Goal: Task Accomplishment & Management: Use online tool/utility

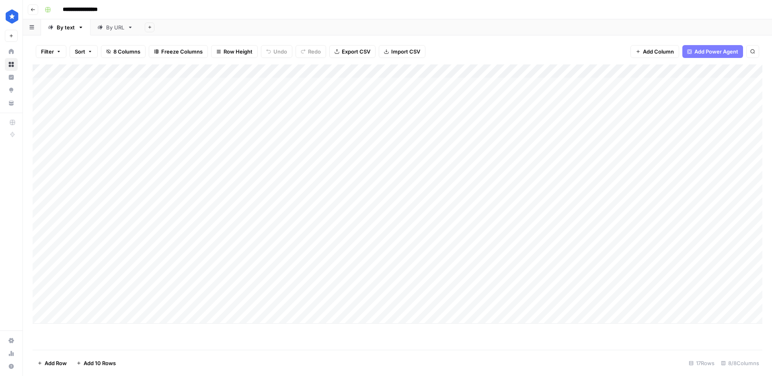
click at [115, 29] on div "By URL" at bounding box center [115, 27] width 18 height 8
click at [84, 341] on div "Add Column" at bounding box center [398, 206] width 730 height 285
click at [86, 342] on div "Add Column" at bounding box center [398, 206] width 730 height 285
click at [81, 342] on div "Add Column" at bounding box center [398, 206] width 730 height 285
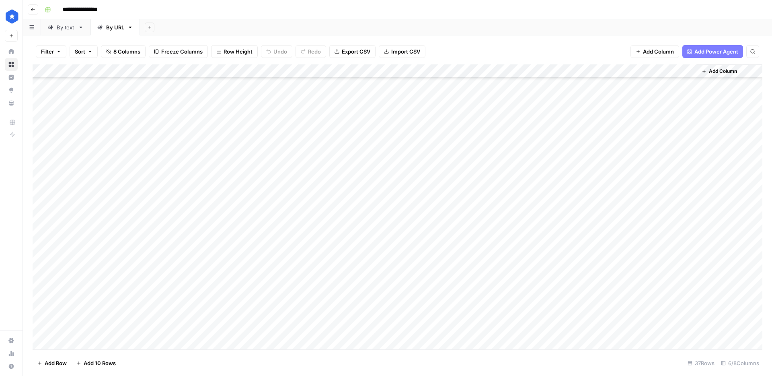
click at [81, 342] on div "Add Column" at bounding box center [398, 206] width 730 height 285
click at [156, 327] on div "Add Column" at bounding box center [398, 206] width 730 height 285
type textarea "**********"
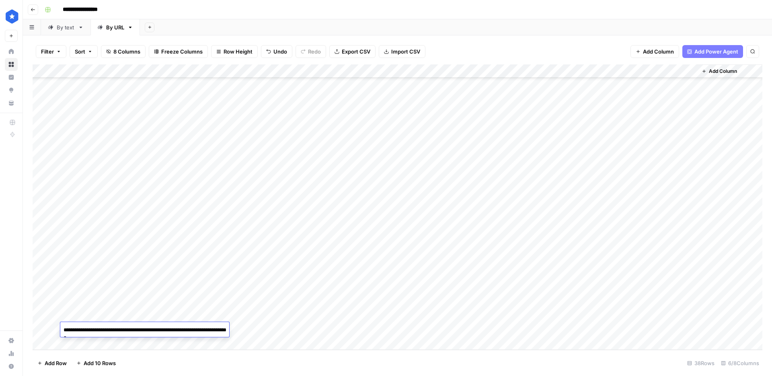
click at [243, 331] on div "Add Column" at bounding box center [398, 206] width 730 height 285
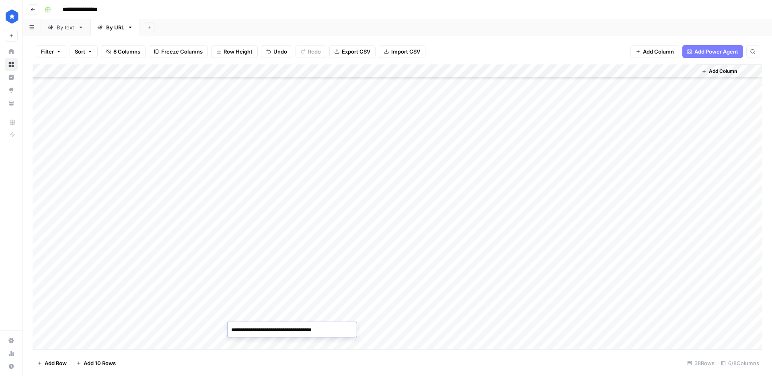
type textarea "**********"
click at [390, 328] on div "Add Column" at bounding box center [398, 206] width 730 height 285
click at [64, 25] on div "By text" at bounding box center [66, 27] width 18 height 8
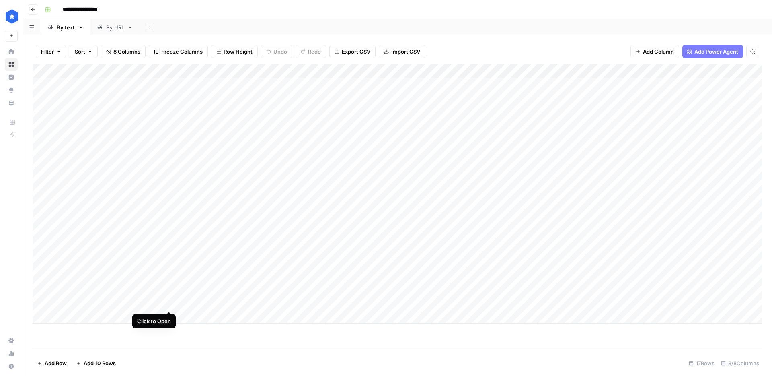
click at [161, 303] on div "Add Column" at bounding box center [398, 193] width 730 height 259
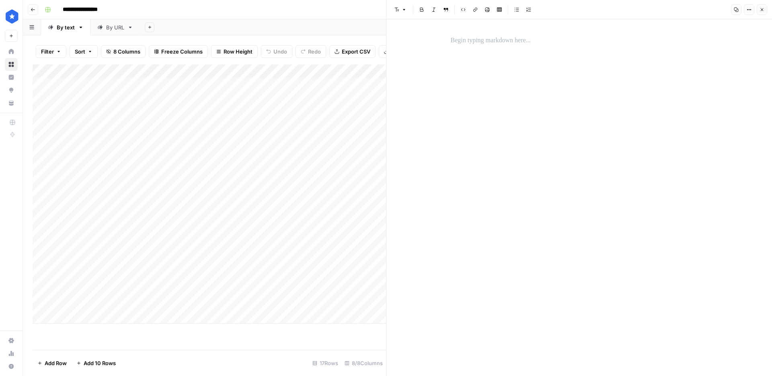
drag, startPoint x: 483, startPoint y: 51, endPoint x: 481, endPoint y: 45, distance: 6.2
click at [483, 51] on div at bounding box center [579, 197] width 267 height 356
click at [481, 45] on p "To enrich screen reader interactions, please activate Accessibility in Grammarl…" at bounding box center [579, 40] width 257 height 10
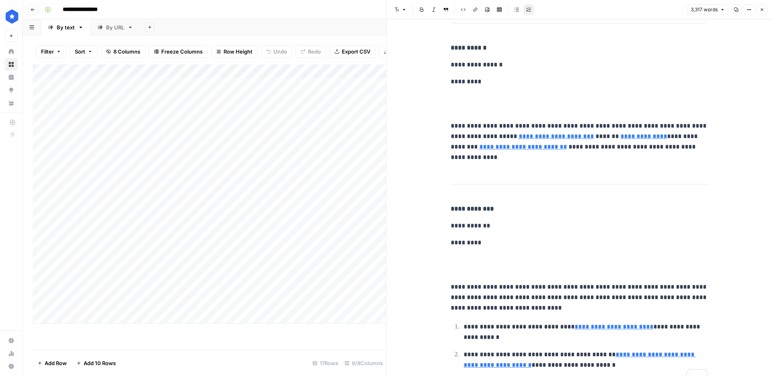
scroll to position [8735, 0]
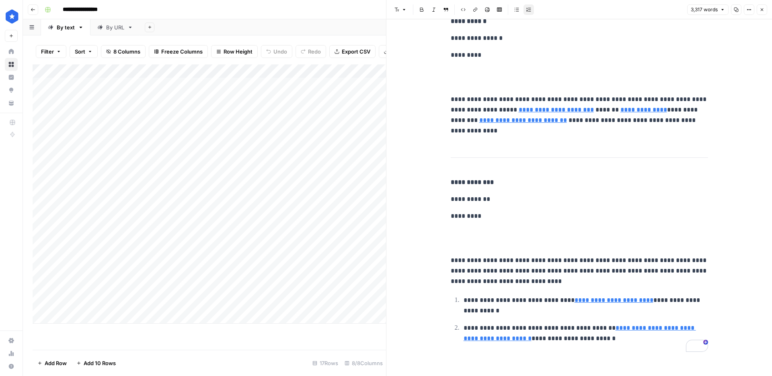
click at [111, 27] on div "By URL" at bounding box center [115, 27] width 18 height 8
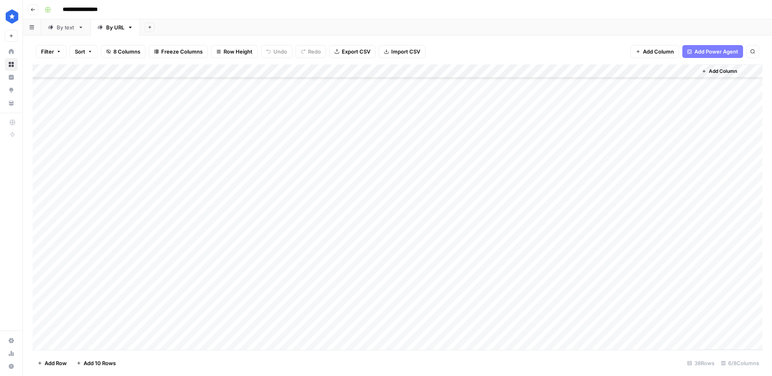
scroll to position [261, 0]
click at [271, 327] on div "Add Column" at bounding box center [398, 206] width 730 height 285
click at [67, 29] on div "By text" at bounding box center [66, 27] width 18 height 8
click at [235, 307] on div "Add Column" at bounding box center [398, 193] width 730 height 259
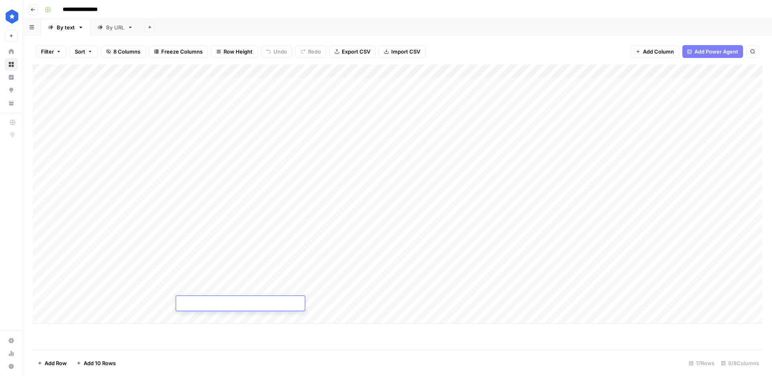
type textarea "**********"
click at [259, 305] on div "Add Column" at bounding box center [398, 193] width 730 height 259
click at [327, 304] on div "Add Column" at bounding box center [398, 193] width 730 height 259
click at [112, 27] on div "By URL" at bounding box center [115, 27] width 18 height 8
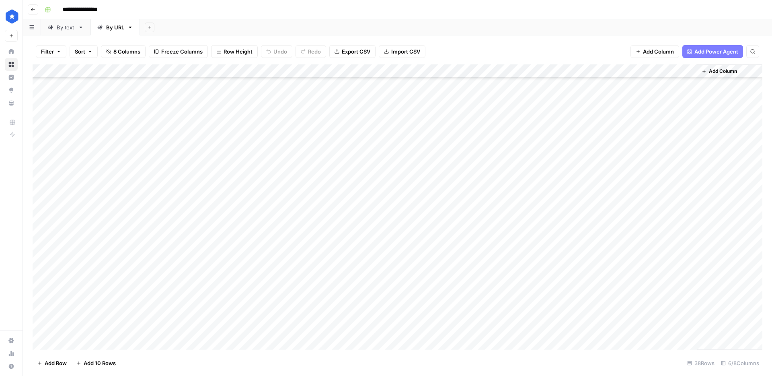
scroll to position [261, 0]
click at [65, 30] on div "By text" at bounding box center [66, 27] width 18 height 8
click at [106, 30] on div "By URL" at bounding box center [115, 27] width 18 height 8
click at [416, 330] on div "Add Column" at bounding box center [398, 206] width 730 height 285
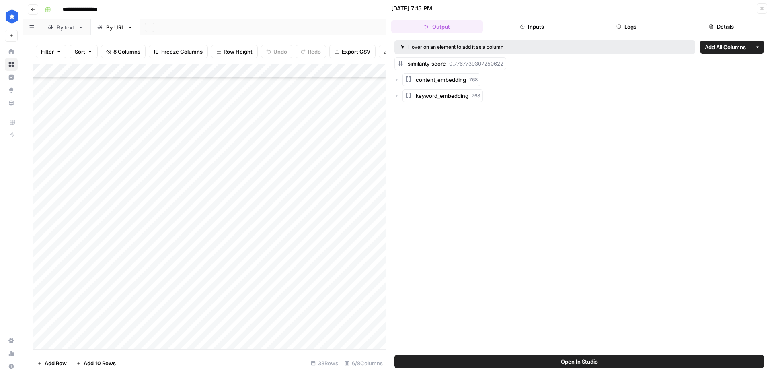
click at [633, 29] on button "Logs" at bounding box center [627, 26] width 92 height 13
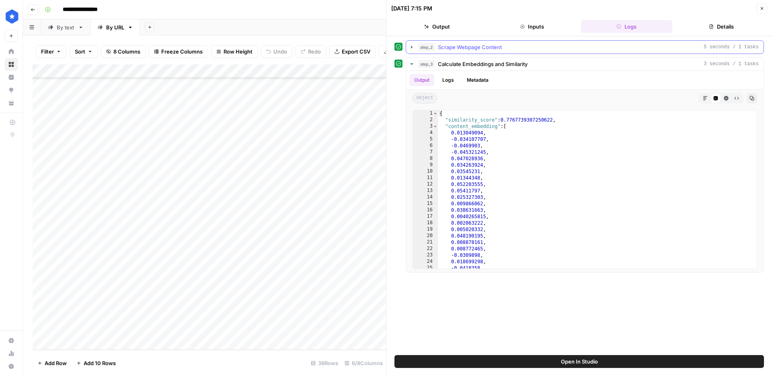
click at [525, 43] on div "step_2 Scrape Webpage Content 5 seconds / 1 tasks" at bounding box center [588, 47] width 341 height 8
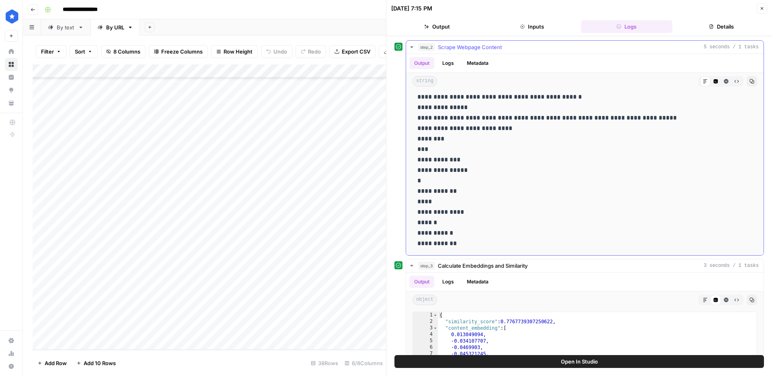
scroll to position [53, 0]
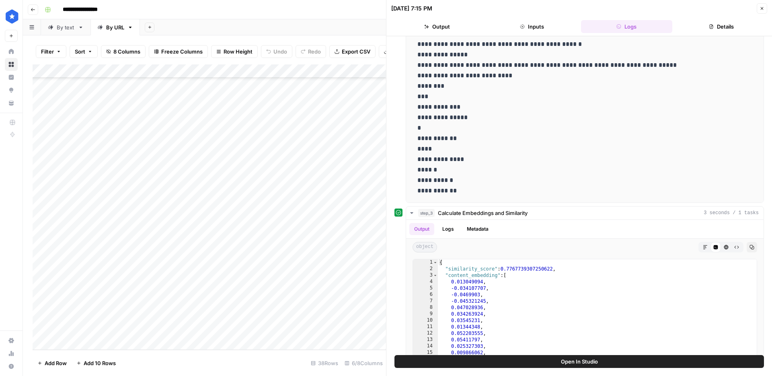
click at [763, 8] on icon "button" at bounding box center [762, 8] width 5 height 5
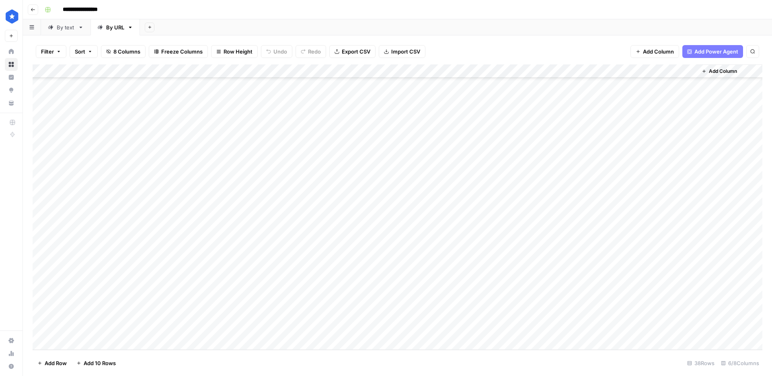
click at [418, 71] on div "Add Column" at bounding box center [398, 206] width 730 height 285
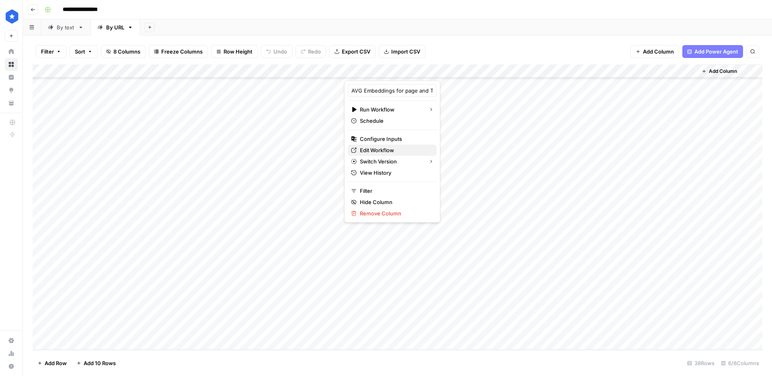
click at [376, 150] on span "Edit Workflow" at bounding box center [395, 150] width 70 height 8
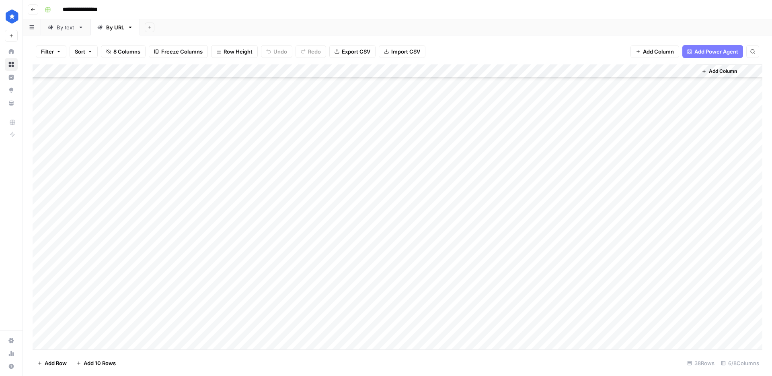
click at [419, 329] on div "Add Column" at bounding box center [398, 206] width 730 height 285
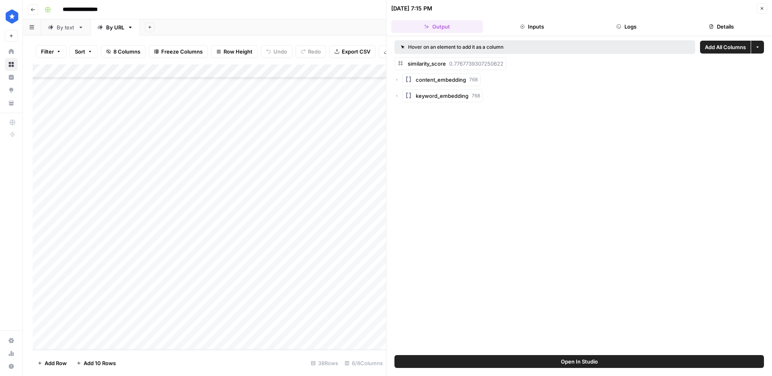
click at [626, 27] on button "Logs" at bounding box center [627, 26] width 92 height 13
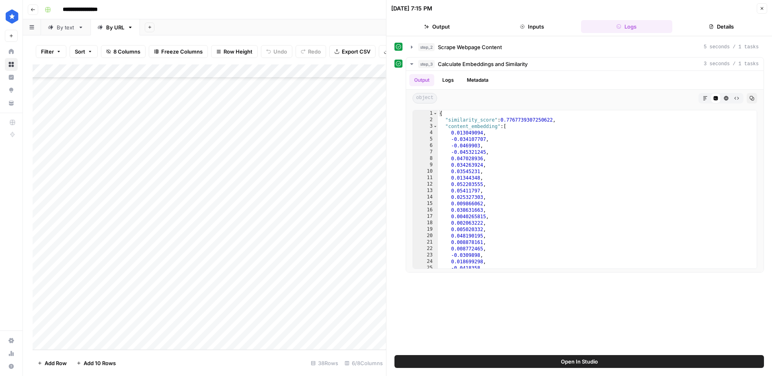
click at [484, 49] on span "Scrape Webpage Content" at bounding box center [470, 47] width 64 height 8
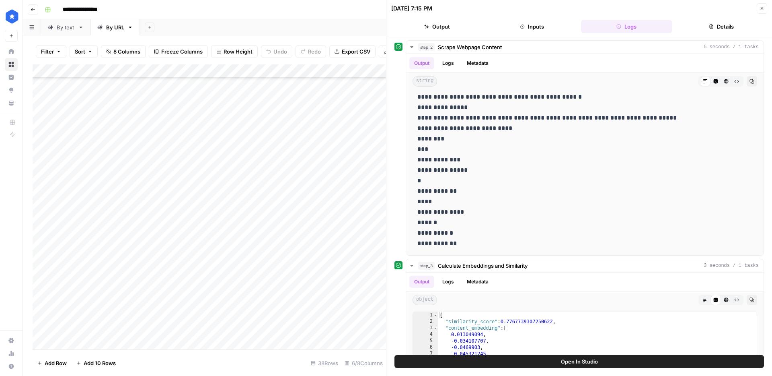
scroll to position [261, 88]
click at [340, 330] on div "Add Column" at bounding box center [210, 206] width 354 height 285
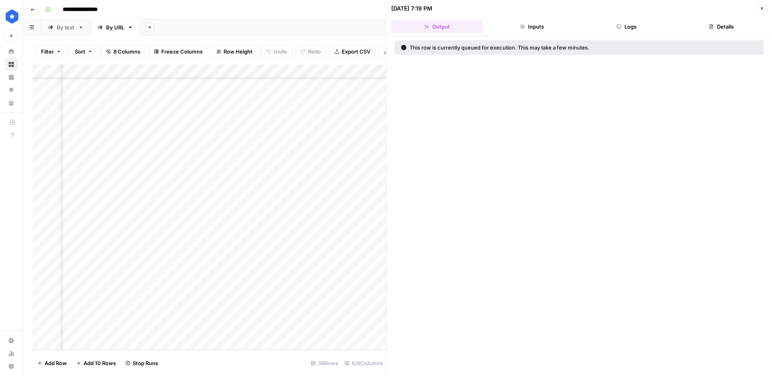
click at [619, 25] on icon "button" at bounding box center [619, 26] width 5 height 5
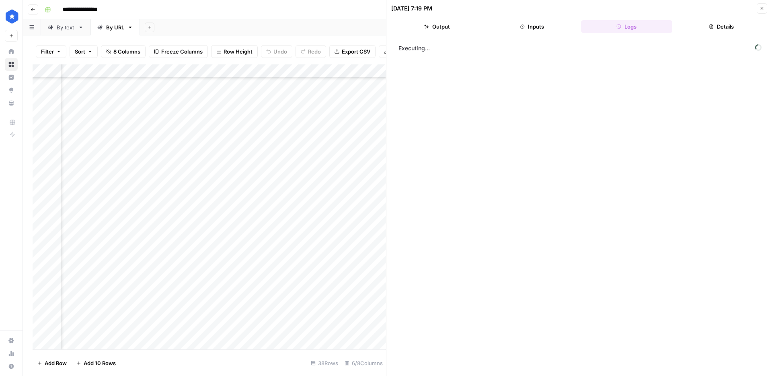
click at [444, 24] on button "Output" at bounding box center [437, 26] width 92 height 13
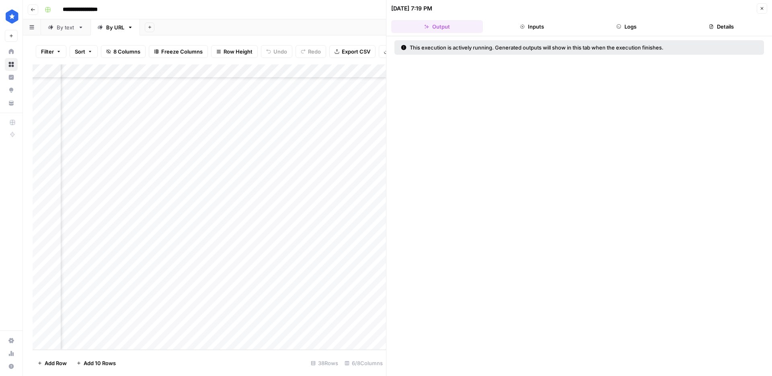
click at [620, 31] on button "Logs" at bounding box center [627, 26] width 92 height 13
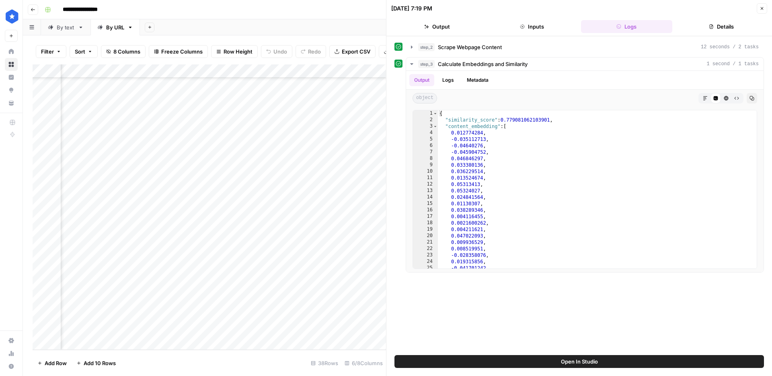
scroll to position [261, 88]
click at [488, 50] on span "Scrape Webpage Content" at bounding box center [470, 47] width 64 height 8
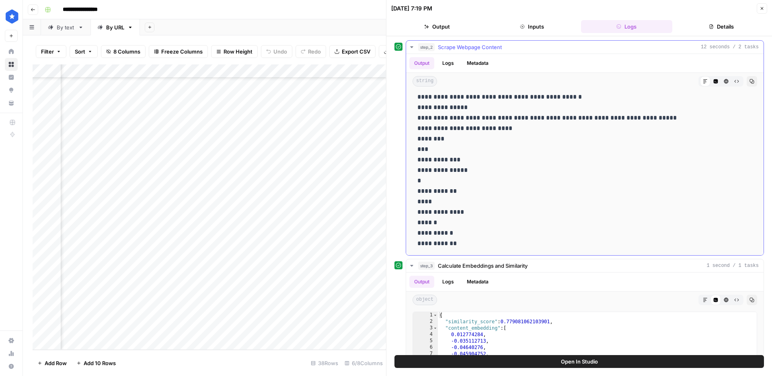
scroll to position [123, 0]
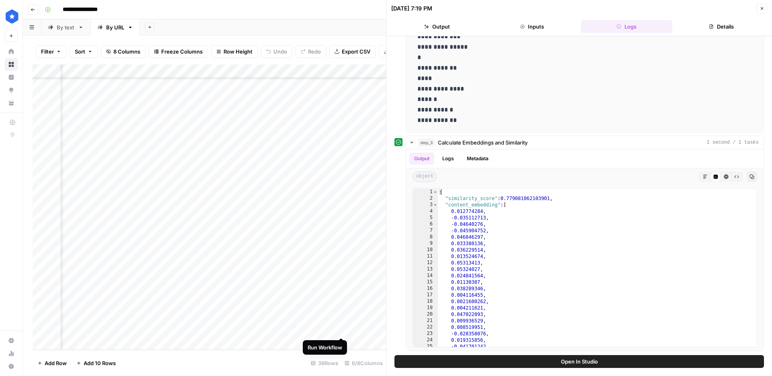
click at [340, 330] on div "Add Column" at bounding box center [210, 206] width 354 height 285
click at [343, 329] on div "Add Column" at bounding box center [210, 206] width 354 height 285
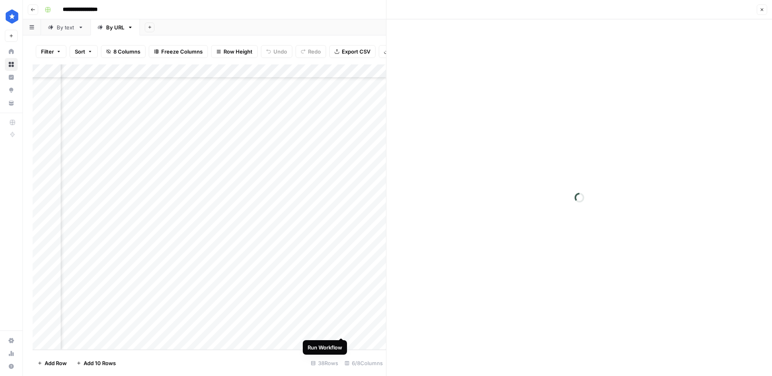
click at [342, 330] on div "Add Column" at bounding box center [210, 206] width 354 height 285
click at [340, 329] on div "Add Column" at bounding box center [210, 206] width 354 height 285
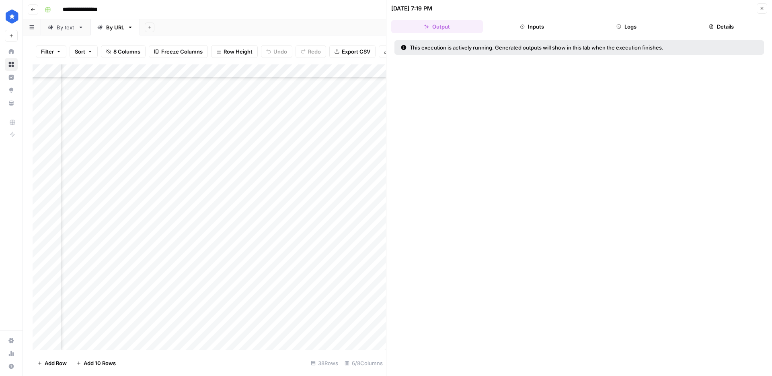
click at [617, 35] on header "09/11/25 at 7:19 PM Close Output Inputs Logs Details" at bounding box center [580, 18] width 386 height 36
click at [618, 28] on icon "button" at bounding box center [619, 26] width 5 height 5
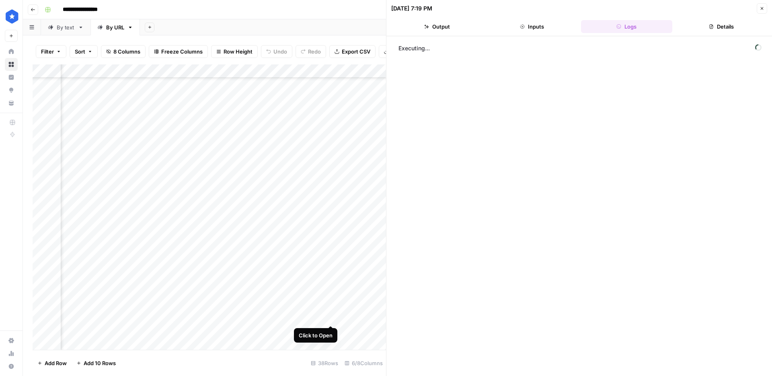
click at [331, 318] on div "Add Column" at bounding box center [210, 206] width 354 height 285
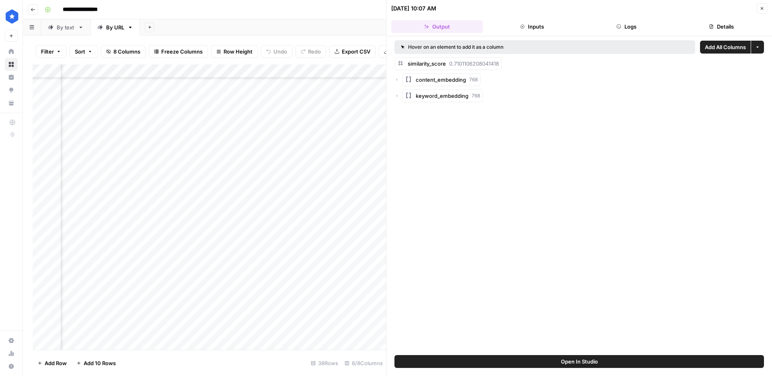
click at [636, 27] on button "Logs" at bounding box center [627, 26] width 92 height 13
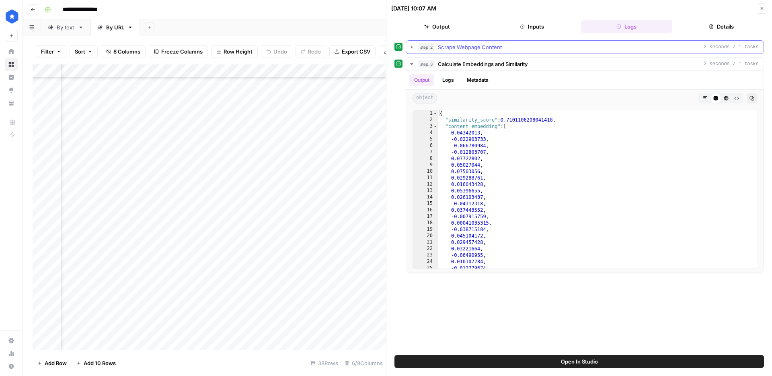
click at [514, 50] on div "step_2 Scrape Webpage Content 2 seconds / 1 tasks" at bounding box center [588, 47] width 341 height 8
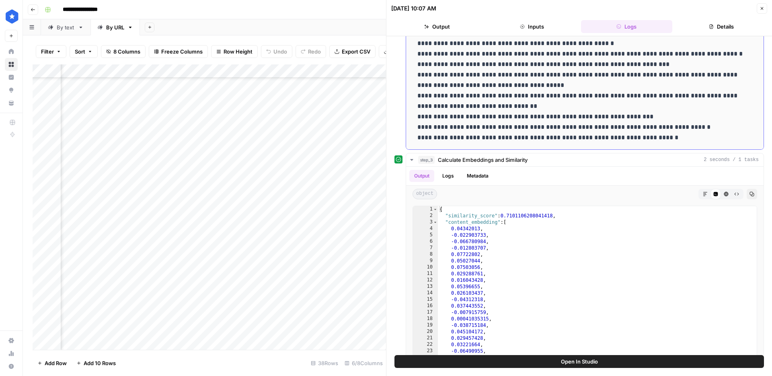
scroll to position [123, 0]
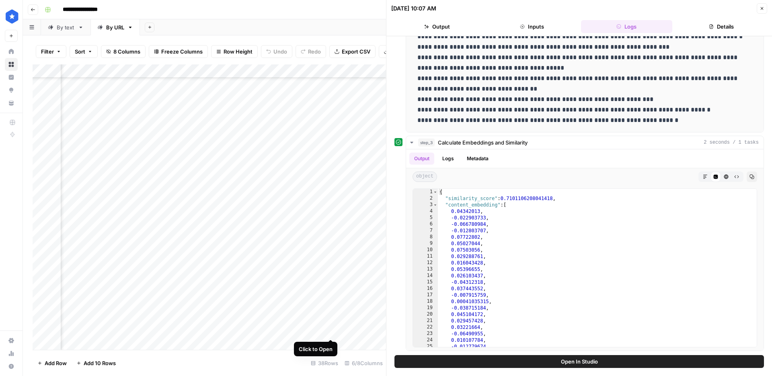
click at [329, 329] on div "Add Column" at bounding box center [210, 206] width 354 height 285
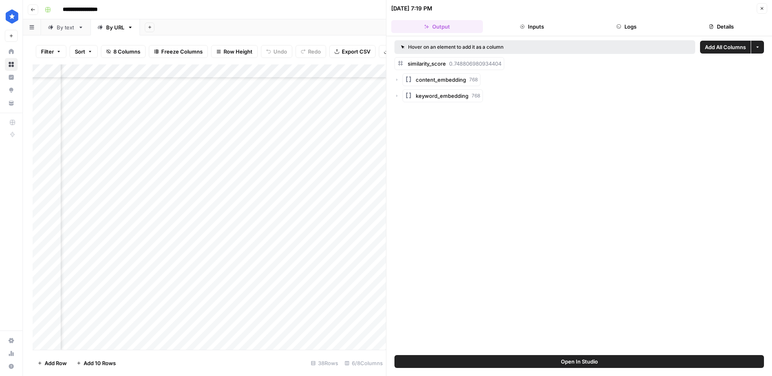
click at [638, 23] on button "Logs" at bounding box center [627, 26] width 92 height 13
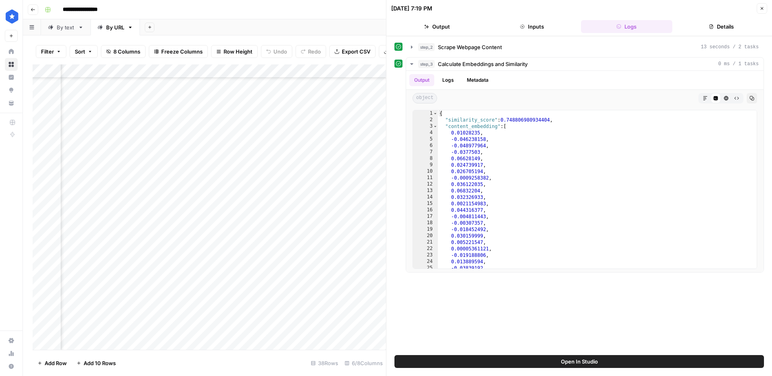
click at [501, 52] on button "step_2 Scrape Webpage Content 13 seconds / 2 tasks" at bounding box center [585, 47] width 358 height 13
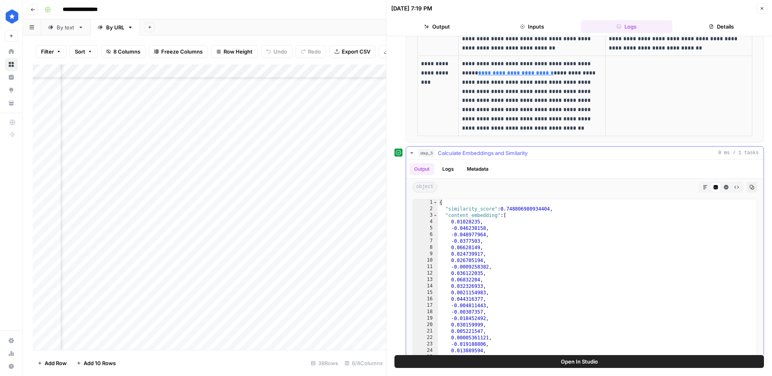
scroll to position [123, 0]
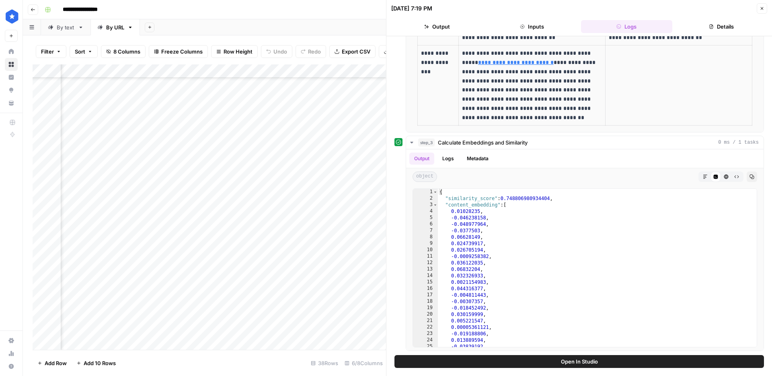
click at [69, 28] on div "By text" at bounding box center [66, 27] width 18 height 8
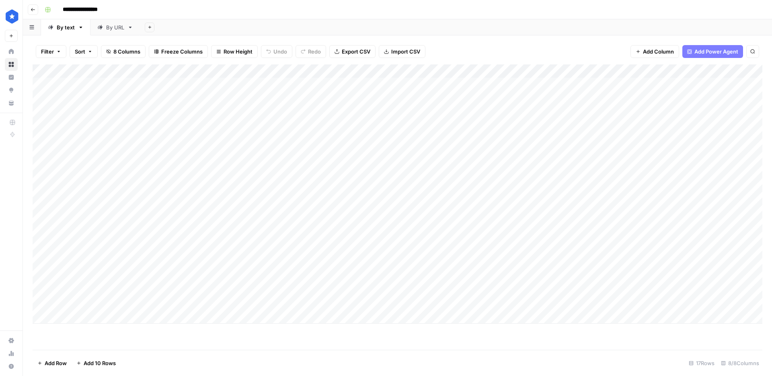
click at [467, 71] on div "Add Column" at bounding box center [398, 193] width 730 height 259
click at [385, 72] on div "Add Column" at bounding box center [398, 193] width 730 height 259
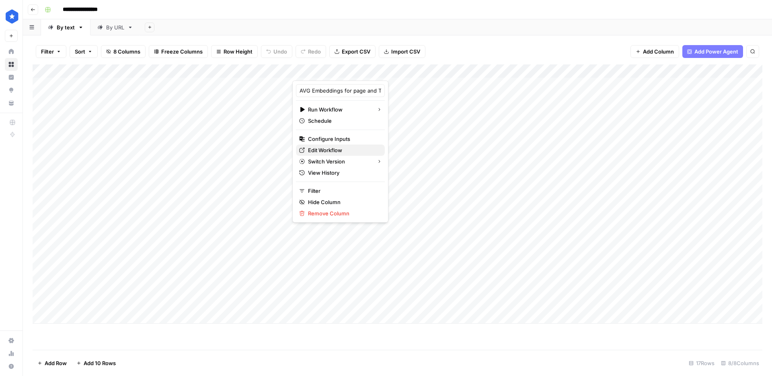
click at [335, 146] on span "Edit Workflow" at bounding box center [343, 150] width 70 height 8
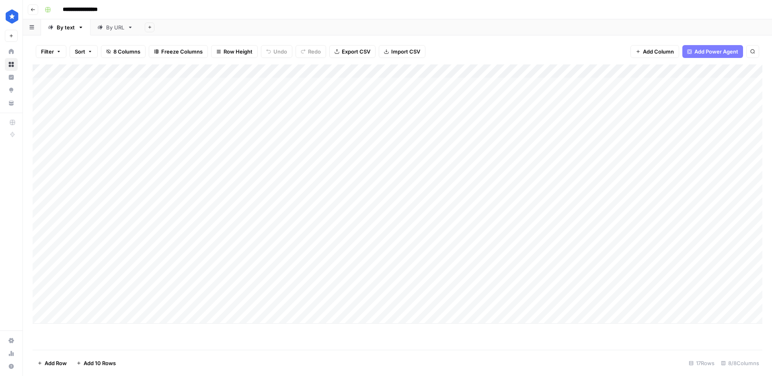
click at [118, 27] on div "By URL" at bounding box center [115, 27] width 18 height 8
click at [431, 329] on div "Add Column" at bounding box center [398, 206] width 730 height 285
click at [417, 329] on div "Add Column" at bounding box center [398, 206] width 730 height 285
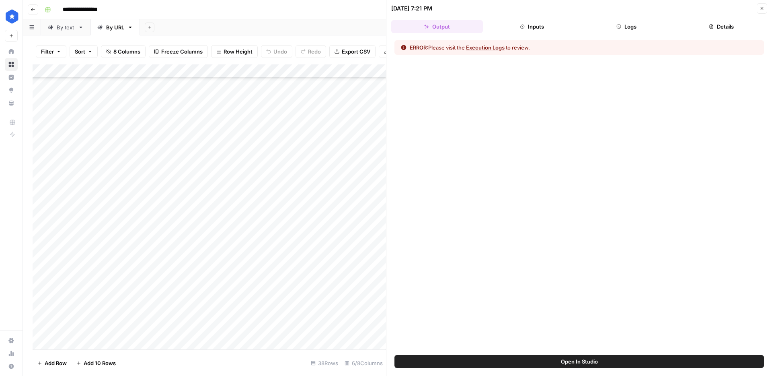
click at [612, 20] on button "Logs" at bounding box center [627, 26] width 92 height 13
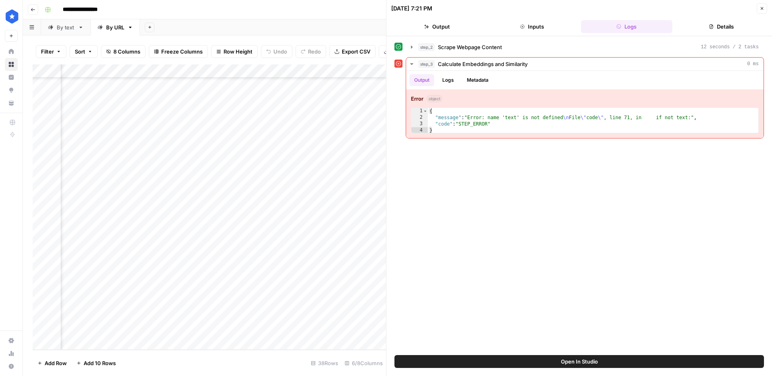
scroll to position [261, 107]
click at [319, 329] on div "Add Column" at bounding box center [210, 206] width 354 height 285
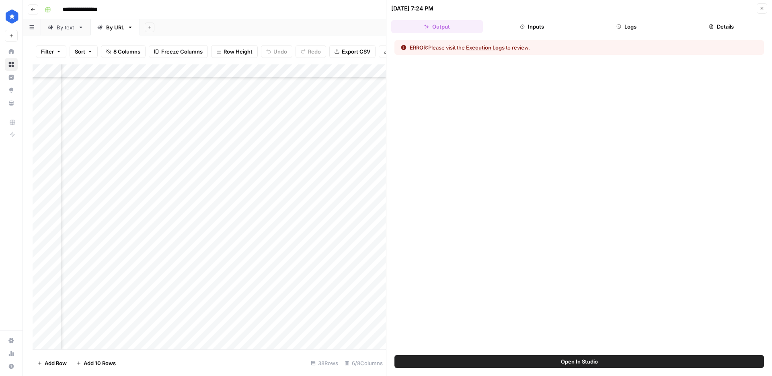
click at [623, 29] on button "Logs" at bounding box center [627, 26] width 92 height 13
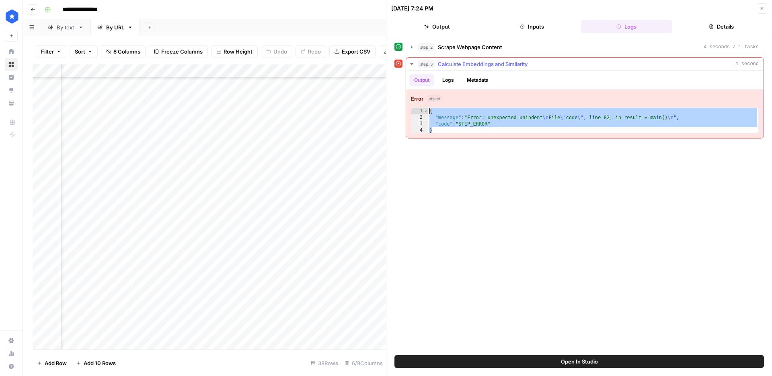
drag, startPoint x: 447, startPoint y: 130, endPoint x: 421, endPoint y: 110, distance: 32.9
click at [421, 110] on div "* 1 2 3 4 { "message" : "Error: unexpected unindent \n File \" code \" , line 8…" at bounding box center [585, 120] width 348 height 26
type textarea "**********"
click at [322, 327] on div "Add Column" at bounding box center [210, 206] width 354 height 285
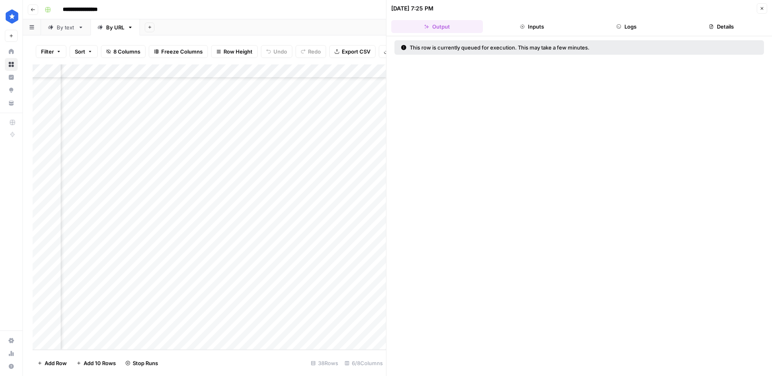
click at [628, 20] on button "Logs" at bounding box center [627, 26] width 92 height 13
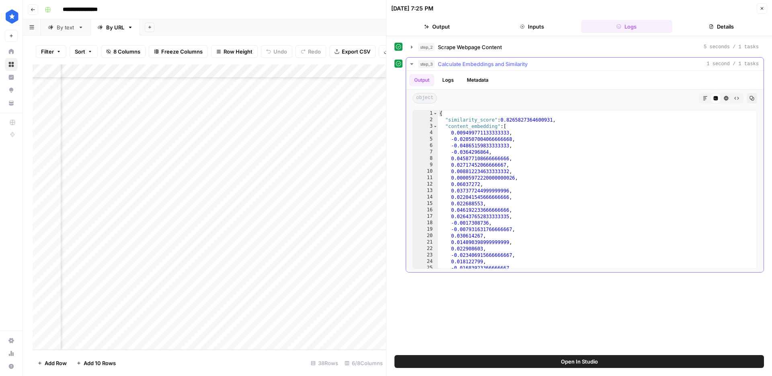
click at [480, 61] on span "Calculate Embeddings and Similarity" at bounding box center [483, 64] width 90 height 8
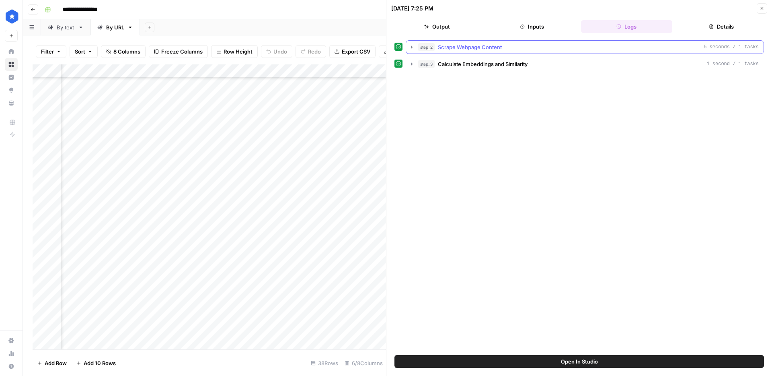
click at [478, 50] on span "Scrape Webpage Content" at bounding box center [470, 47] width 64 height 8
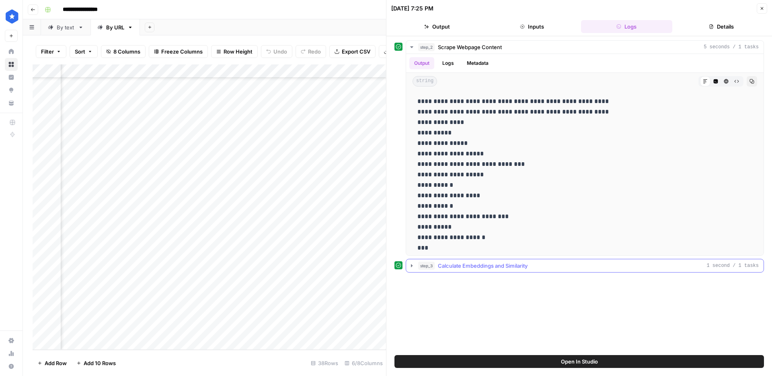
click at [508, 260] on button "step_3 Calculate Embeddings and Similarity 1 second / 1 tasks" at bounding box center [585, 265] width 358 height 13
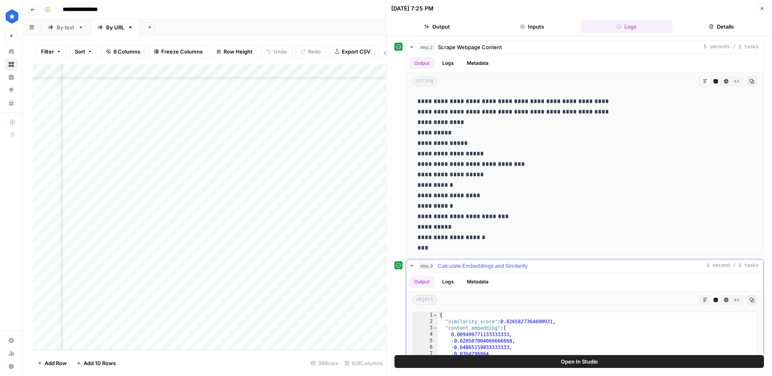
click at [508, 260] on button "step_3 Calculate Embeddings and Similarity 1 second / 1 tasks" at bounding box center [585, 265] width 358 height 13
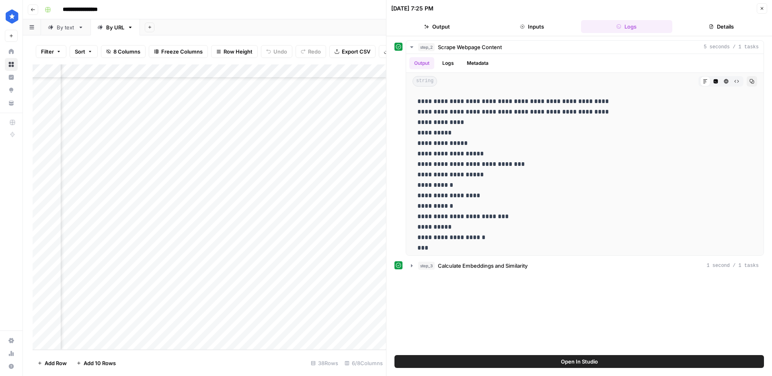
click at [58, 28] on div "By text" at bounding box center [66, 27] width 18 height 8
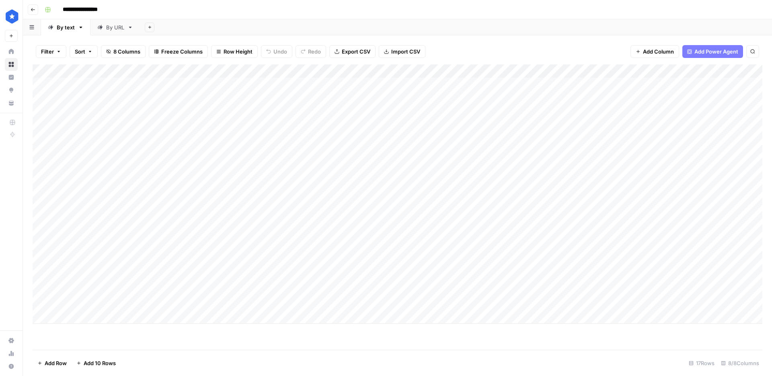
click at [112, 28] on div "By URL" at bounding box center [115, 27] width 18 height 8
click at [416, 331] on div "Add Column" at bounding box center [398, 206] width 730 height 285
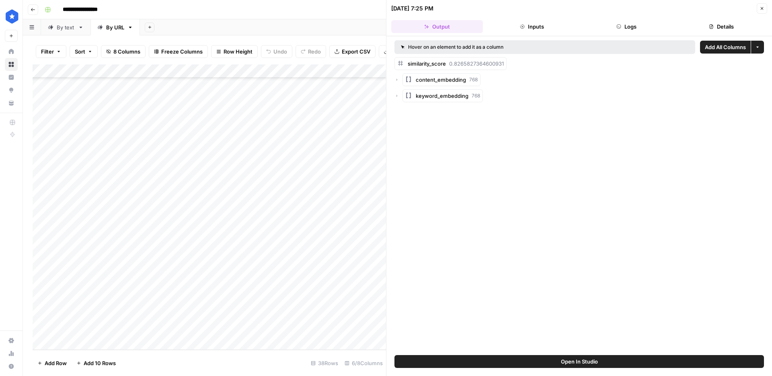
click at [624, 27] on button "Logs" at bounding box center [627, 26] width 92 height 13
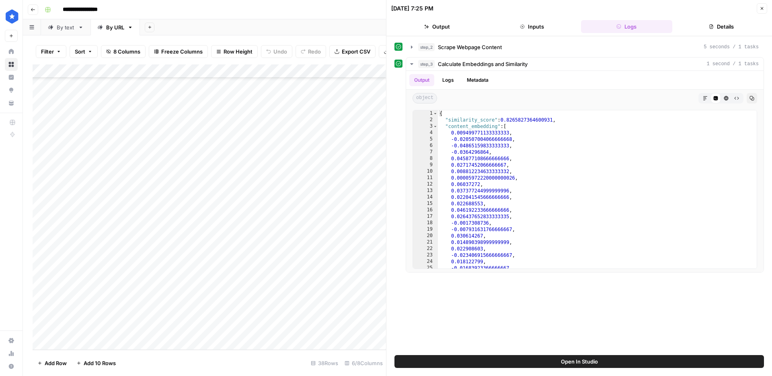
click at [540, 41] on div "step_2 Scrape Webpage Content 5 seconds / 1 tasks step_3 Calculate Embeddings a…" at bounding box center [580, 195] width 386 height 319
click at [535, 43] on div "step_2 Scrape Webpage Content 5 seconds / 1 tasks" at bounding box center [588, 47] width 341 height 8
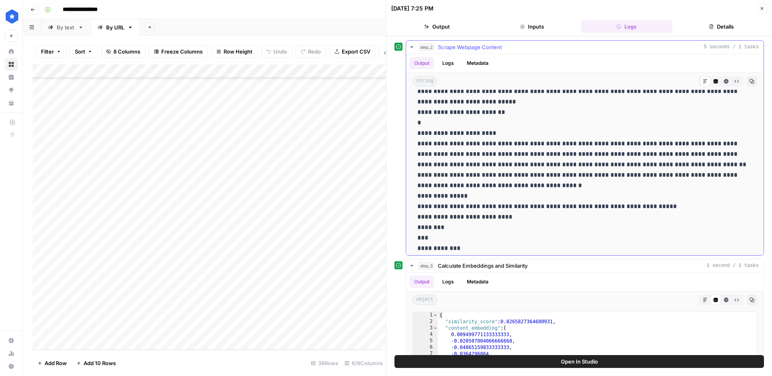
scroll to position [3979, 0]
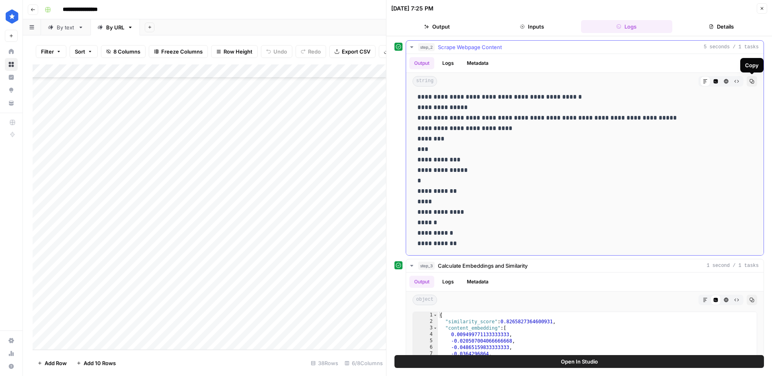
click at [751, 84] on button "Copy" at bounding box center [752, 81] width 10 height 10
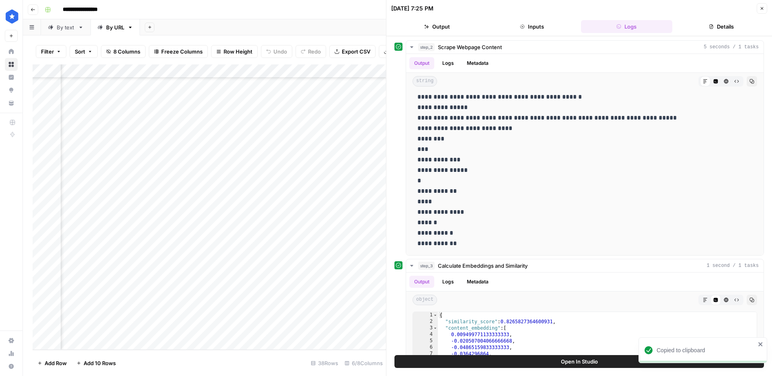
scroll to position [261, 248]
click at [180, 329] on div "Add Column" at bounding box center [210, 206] width 354 height 285
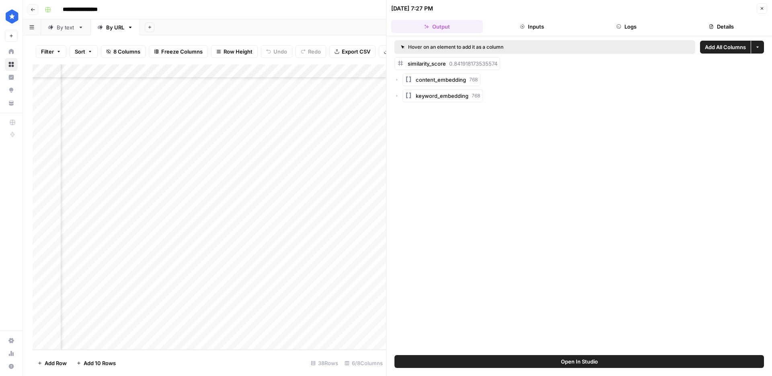
click at [629, 26] on button "Logs" at bounding box center [627, 26] width 92 height 13
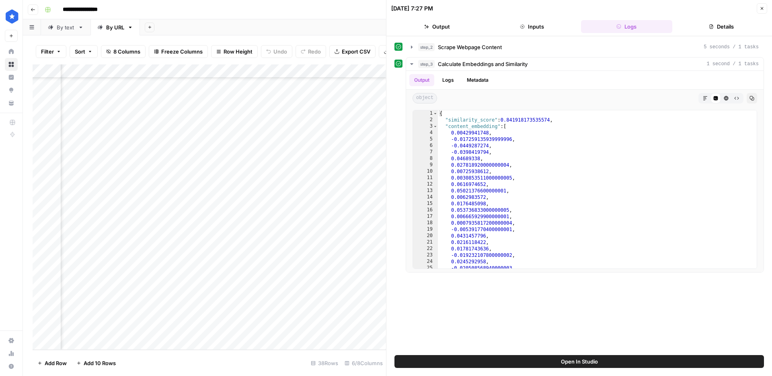
click at [71, 28] on div "By text" at bounding box center [66, 27] width 18 height 8
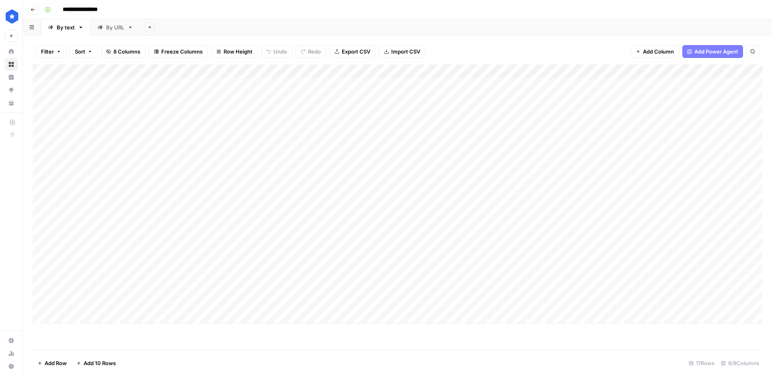
click at [107, 25] on div "By URL" at bounding box center [115, 27] width 18 height 8
click at [416, 329] on div "Add Column" at bounding box center [398, 206] width 730 height 285
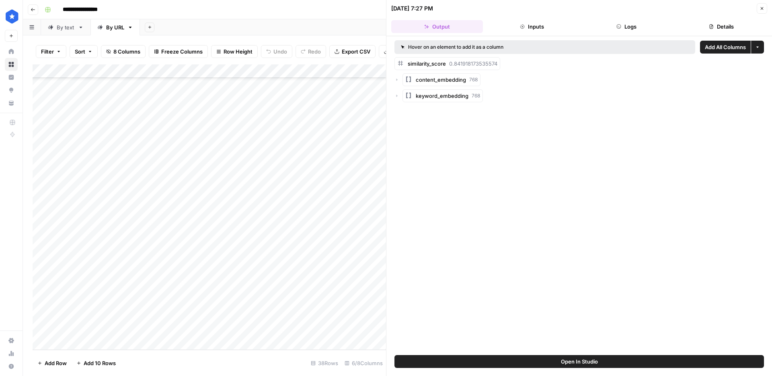
click at [620, 28] on icon "button" at bounding box center [619, 26] width 5 height 5
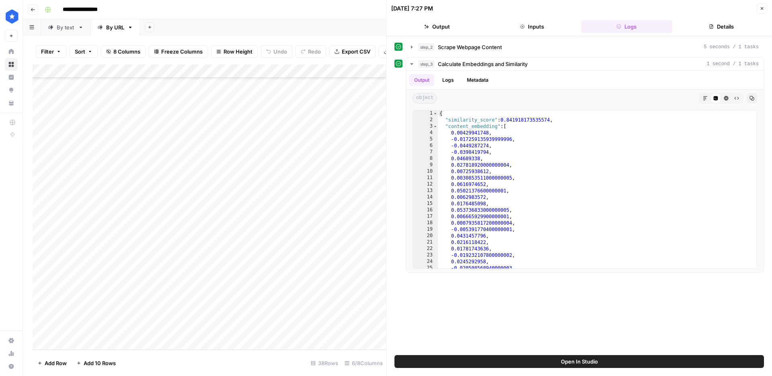
click at [484, 54] on div "step_2 Scrape Webpage Content 5 seconds / 1 tasks step_3 Calculate Embeddings a…" at bounding box center [580, 156] width 370 height 232
click at [484, 45] on span "Scrape Webpage Content" at bounding box center [470, 47] width 64 height 8
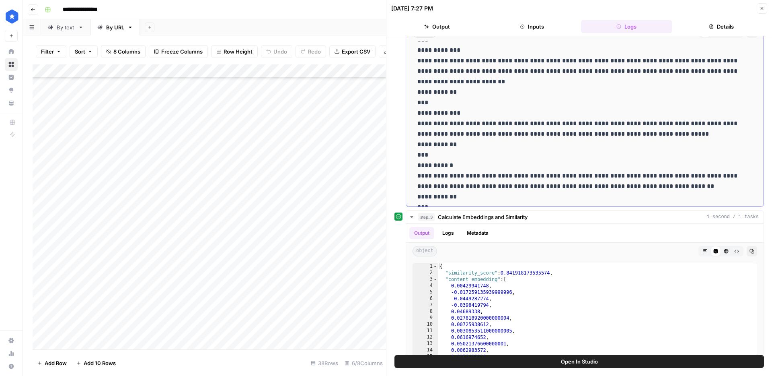
scroll to position [5979, 0]
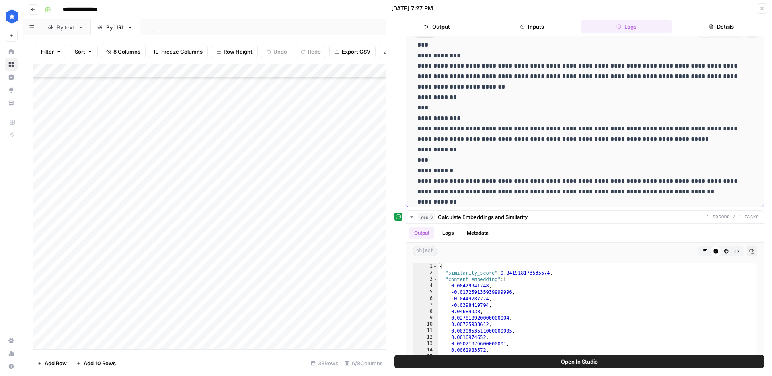
drag, startPoint x: 532, startPoint y: 131, endPoint x: 455, endPoint y: 129, distance: 77.7
copy p "**********"
type input "**********"
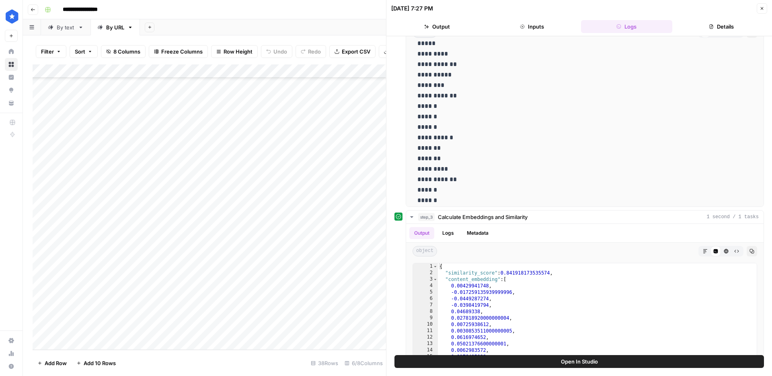
scroll to position [0, 0]
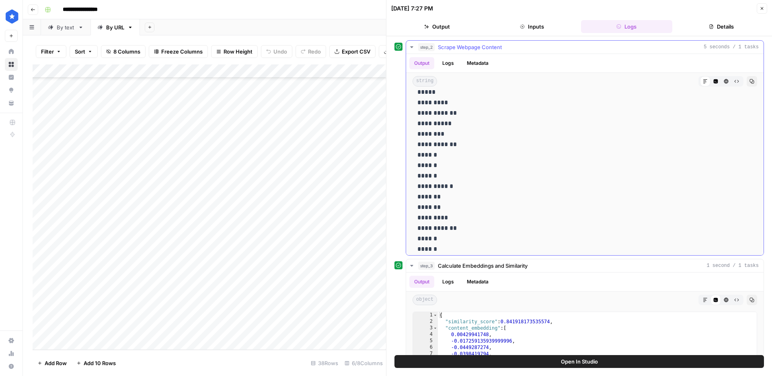
click at [750, 83] on icon "button" at bounding box center [752, 81] width 5 height 5
click at [294, 329] on div "Add Column" at bounding box center [210, 206] width 354 height 285
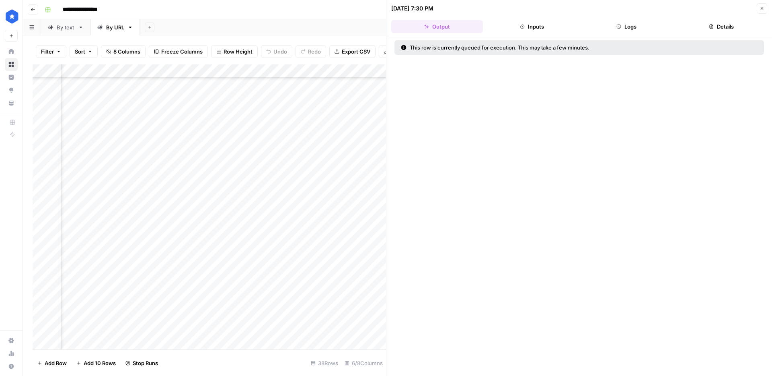
scroll to position [261, 207]
click at [621, 28] on icon "button" at bounding box center [619, 26] width 5 height 5
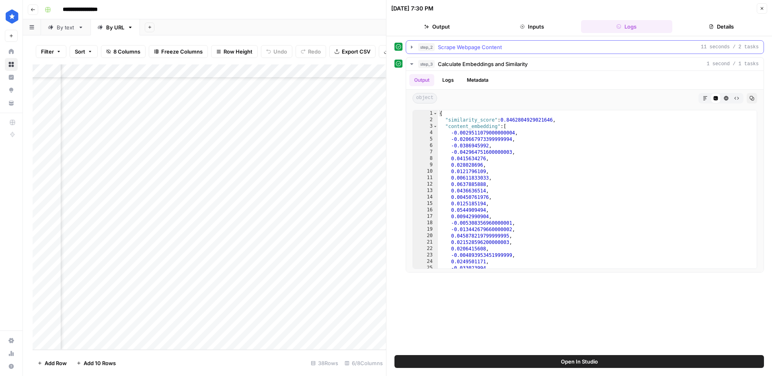
click at [677, 52] on button "step_2 Scrape Webpage Content 11 seconds / 2 tasks" at bounding box center [585, 47] width 358 height 13
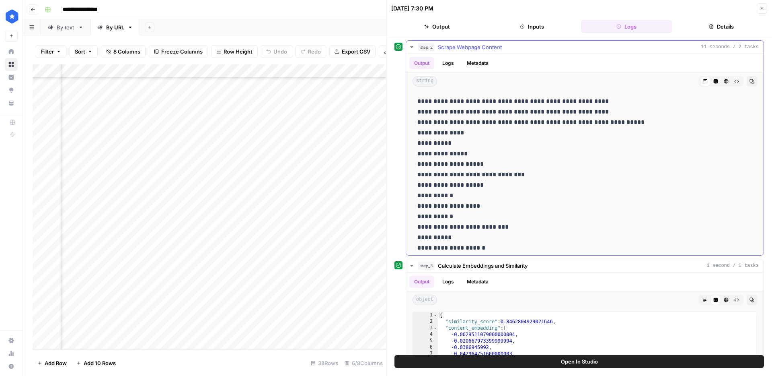
click at [749, 82] on button "Copy" at bounding box center [752, 81] width 10 height 10
click at [751, 81] on icon "button" at bounding box center [752, 81] width 5 height 5
click at [67, 29] on div "By text" at bounding box center [66, 27] width 18 height 8
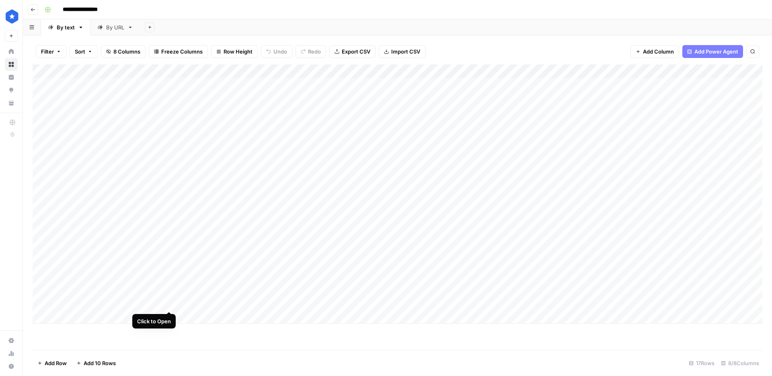
click at [168, 304] on div "Add Column" at bounding box center [398, 193] width 730 height 259
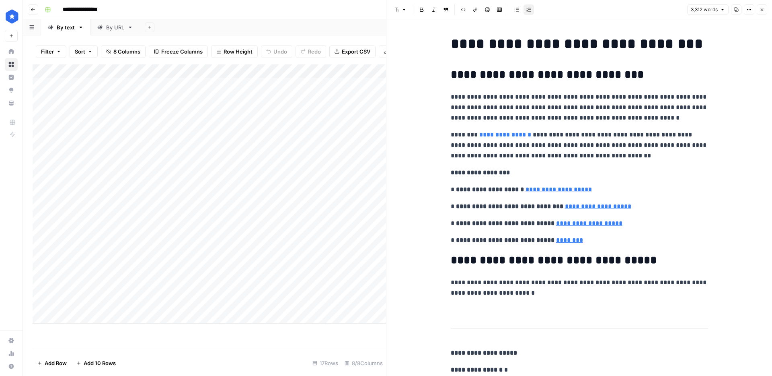
click at [497, 254] on strong "**********" at bounding box center [554, 259] width 206 height 11
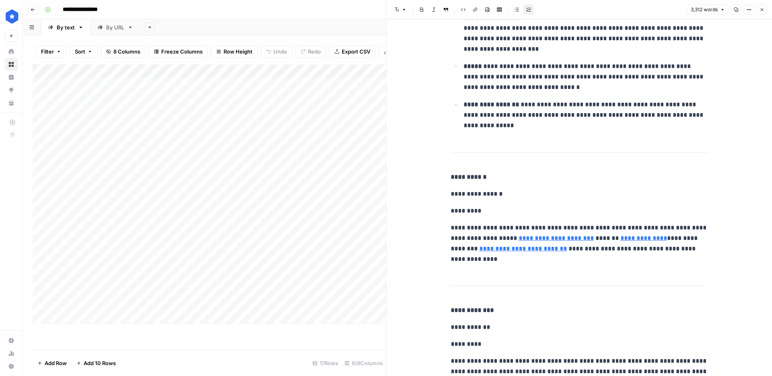
drag, startPoint x: 501, startPoint y: 234, endPoint x: 610, endPoint y: 231, distance: 109.0
click at [607, 229] on p "**********" at bounding box center [579, 237] width 257 height 31
drag, startPoint x: 590, startPoint y: 231, endPoint x: 515, endPoint y: 230, distance: 75.2
click at [515, 230] on p "**********" at bounding box center [579, 237] width 257 height 31
copy p "**********"
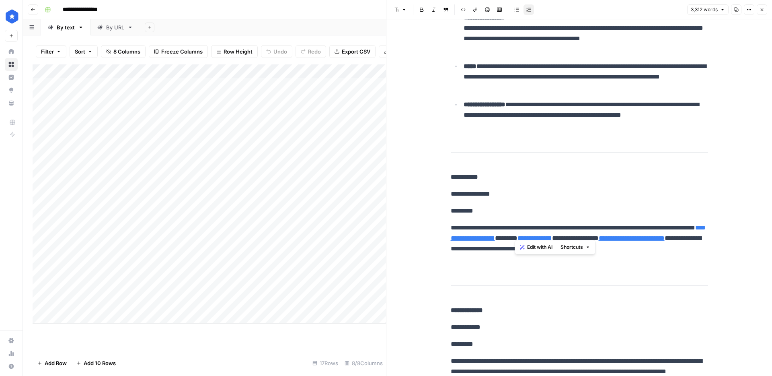
click at [119, 29] on div "By URL" at bounding box center [115, 27] width 18 height 8
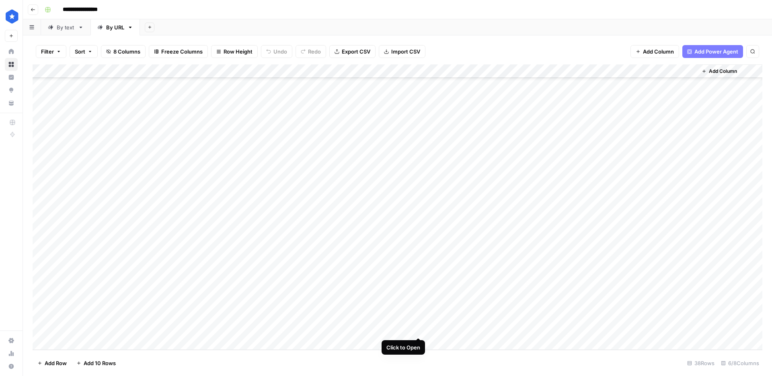
click at [420, 330] on div "Add Column" at bounding box center [398, 206] width 730 height 285
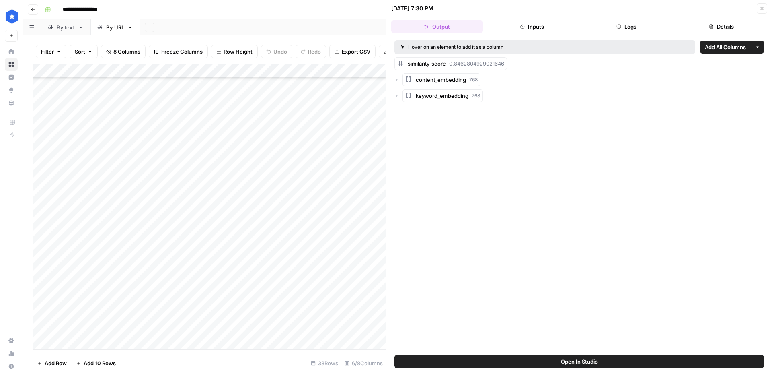
click at [624, 26] on button "Logs" at bounding box center [627, 26] width 92 height 13
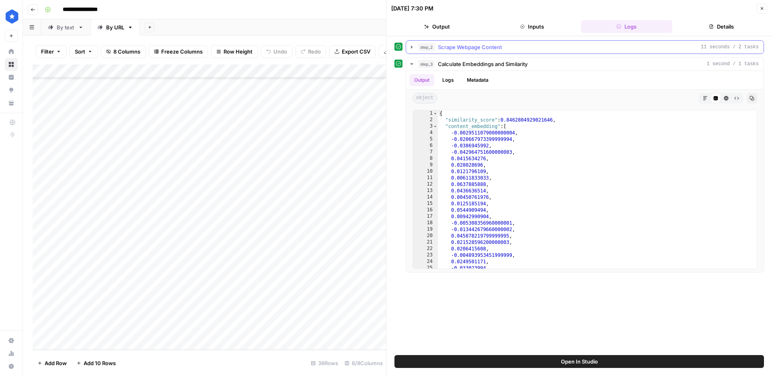
click at [675, 49] on div "step_2 Scrape Webpage Content 11 seconds / 2 tasks" at bounding box center [588, 47] width 341 height 8
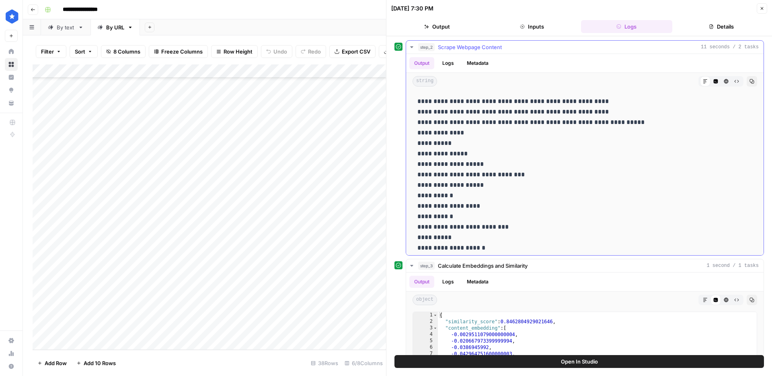
click at [752, 79] on icon "button" at bounding box center [752, 81] width 4 height 4
click at [297, 330] on div "Add Column" at bounding box center [210, 206] width 354 height 285
click at [257, 329] on div "Add Column" at bounding box center [210, 206] width 354 height 285
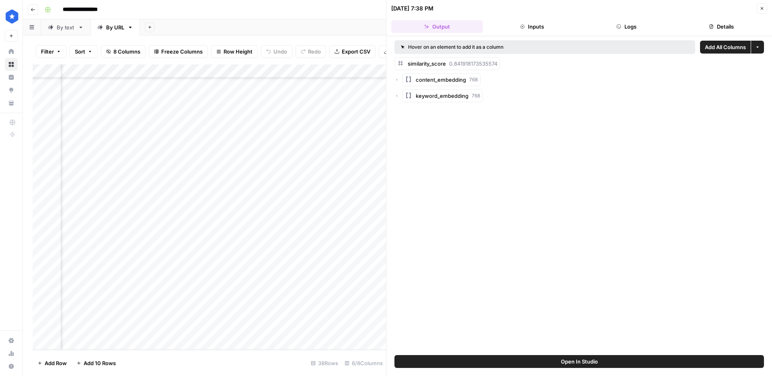
click at [295, 327] on div "Add Column" at bounding box center [210, 206] width 354 height 285
click at [625, 25] on button "Logs" at bounding box center [627, 26] width 92 height 13
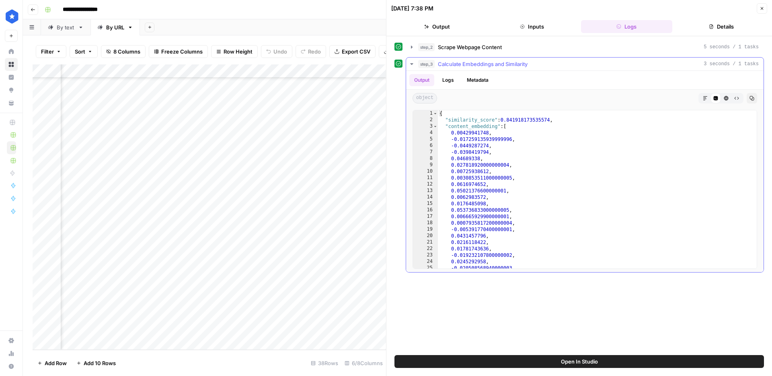
click at [494, 60] on span "Calculate Embeddings and Similarity" at bounding box center [483, 64] width 90 height 8
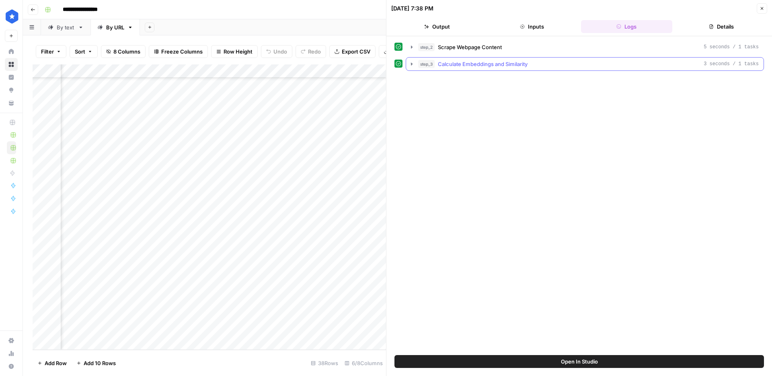
click at [494, 60] on span "Calculate Embeddings and Similarity" at bounding box center [483, 64] width 90 height 8
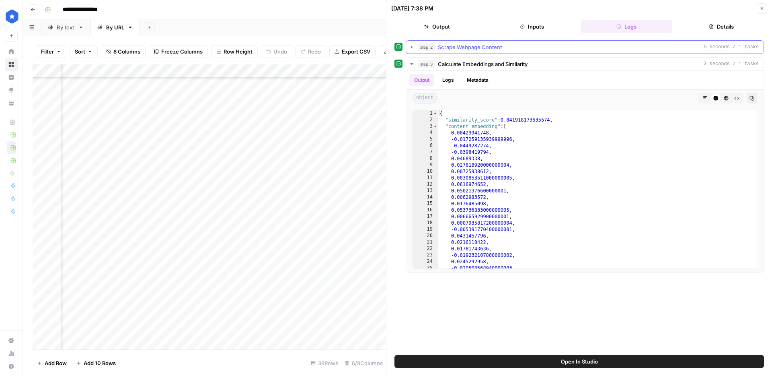
click at [497, 51] on button "step_2 Scrape Webpage Content 5 seconds / 1 tasks" at bounding box center [585, 47] width 358 height 13
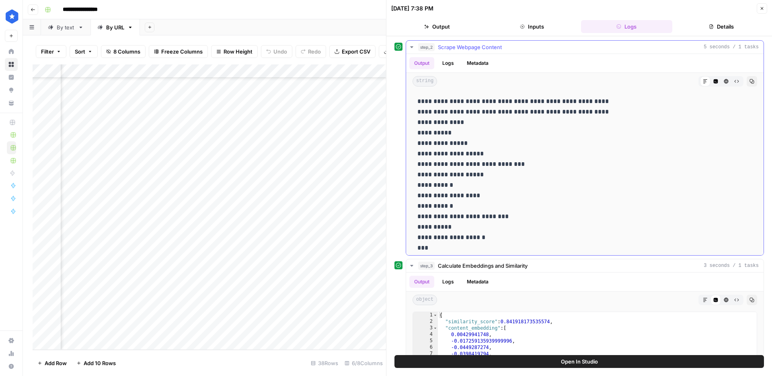
click at [497, 51] on button "step_2 Scrape Webpage Content 5 seconds / 1 tasks" at bounding box center [585, 47] width 358 height 13
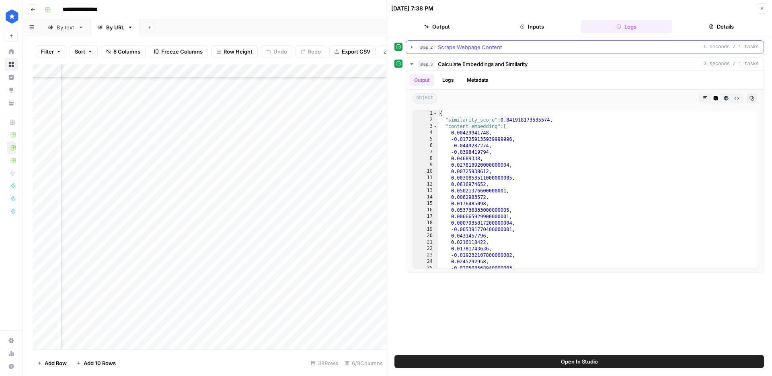
click at [497, 51] on button "step_2 Scrape Webpage Content 5 seconds / 1 tasks" at bounding box center [585, 47] width 358 height 13
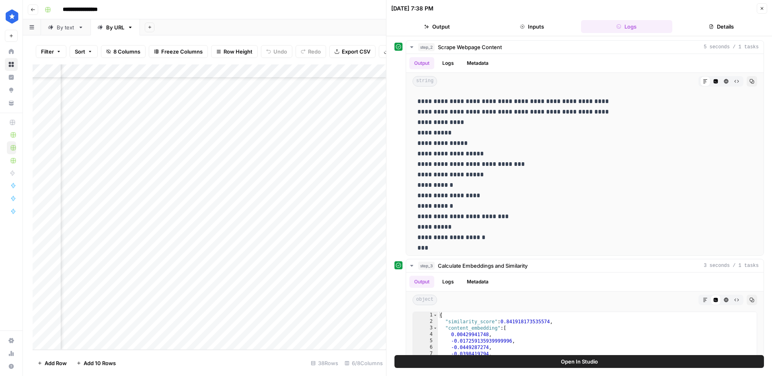
scroll to position [261, 270]
click at [222, 159] on div "Add Column" at bounding box center [210, 206] width 354 height 285
click at [283, 138] on div "Add Column" at bounding box center [210, 206] width 354 height 285
click at [286, 139] on div "Add Column" at bounding box center [210, 206] width 354 height 285
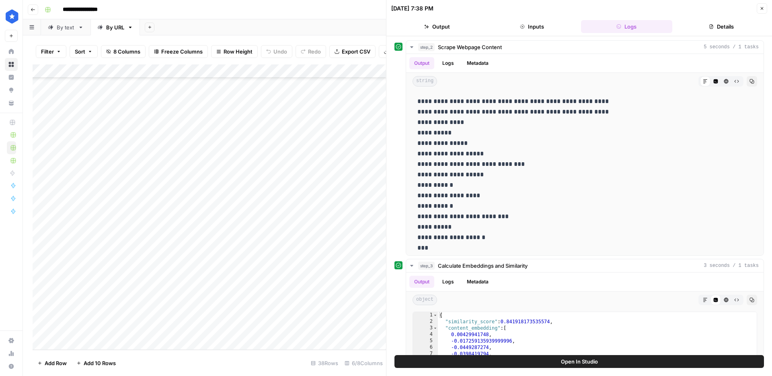
scroll to position [261, 0]
click at [760, 9] on icon "button" at bounding box center [762, 8] width 5 height 5
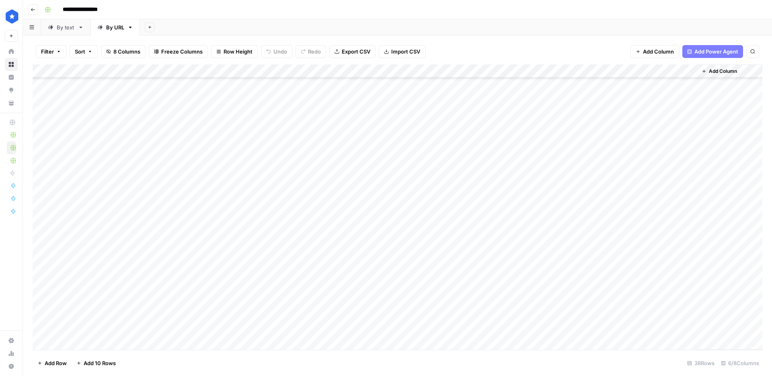
scroll to position [133, 0]
click at [428, 143] on div "Add Column" at bounding box center [398, 206] width 730 height 285
click at [418, 158] on div "Add Column" at bounding box center [398, 206] width 730 height 285
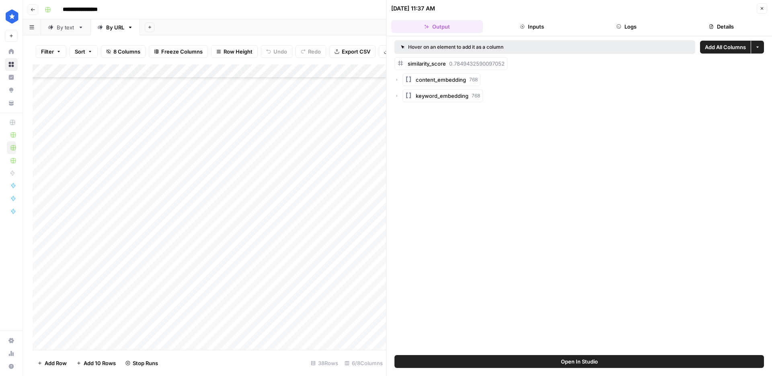
click at [630, 32] on button "Logs" at bounding box center [627, 26] width 92 height 13
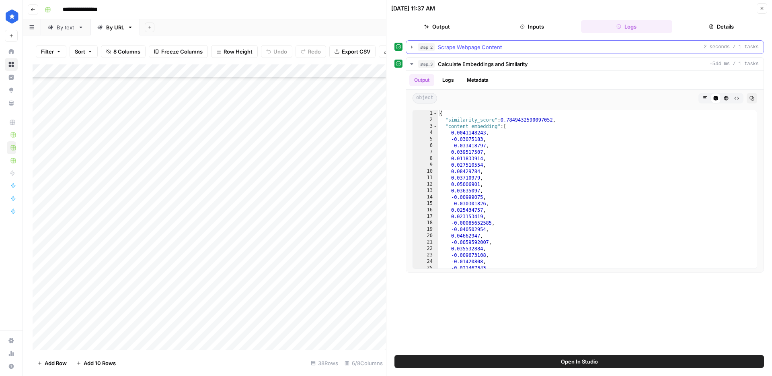
click at [576, 47] on div "step_2 Scrape Webpage Content 2 seconds / 1 tasks" at bounding box center [588, 47] width 341 height 8
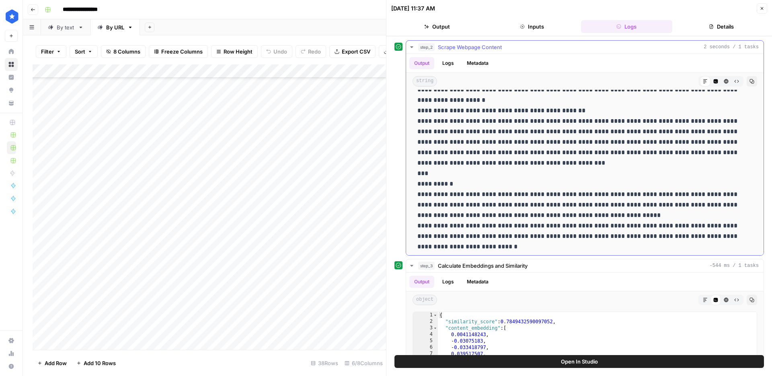
scroll to position [1405, 0]
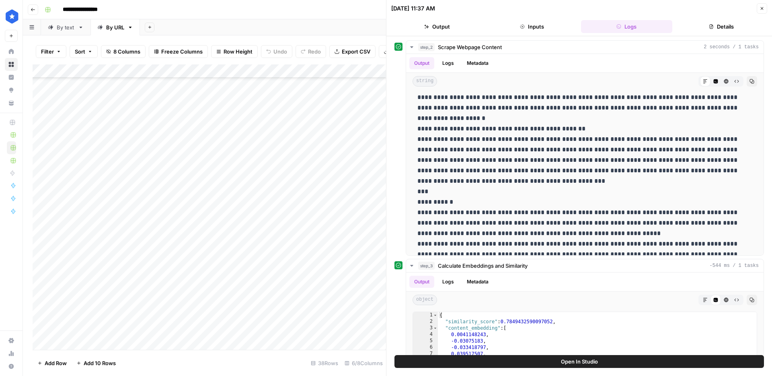
click at [761, 12] on button "Close" at bounding box center [762, 8] width 10 height 10
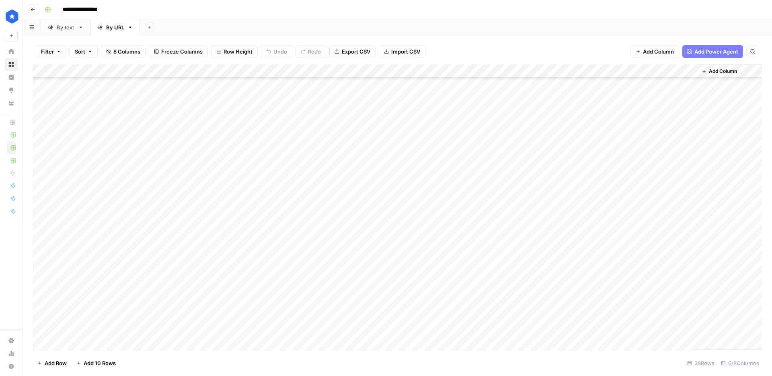
scroll to position [261, 0]
click at [430, 288] on div "Add Column" at bounding box center [398, 206] width 730 height 285
click at [70, 33] on link "By text" at bounding box center [65, 27] width 49 height 16
click at [169, 72] on div "Add Column" at bounding box center [398, 193] width 730 height 259
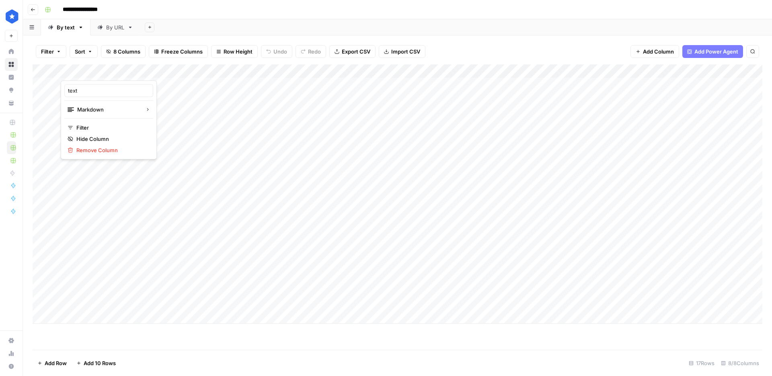
click at [204, 290] on div "Add Column" at bounding box center [398, 193] width 730 height 259
click at [168, 302] on div "Add Column" at bounding box center [398, 193] width 730 height 259
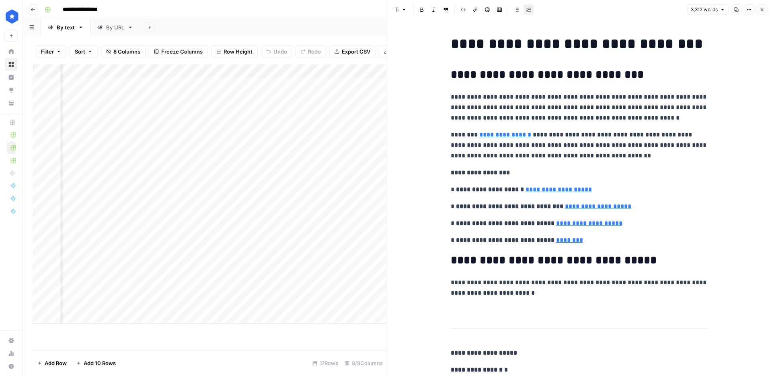
scroll to position [0, 85]
click at [309, 304] on div "Add Column" at bounding box center [210, 193] width 354 height 259
click at [295, 302] on div "Add Column" at bounding box center [210, 193] width 354 height 259
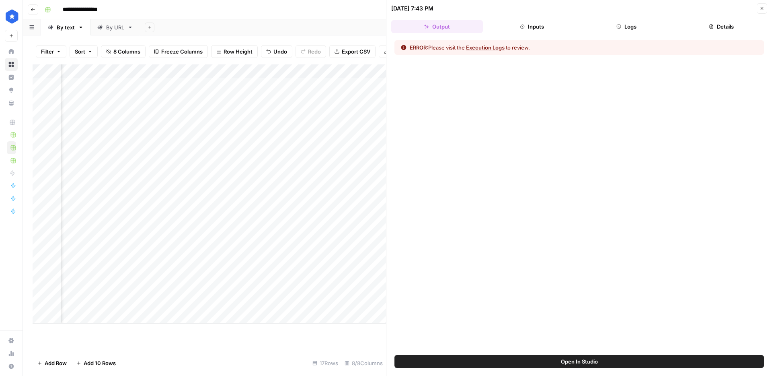
click at [634, 27] on button "Logs" at bounding box center [627, 26] width 92 height 13
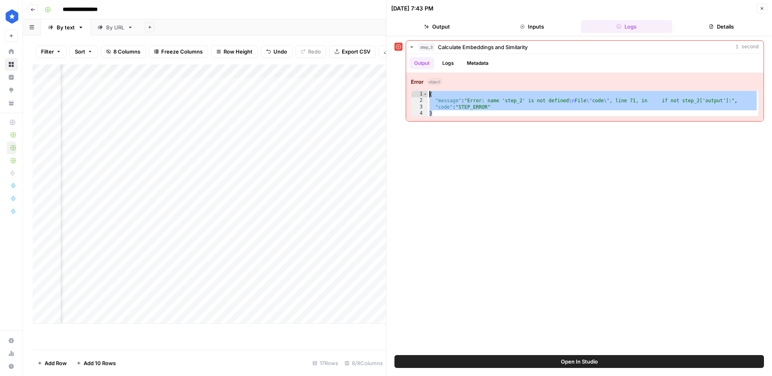
drag, startPoint x: 481, startPoint y: 114, endPoint x: 401, endPoint y: 95, distance: 82.8
click at [401, 95] on div "step_3 Calculate Embeddings and Similarity 1 second Output Logs Metadata Error …" at bounding box center [580, 80] width 370 height 81
type textarea "**********"
click at [308, 302] on div "Add Column" at bounding box center [210, 193] width 354 height 259
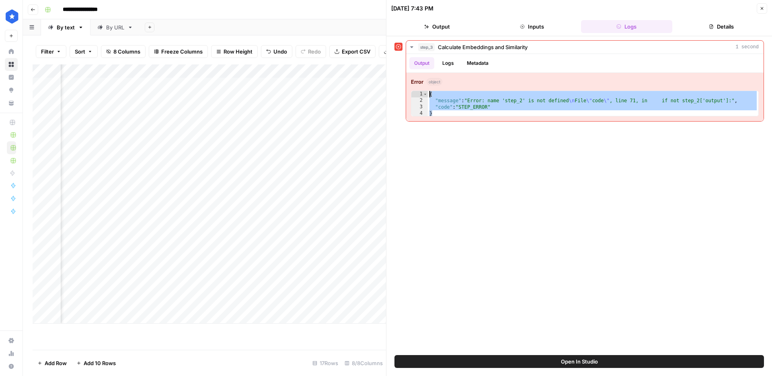
scroll to position [0, 70]
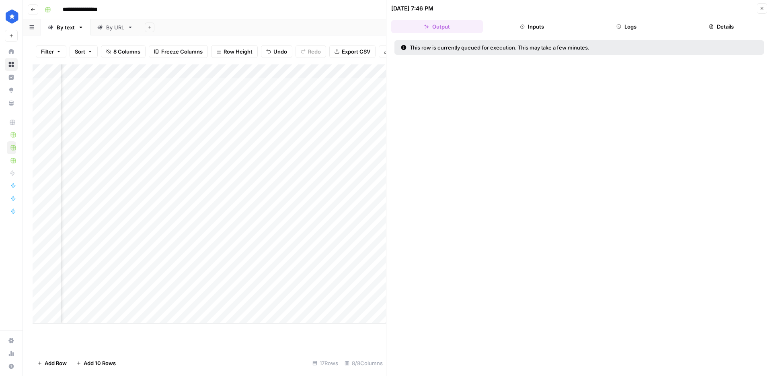
scroll to position [0, 105]
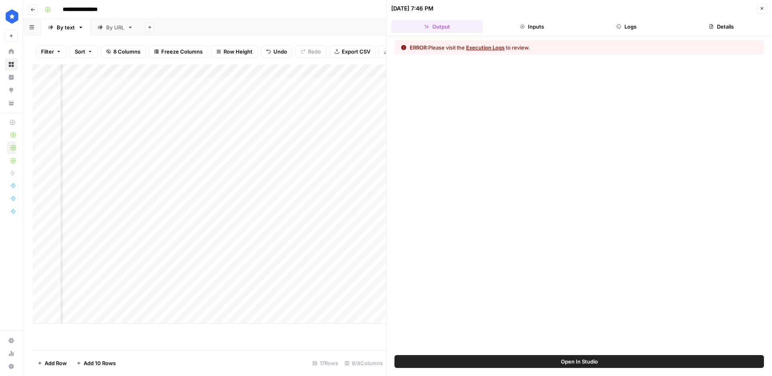
click at [626, 27] on button "Logs" at bounding box center [627, 26] width 92 height 13
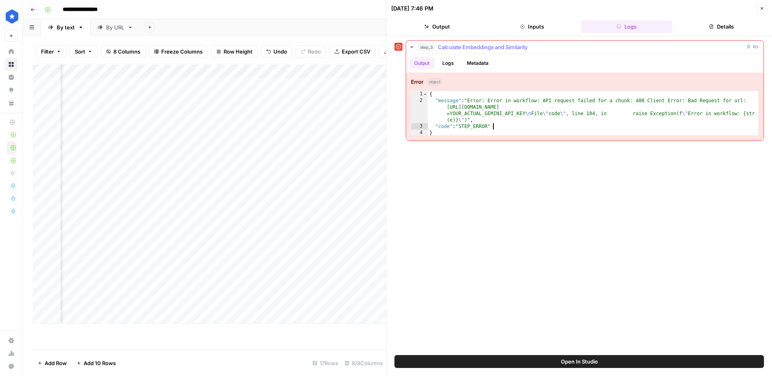
click at [549, 127] on div "{ "message" : "Error: Error in workflow: API request failed for a chunk: 400 Cl…" at bounding box center [593, 120] width 331 height 58
type textarea "**********"
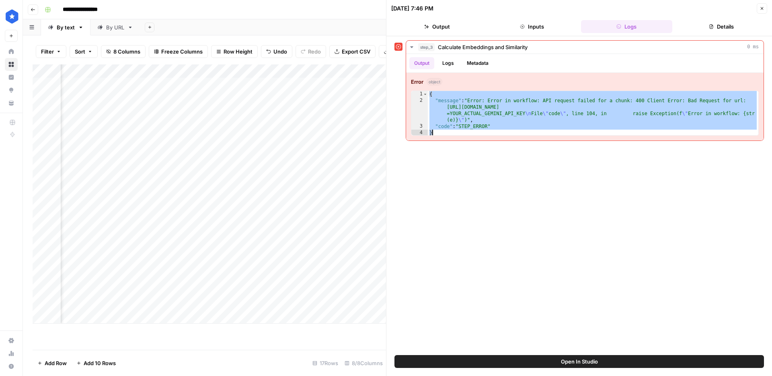
click at [288, 303] on div "Add Column" at bounding box center [210, 193] width 354 height 259
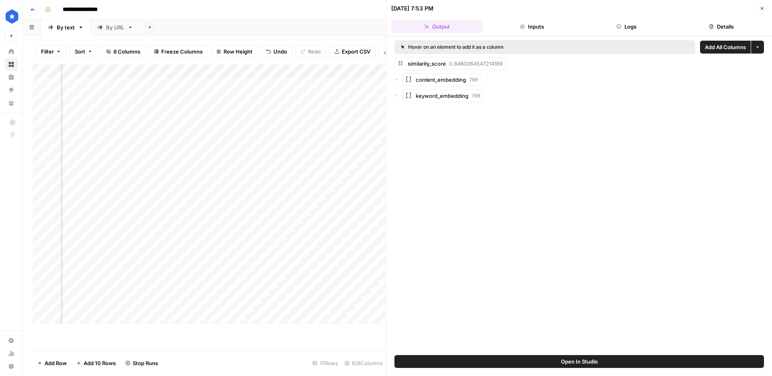
scroll to position [0, 115]
click at [115, 30] on div "By URL" at bounding box center [115, 27] width 18 height 8
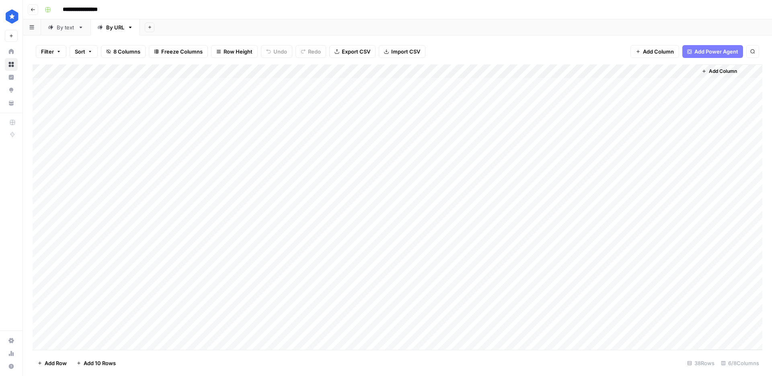
scroll to position [261, 0]
click at [70, 27] on div "By text" at bounding box center [66, 27] width 18 height 8
click at [79, 313] on div "Add Column" at bounding box center [398, 193] width 730 height 259
click at [141, 316] on div "Add Column" at bounding box center [398, 200] width 730 height 273
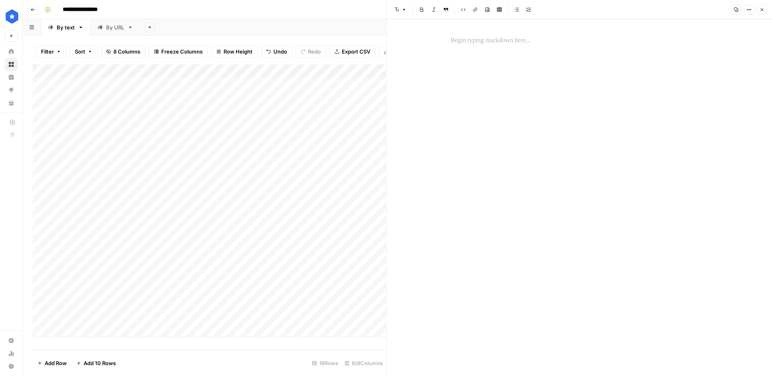
click at [472, 32] on div at bounding box center [579, 40] width 267 height 17
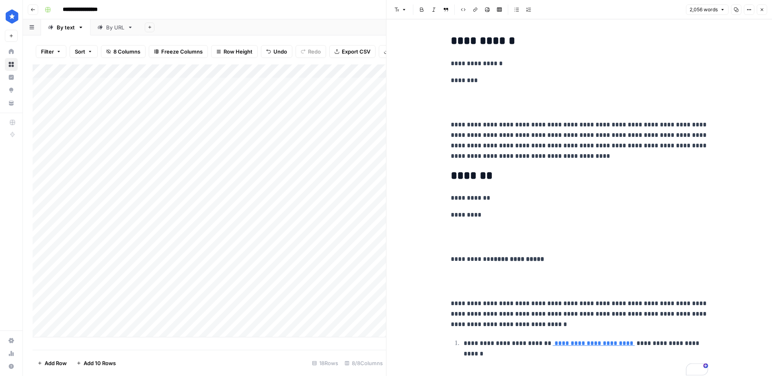
scroll to position [3914, 0]
click at [235, 315] on div "Add Column" at bounding box center [210, 200] width 354 height 273
click at [334, 318] on div "Add Column" at bounding box center [210, 200] width 354 height 273
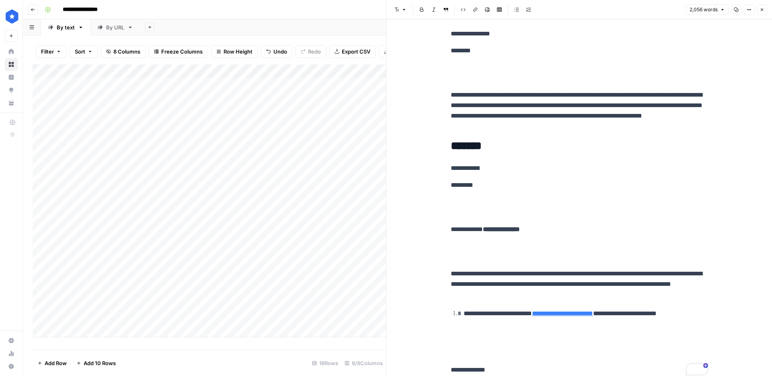
click at [115, 30] on div "By URL" at bounding box center [115, 27] width 18 height 8
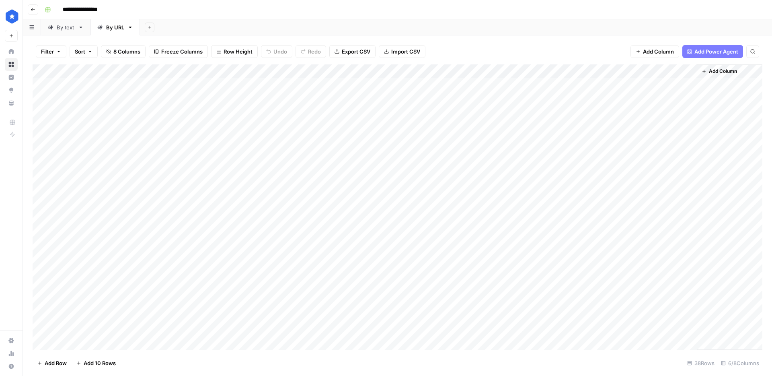
click at [60, 25] on div "By text" at bounding box center [66, 27] width 18 height 8
click at [117, 25] on div "By URL" at bounding box center [115, 27] width 18 height 8
click at [257, 212] on div "Add Column" at bounding box center [398, 206] width 730 height 285
click at [82, 345] on div "Add Column" at bounding box center [398, 206] width 730 height 285
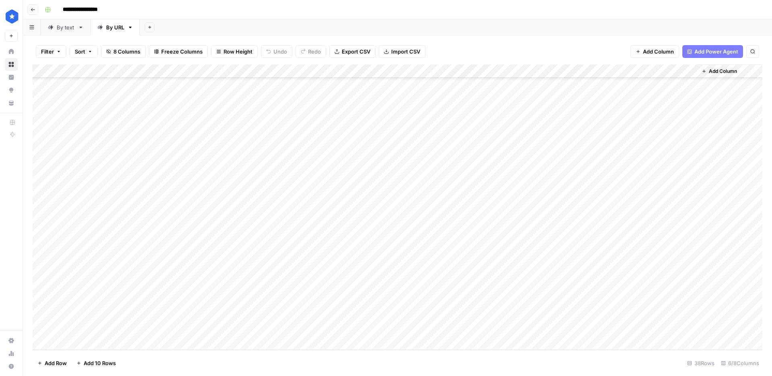
scroll to position [275, 0]
click at [291, 332] on div "Add Column" at bounding box center [398, 206] width 730 height 285
click at [207, 327] on div "Add Column" at bounding box center [398, 206] width 730 height 285
click at [384, 331] on div "Add Column" at bounding box center [398, 206] width 730 height 285
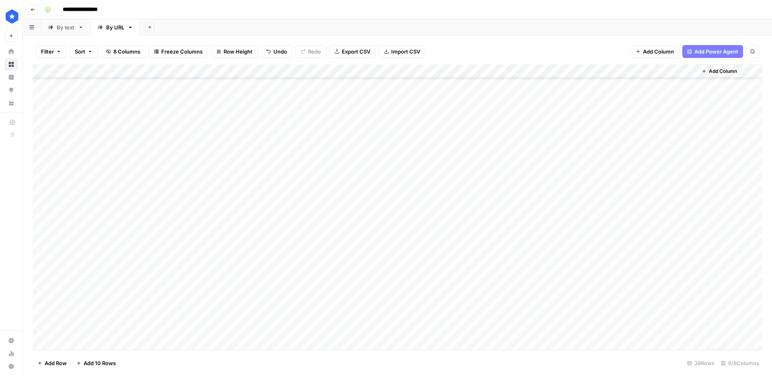
click at [74, 27] on div "By text" at bounding box center [66, 27] width 18 height 8
click at [74, 326] on div "Add Column" at bounding box center [398, 200] width 730 height 273
click at [97, 327] on div "Add Column" at bounding box center [398, 200] width 730 height 273
click at [93, 330] on div "Add Column" at bounding box center [398, 200] width 730 height 273
click at [132, 315] on div "Add Column" at bounding box center [398, 206] width 730 height 285
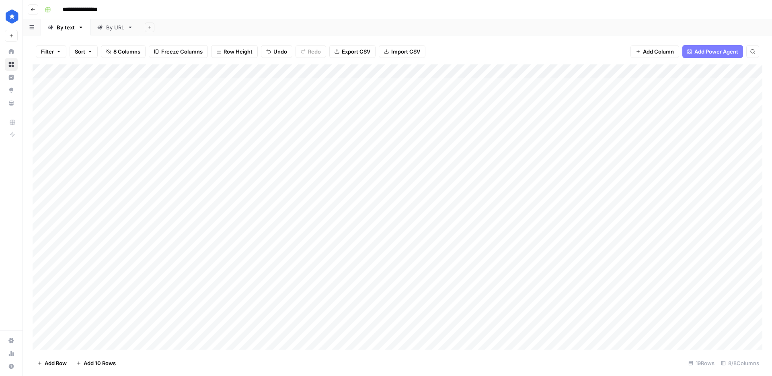
drag, startPoint x: 176, startPoint y: 323, endPoint x: 173, endPoint y: 332, distance: 8.9
click at [173, 332] on div "Add Column" at bounding box center [398, 206] width 730 height 285
click at [236, 316] on div "Add Column" at bounding box center [398, 206] width 730 height 285
click at [235, 329] on div "Add Column" at bounding box center [398, 206] width 730 height 285
click at [345, 331] on div "Add Column" at bounding box center [398, 206] width 730 height 285
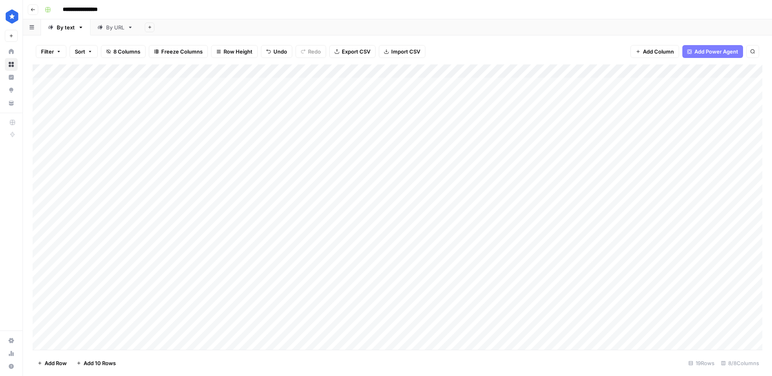
click at [113, 31] on div "By URL" at bounding box center [115, 27] width 18 height 8
drag, startPoint x: 254, startPoint y: 329, endPoint x: 225, endPoint y: 328, distance: 29.0
click at [225, 328] on div "Add Column" at bounding box center [398, 206] width 730 height 285
click at [94, 338] on div "Add Column" at bounding box center [398, 206] width 730 height 285
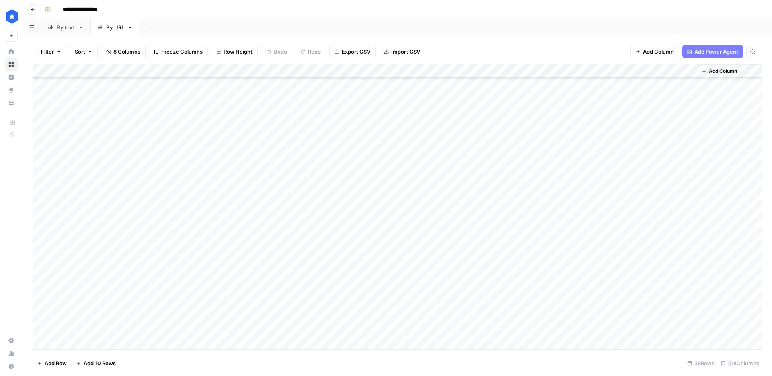
scroll to position [288, 0]
drag, startPoint x: 344, startPoint y: 322, endPoint x: 342, endPoint y: 327, distance: 5.6
click at [342, 327] on div "Add Column" at bounding box center [398, 206] width 730 height 285
click at [399, 330] on div "Add Column" at bounding box center [398, 206] width 730 height 285
click at [66, 29] on div "By text" at bounding box center [66, 27] width 18 height 8
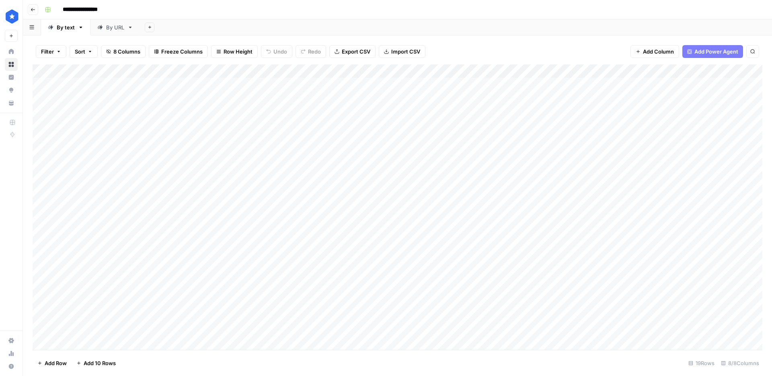
scroll to position [1, 0]
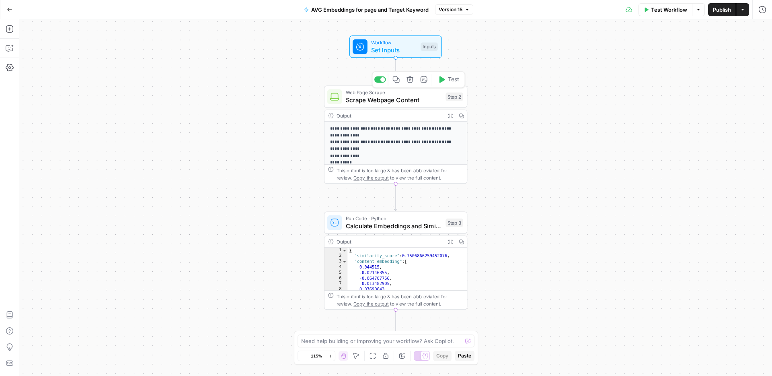
click at [385, 102] on span "Scrape Webpage Content" at bounding box center [394, 99] width 96 height 9
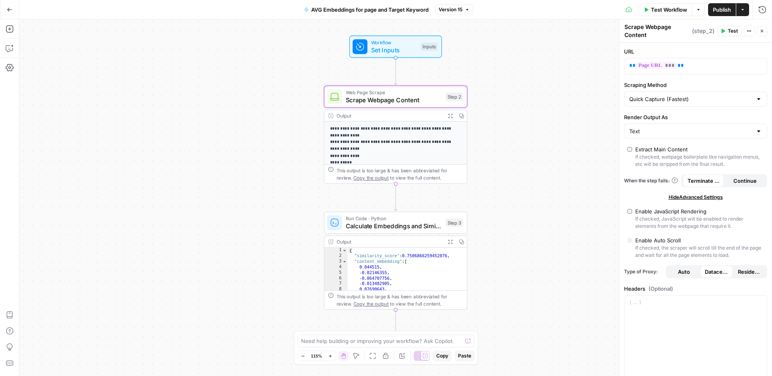
click at [385, 144] on p "**********" at bounding box center [396, 219] width 132 height 189
type input "Custom"
click at [717, 13] on span "Publish" at bounding box center [722, 10] width 18 height 8
click at [688, 130] on input "Render Output As" at bounding box center [691, 131] width 123 height 8
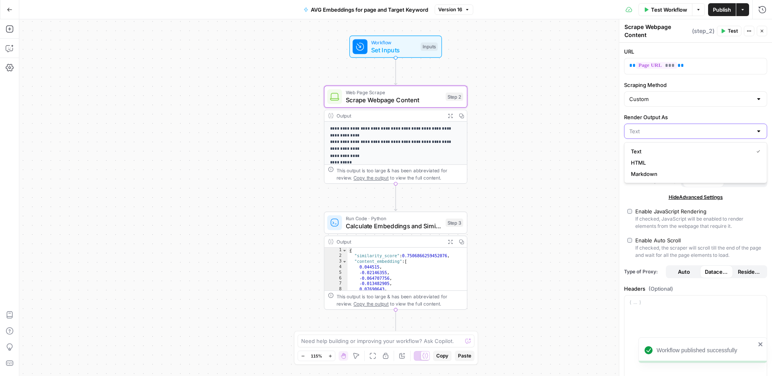
click at [688, 130] on input "Render Output As" at bounding box center [691, 131] width 123 height 8
type input "Text"
click at [688, 117] on label "Render Output As" at bounding box center [695, 117] width 143 height 8
click at [688, 127] on input "Text" at bounding box center [691, 131] width 123 height 8
type input "Text"
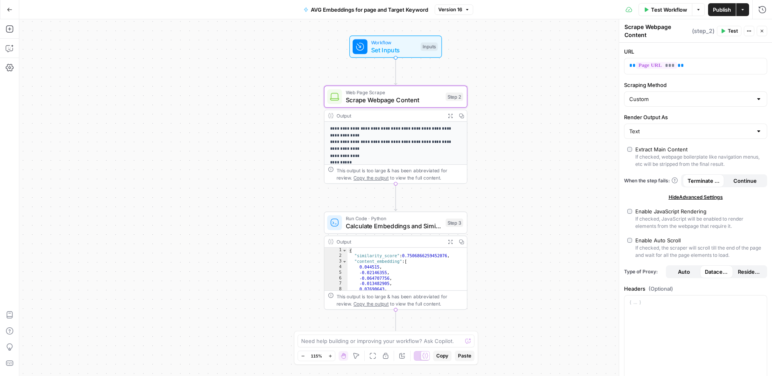
click at [688, 117] on label "Render Output As" at bounding box center [695, 117] width 143 height 8
click at [688, 127] on input "Text" at bounding box center [691, 131] width 123 height 8
type input "Text"
click at [688, 117] on label "Render Output As" at bounding box center [695, 117] width 143 height 8
click at [688, 127] on input "Text" at bounding box center [691, 131] width 123 height 8
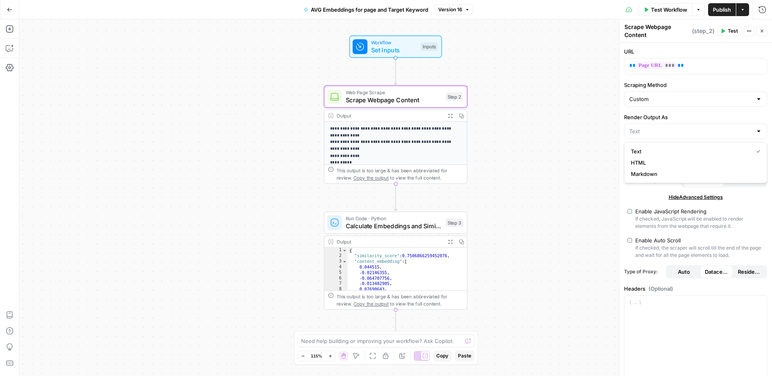
type input "Text"
click at [688, 117] on label "Render Output As" at bounding box center [695, 117] width 143 height 8
click at [688, 127] on input "Text" at bounding box center [691, 131] width 123 height 8
type input "Text"
click at [652, 187] on div "URL ** *** ** Scraping Method Custom Render Output As Text Extract Main Content…" at bounding box center [695, 279] width 153 height 473
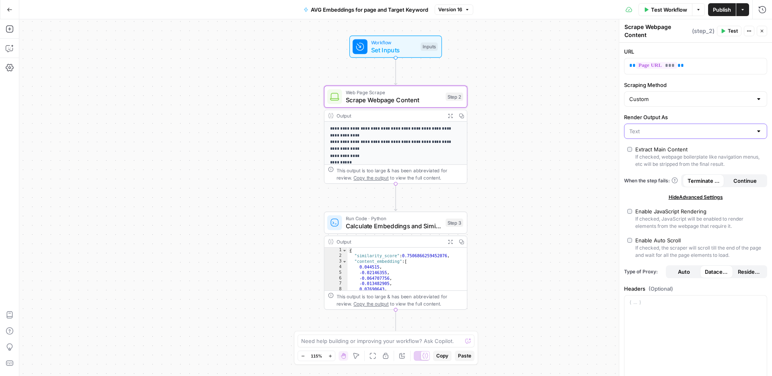
click at [652, 131] on input "Render Output As" at bounding box center [691, 131] width 123 height 8
click at [655, 170] on span "Markdown" at bounding box center [694, 174] width 126 height 8
type input "Markdown"
click at [718, 11] on span "Publish" at bounding box center [722, 10] width 18 height 8
click at [661, 132] on input "Render Output As" at bounding box center [691, 131] width 123 height 8
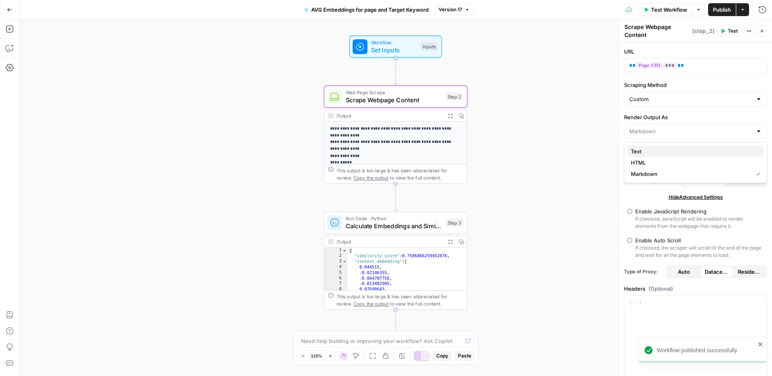
click at [653, 147] on span "Text" at bounding box center [694, 151] width 126 height 8
type input "Text"
click at [385, 226] on span "Calculate Embeddings and Similarity" at bounding box center [394, 225] width 96 height 9
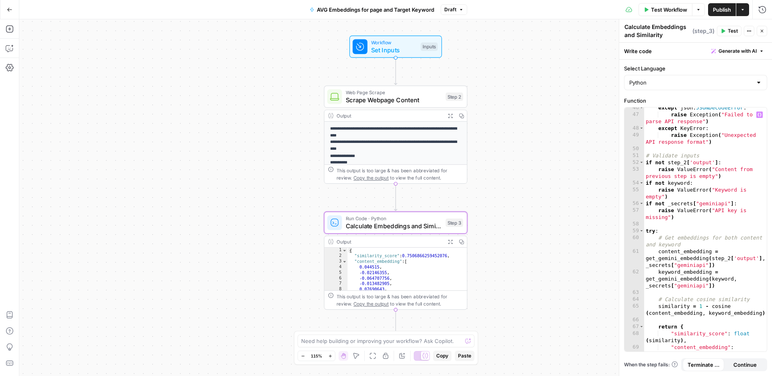
scroll to position [508, 0]
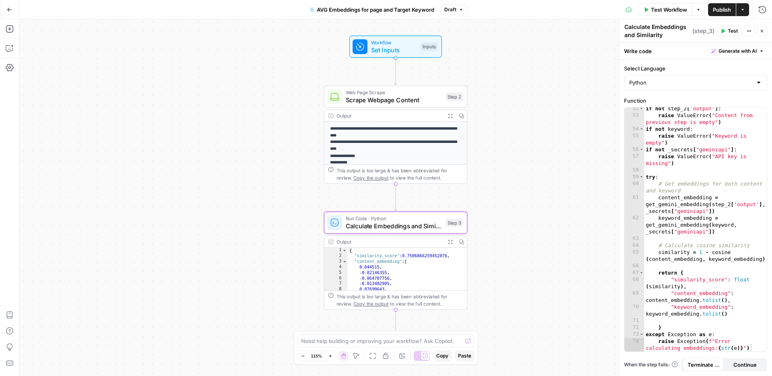
click at [416, 101] on span "Scrape Webpage Content" at bounding box center [394, 99] width 96 height 9
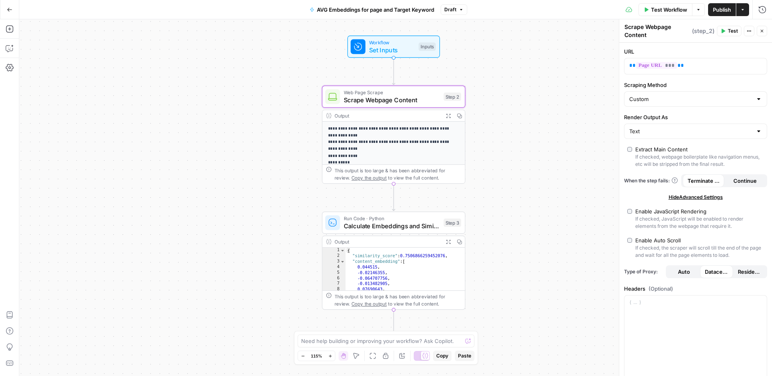
click at [425, 221] on span "Calculate Embeddings and Similarity" at bounding box center [392, 225] width 96 height 9
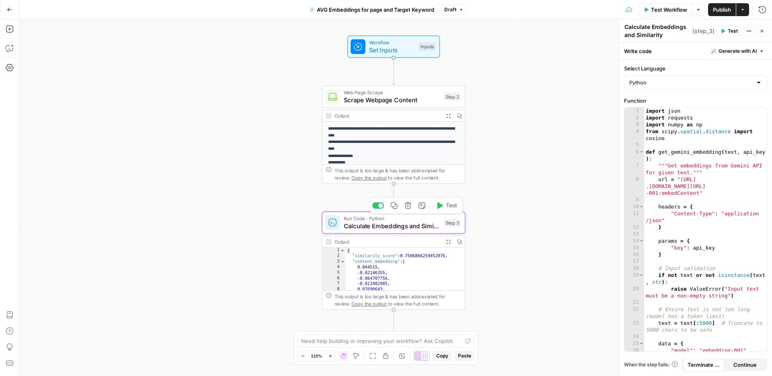
click at [724, 224] on div "import json import requests import numpy as np from scipy . spatial . distance …" at bounding box center [705, 235] width 123 height 257
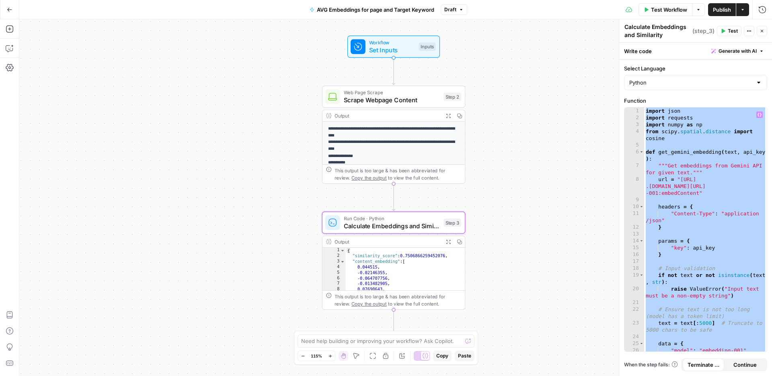
paste textarea
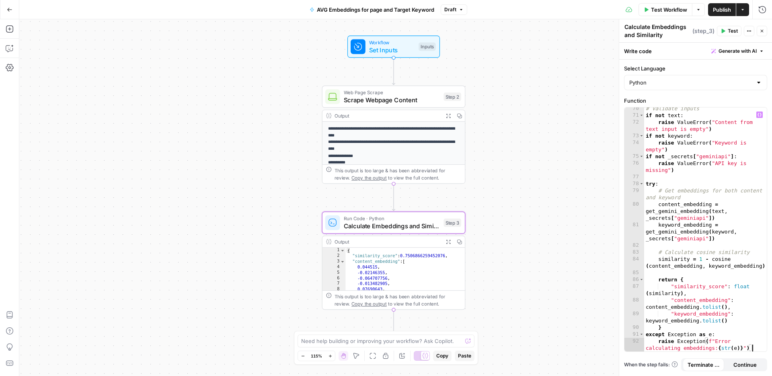
scroll to position [816, 0]
click at [720, 10] on span "Publish" at bounding box center [722, 10] width 18 height 8
click at [451, 8] on span "Version 18" at bounding box center [450, 9] width 24 height 7
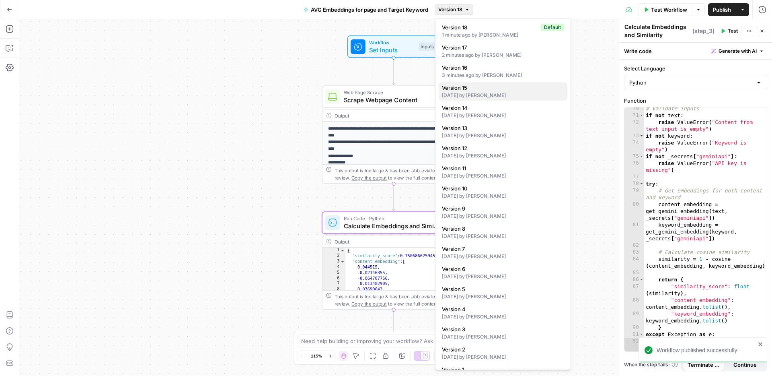
click at [484, 91] on span "Version 15" at bounding box center [501, 88] width 119 height 8
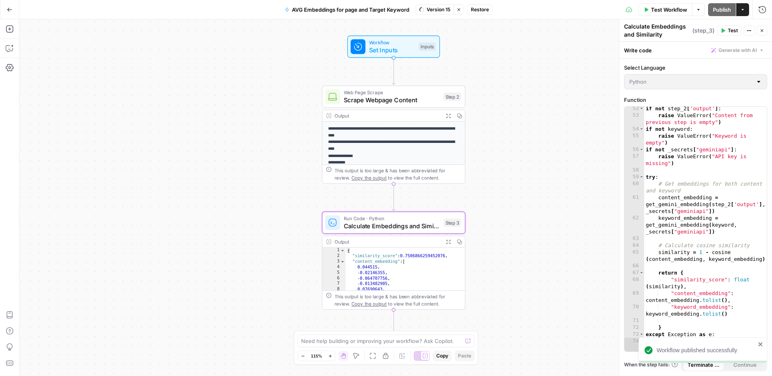
scroll to position [508, 0]
click at [479, 11] on span "Restore" at bounding box center [480, 9] width 18 height 7
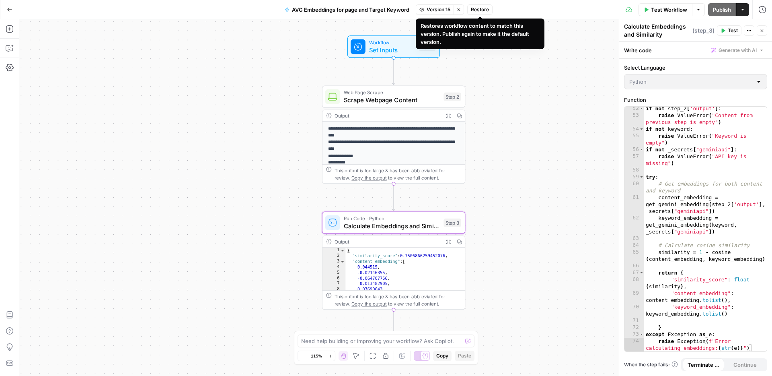
click at [484, 11] on span "Restore" at bounding box center [480, 9] width 18 height 7
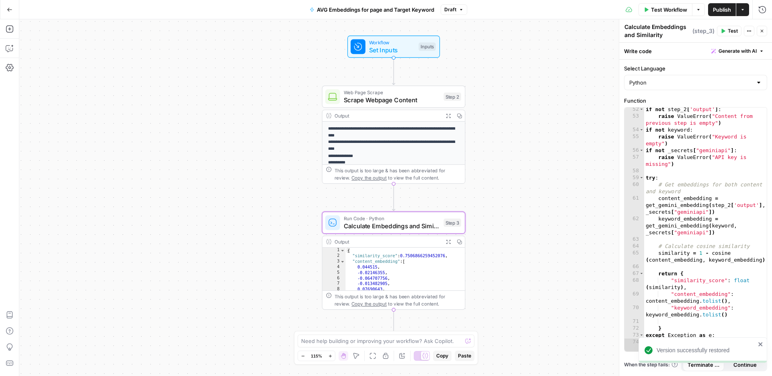
click at [674, 182] on div "if not step_2 [ 'output' ] : raise ValueError ( "Content from previous step is …" at bounding box center [705, 238] width 123 height 264
type textarea "**********"
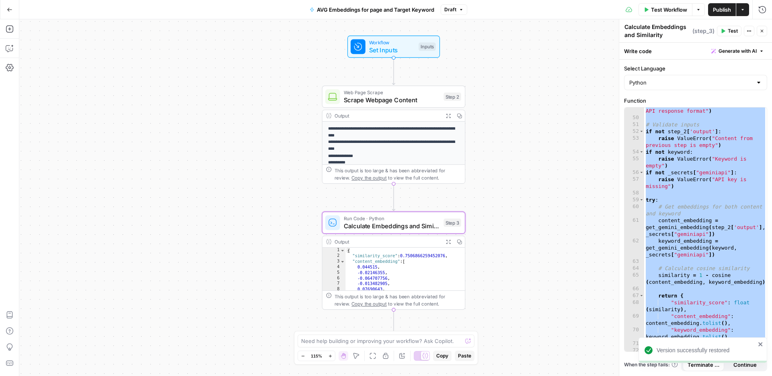
scroll to position [477, 0]
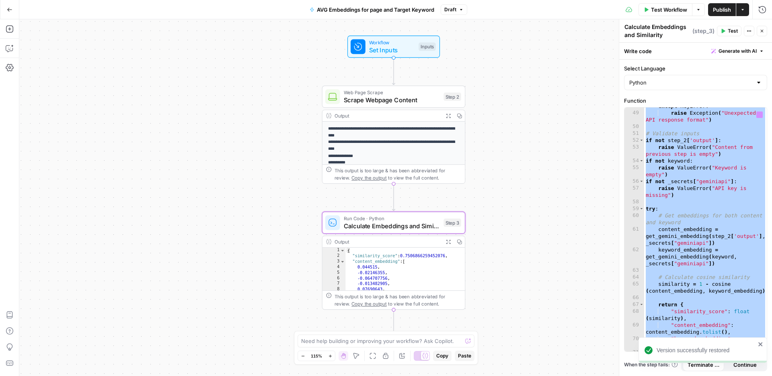
click at [401, 99] on span "Scrape Webpage Content" at bounding box center [392, 99] width 96 height 9
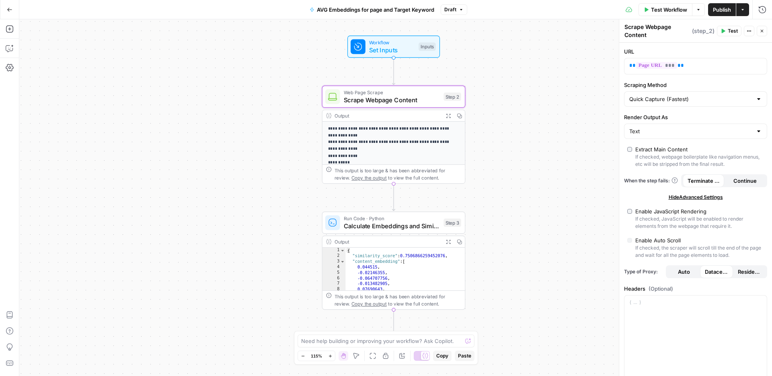
click at [397, 229] on span "Calculate Embeddings and Similarity" at bounding box center [392, 225] width 96 height 9
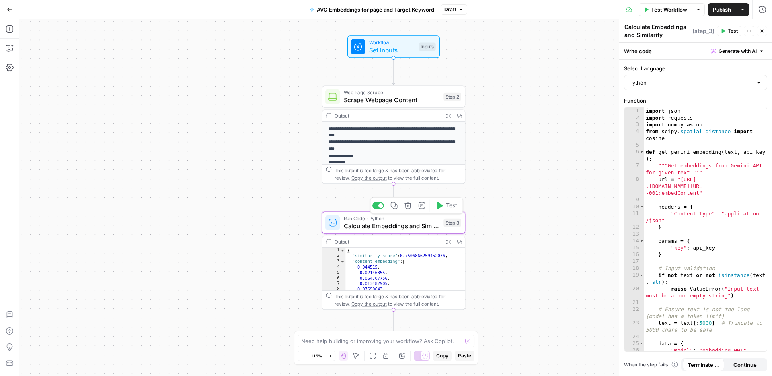
click at [735, 224] on div "import json import requests import numpy as np from scipy . spatial . distance …" at bounding box center [705, 235] width 123 height 257
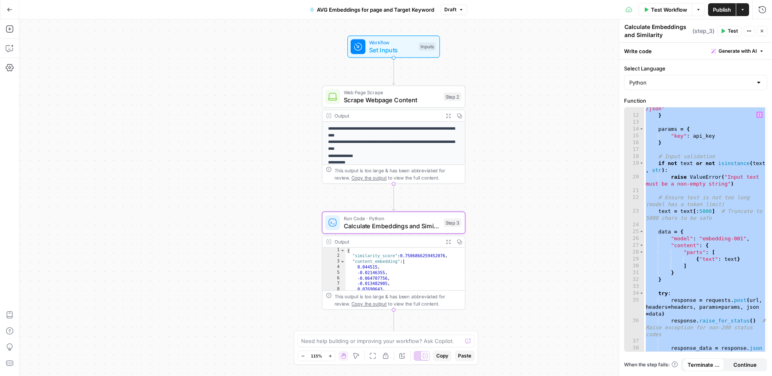
scroll to position [0, 0]
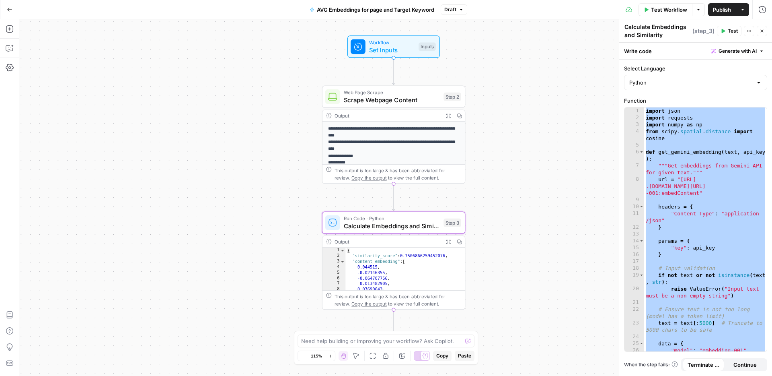
click at [703, 220] on div "import json import requests import numpy as np from scipy . spatial . distance …" at bounding box center [705, 235] width 123 height 257
paste textarea
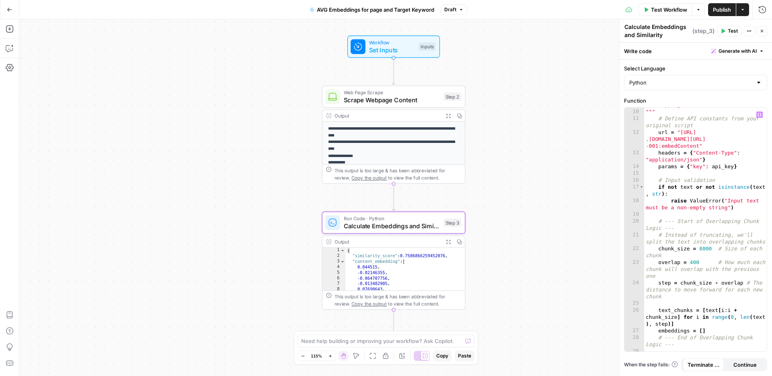
scroll to position [79, 0]
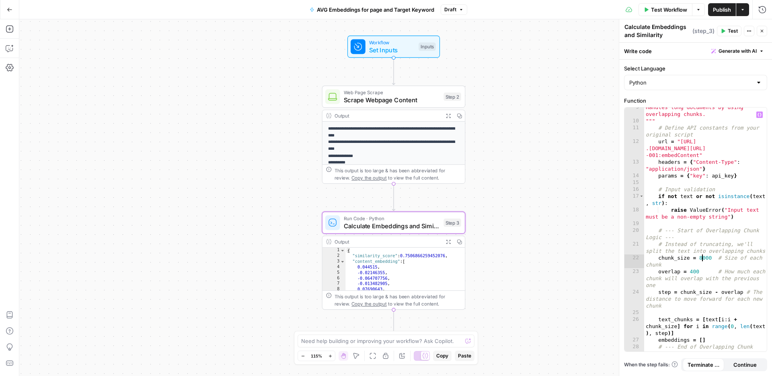
click at [702, 258] on div "Handles long documents by using overlapping chunks. """ # Define API constants …" at bounding box center [705, 239] width 123 height 271
click at [723, 12] on span "Publish" at bounding box center [722, 10] width 18 height 8
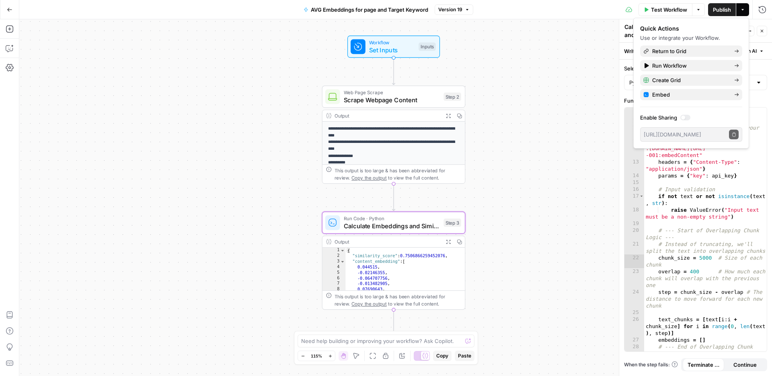
type textarea "**********"
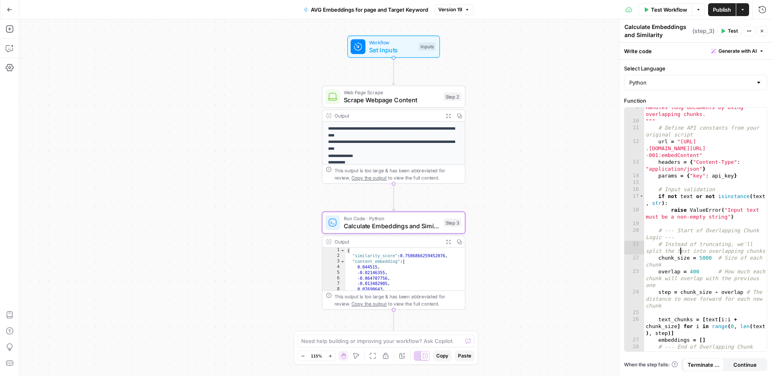
click at [680, 248] on div "Handles long documents by using overlapping chunks. """ # Define API constants …" at bounding box center [705, 239] width 123 height 271
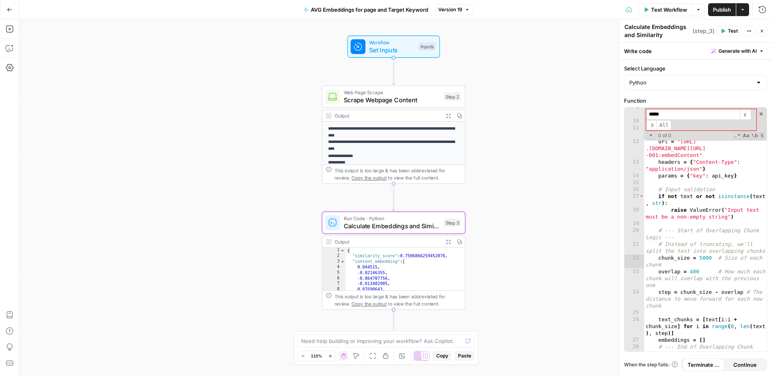
type input "*****"
click at [680, 219] on div "Handles long documents by using overlapping chunks. """ # Define API constants …" at bounding box center [705, 239] width 123 height 271
click at [684, 298] on div "Handles long documents by using overlapping chunks. """ # Define API constants …" at bounding box center [705, 239] width 123 height 271
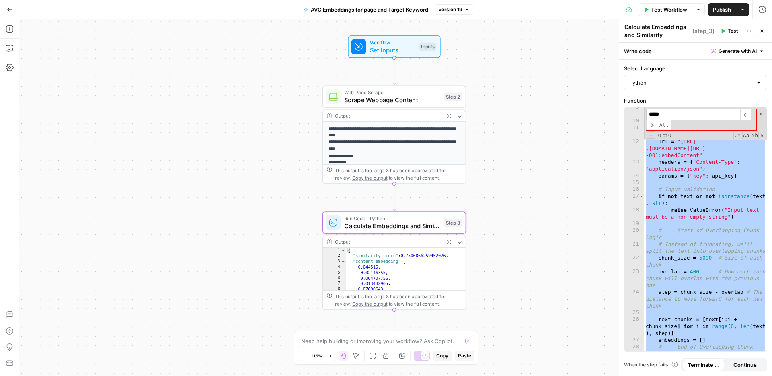
paste textarea
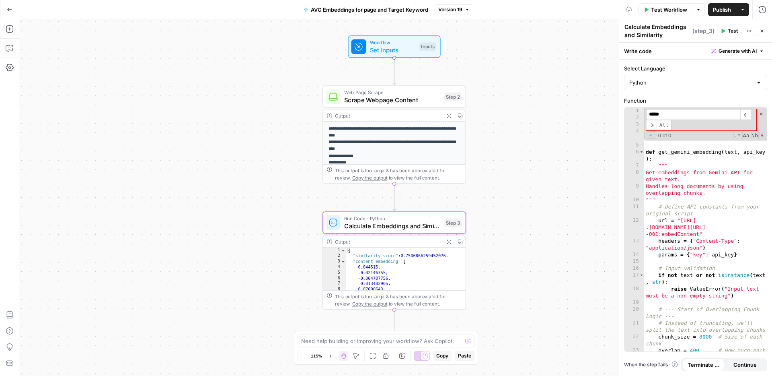
scroll to position [0, 0]
click at [702, 333] on div "import json import requests import numpy as np from scipy . spatial . distance …" at bounding box center [705, 242] width 123 height 271
type textarea "**********"
click at [721, 12] on span "Publish" at bounding box center [722, 10] width 18 height 8
drag, startPoint x: 412, startPoint y: 100, endPoint x: 441, endPoint y: 105, distance: 29.3
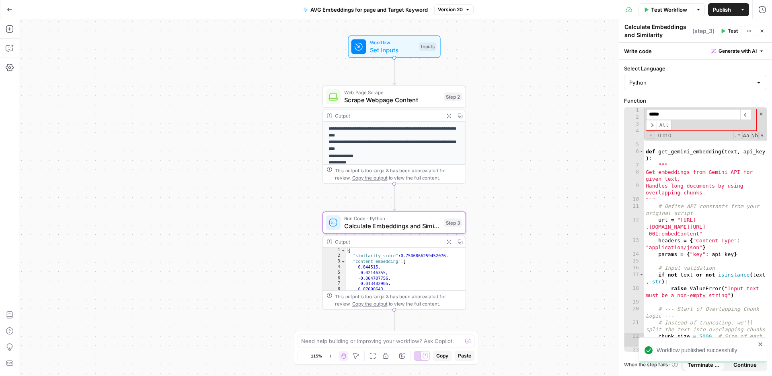
click at [412, 100] on span "Scrape Webpage Content" at bounding box center [392, 99] width 96 height 9
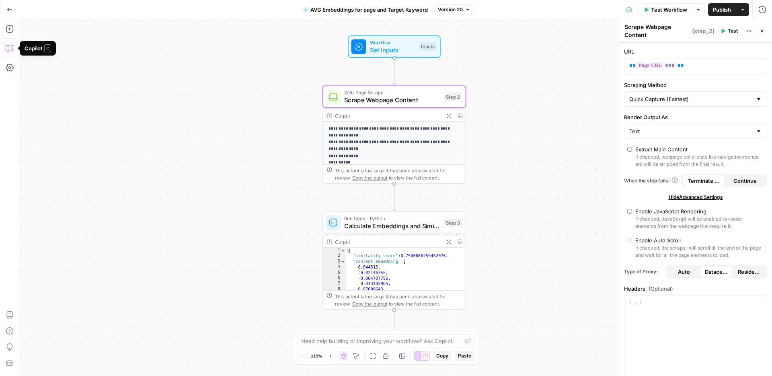
click at [12, 48] on icon "button" at bounding box center [10, 48] width 8 height 8
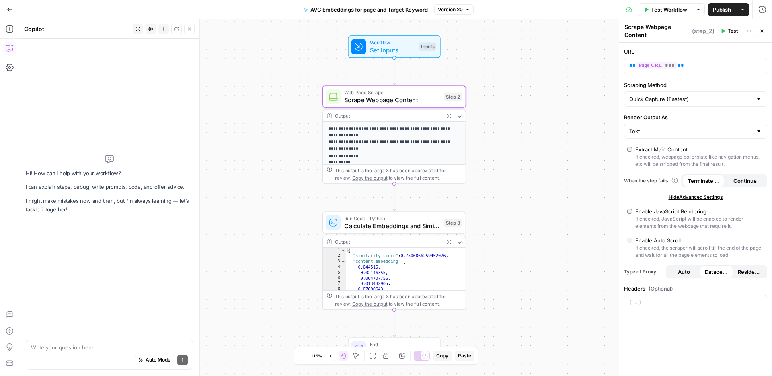
type textarea "h"
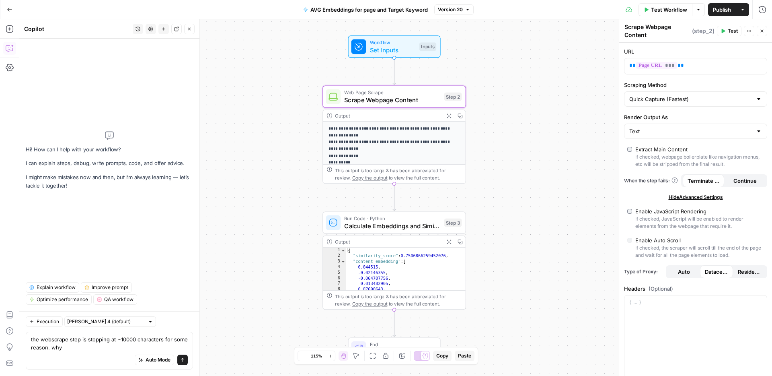
type textarea "the webscrape step is stopping at ~10000 characters for some reason. why?"
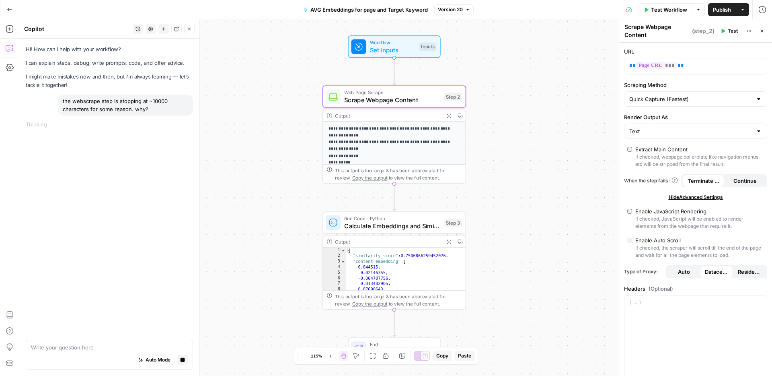
click at [380, 179] on span "Copy the output" at bounding box center [369, 178] width 35 height 6
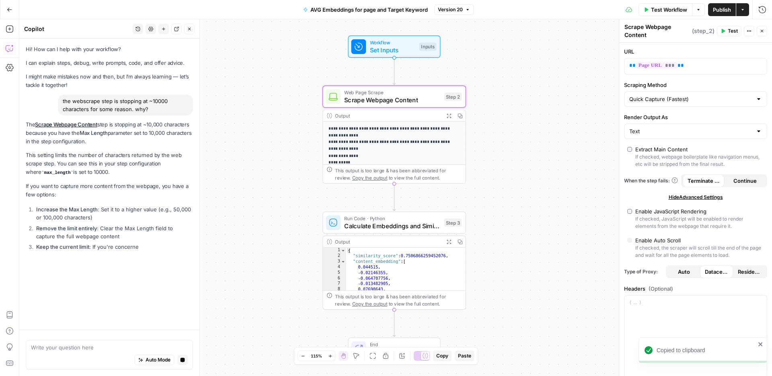
scroll to position [147, 0]
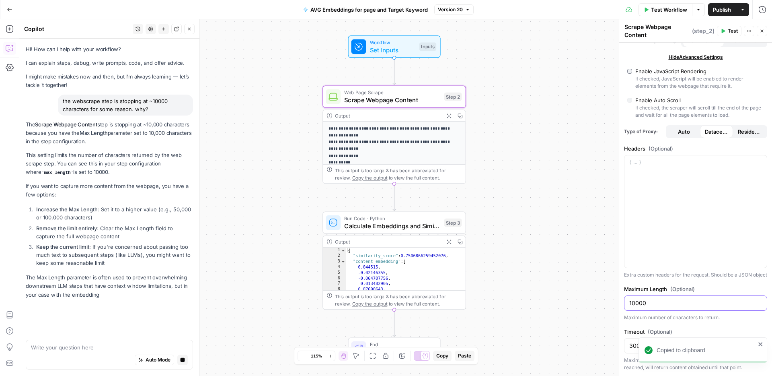
click at [656, 302] on input "10000" at bounding box center [696, 303] width 133 height 8
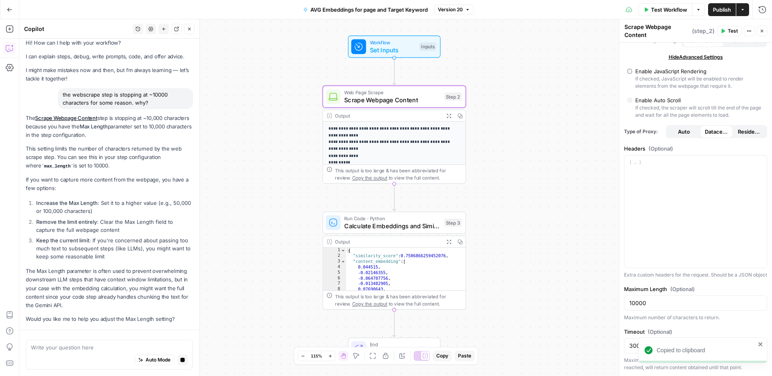
click at [759, 344] on icon "close" at bounding box center [761, 344] width 6 height 6
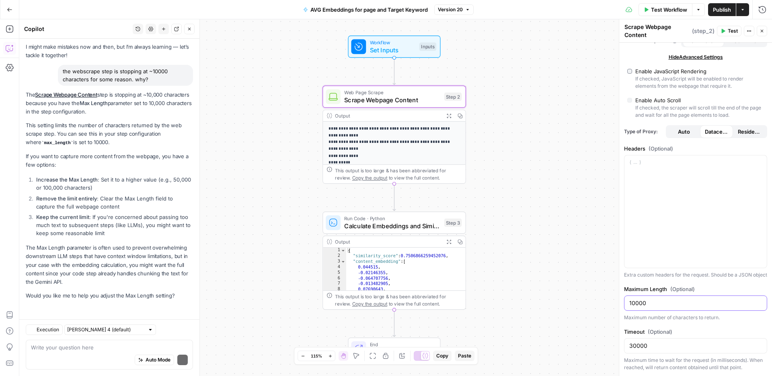
click at [669, 304] on input "10000" at bounding box center [696, 303] width 133 height 8
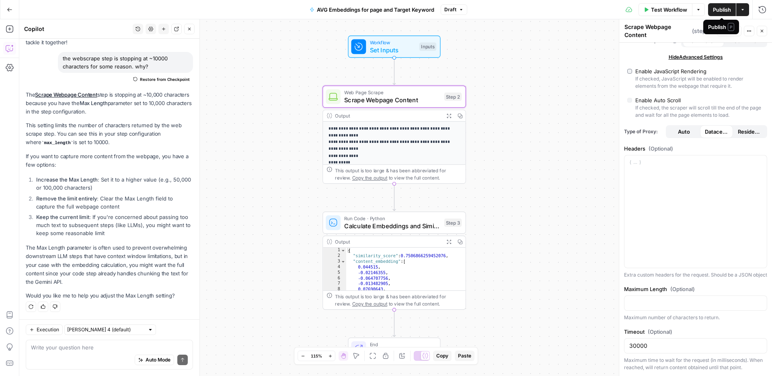
click at [722, 12] on span "Publish" at bounding box center [722, 10] width 18 height 8
click at [396, 105] on div "Web Page Scrape Scrape Webpage Content Step 2 Copy step Delete step Add Note Te…" at bounding box center [395, 97] width 144 height 22
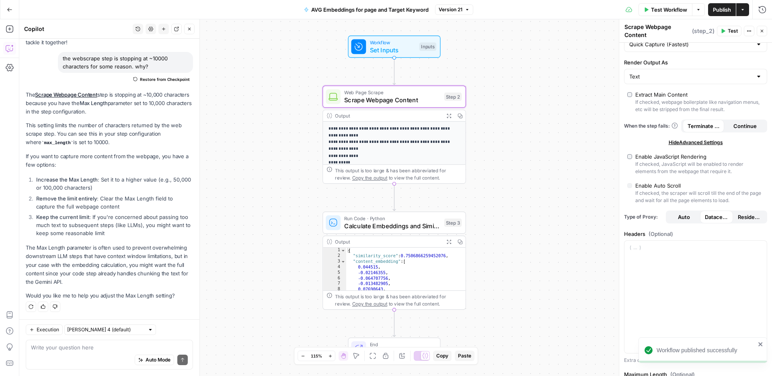
scroll to position [0, 0]
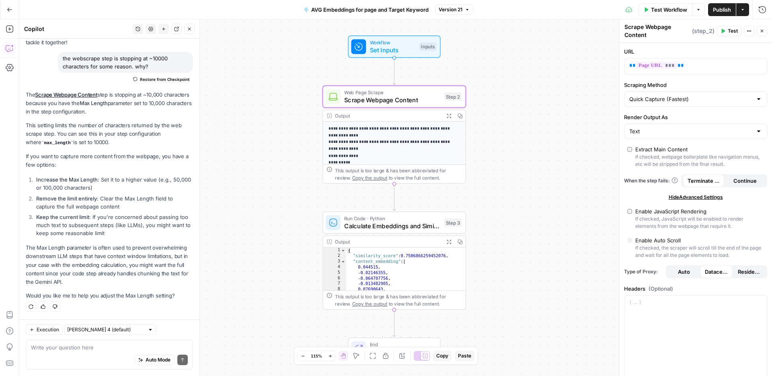
click at [635, 212] on label "Enable JavaScript Rendering If checked, JavaScript will be enabled to render el…" at bounding box center [696, 218] width 137 height 23
type input "Custom"
click at [722, 10] on span "Publish" at bounding box center [722, 10] width 18 height 8
click at [646, 216] on div "If checked, JavaScript will be enabled to render elements from the webpage that…" at bounding box center [700, 222] width 129 height 14
click at [723, 16] on div "Test Workflow Options Publish Actions Run History" at bounding box center [619, 9] width 305 height 19
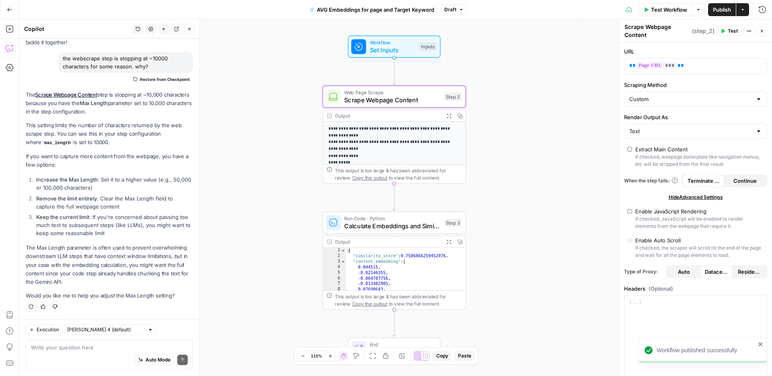
click at [724, 13] on span "Publish" at bounding box center [722, 10] width 18 height 8
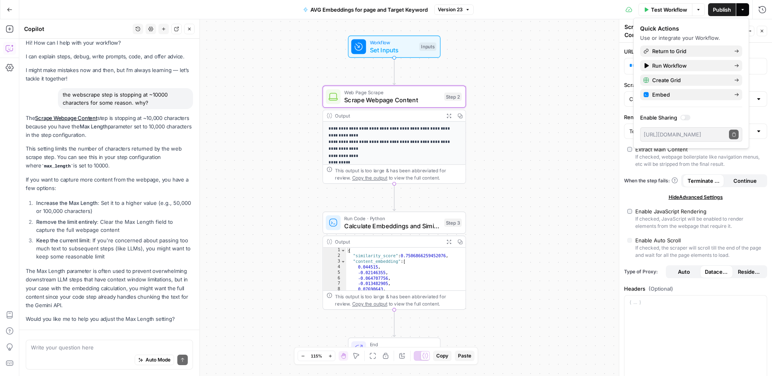
scroll to position [43, 0]
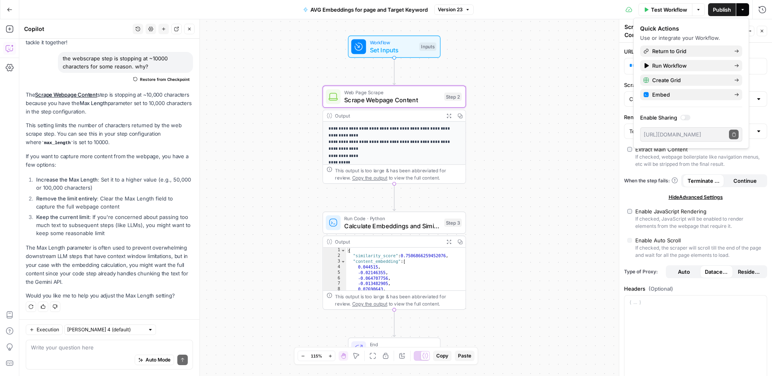
click at [412, 224] on span "Calculate Embeddings and Similarity" at bounding box center [392, 225] width 96 height 9
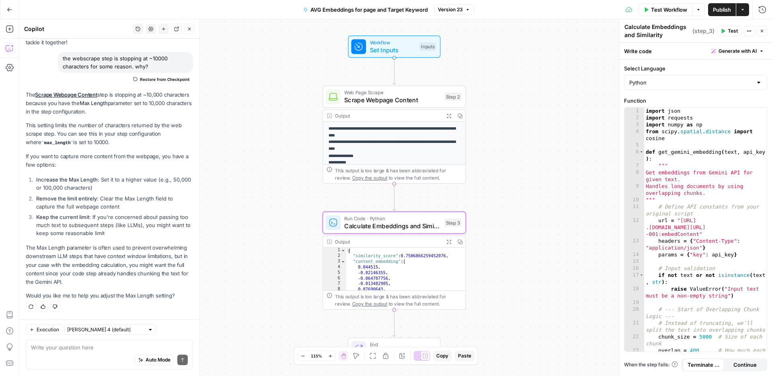
click at [723, 195] on div "import json import requests import numpy as np from scipy . spatial . distance …" at bounding box center [705, 242] width 123 height 271
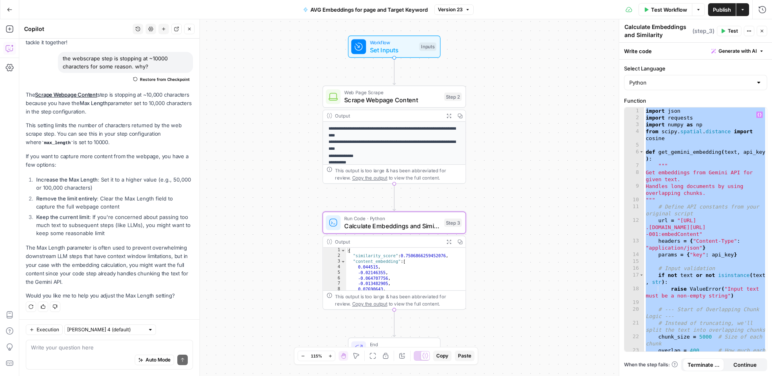
click at [708, 171] on div "import json import requests import numpy as np from scipy . spatial . distance …" at bounding box center [705, 242] width 123 height 271
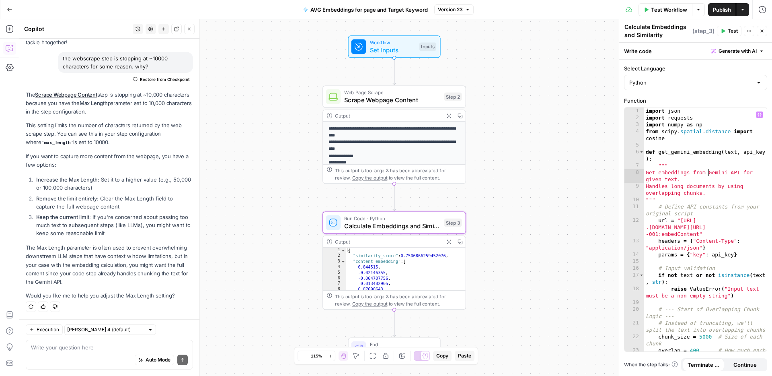
click at [471, 13] on button "Version 23" at bounding box center [453, 9] width 39 height 10
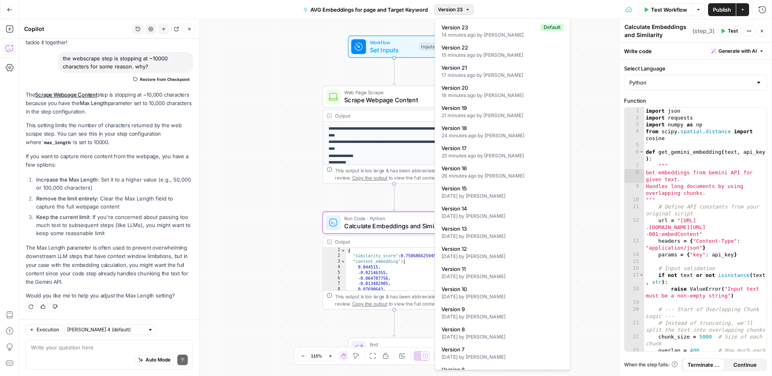
type textarea "**********"
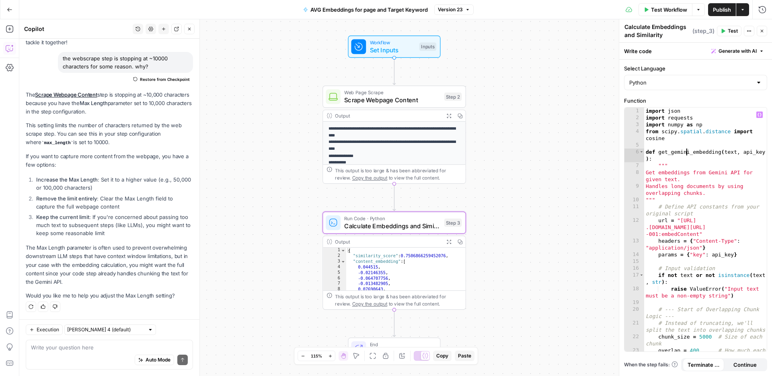
click at [687, 152] on div "import json import requests import numpy as np from scipy . spatial . distance …" at bounding box center [705, 242] width 123 height 271
type input "*"
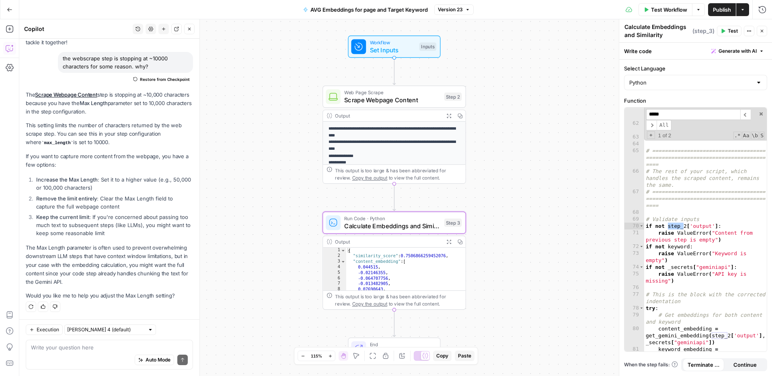
scroll to position [692, 0]
type input "******"
type textarea "**********"
click at [691, 240] on div "# Average the embeddings of all chunks to get a single representative embedding…" at bounding box center [705, 241] width 123 height 285
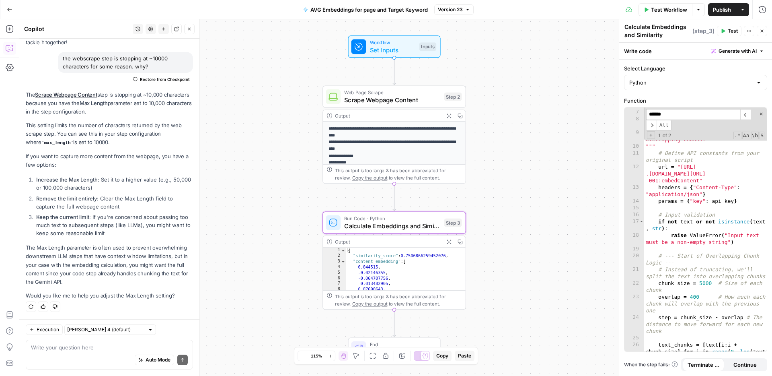
scroll to position [55, 0]
click at [738, 245] on div """" Get embeddings from Gemini API for given text. Handles long documents by us…" at bounding box center [705, 242] width 123 height 271
type textarea "**********"
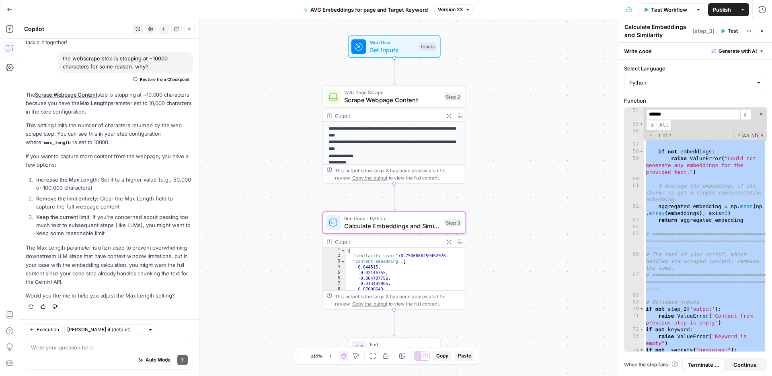
scroll to position [609, 0]
click at [706, 181] on div "raise Exception ( "Failed to parse API response" ) except KeyError : raise Exce…" at bounding box center [705, 242] width 123 height 271
click at [676, 274] on div "raise Exception ( "Failed to parse API response" ) except KeyError : raise Exce…" at bounding box center [705, 242] width 123 height 271
type textarea "**********"
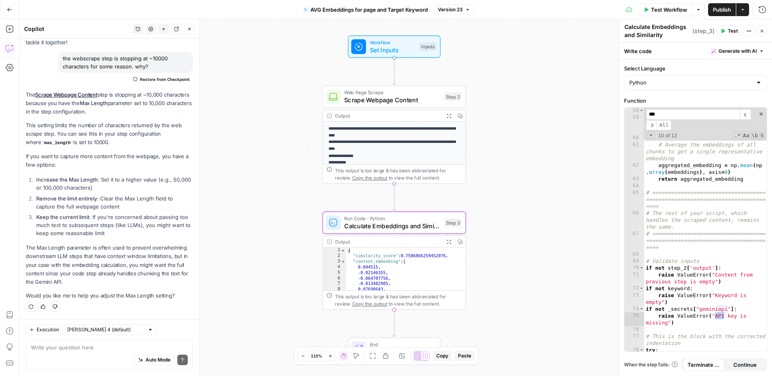
scroll to position [808, 0]
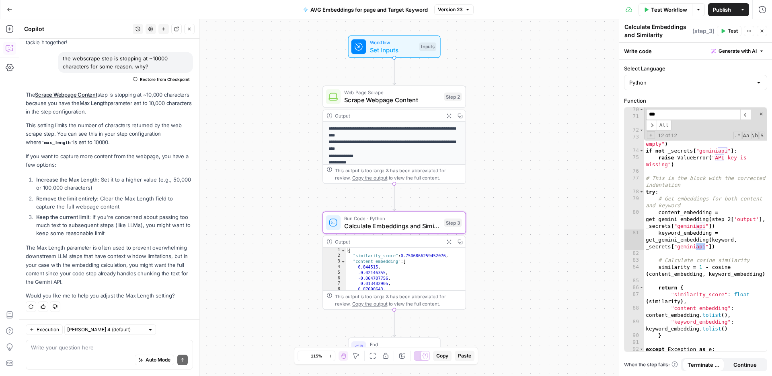
type input "***"
click at [687, 200] on div "if not step_2 [ 'output' ] : raise ValueError ( "Content from previous step is …" at bounding box center [705, 238] width 123 height 264
type textarea "**********"
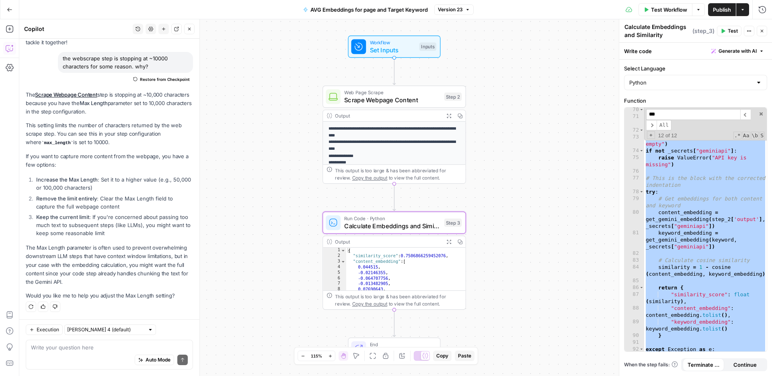
click at [458, 4] on button "Version 23" at bounding box center [453, 9] width 39 height 10
click at [458, 8] on span "Version 23" at bounding box center [450, 9] width 25 height 7
click at [458, 6] on span "Version 23" at bounding box center [450, 9] width 25 height 7
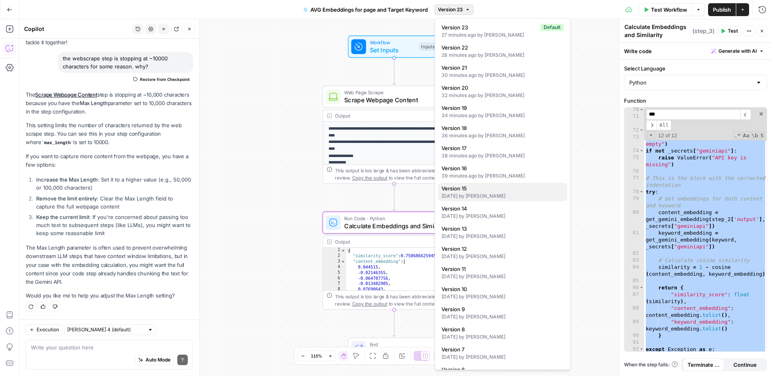
click at [505, 190] on span "Version 15" at bounding box center [501, 188] width 119 height 8
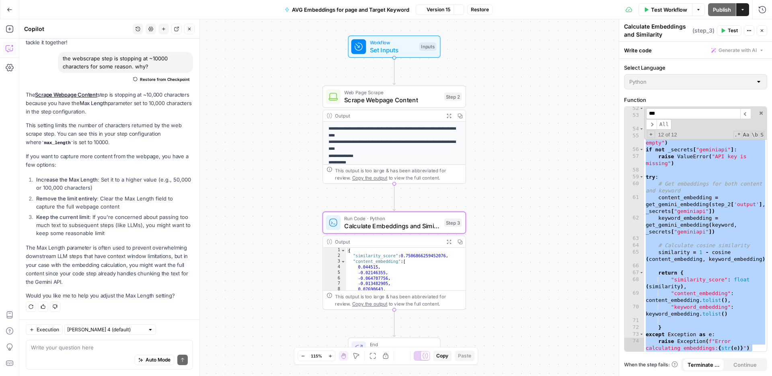
scroll to position [508, 0]
click at [479, 11] on span "Restore" at bounding box center [480, 9] width 18 height 7
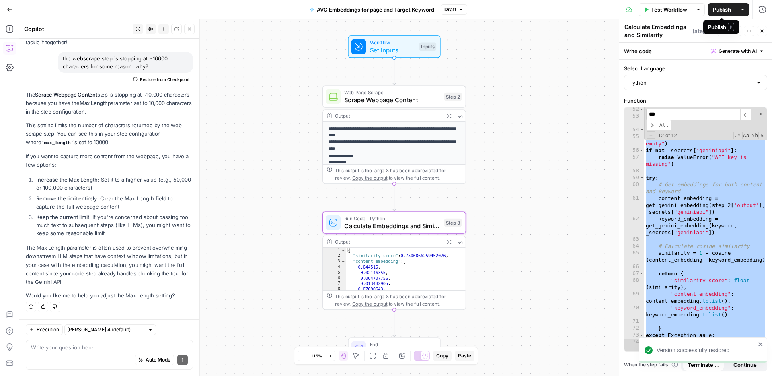
click at [722, 10] on span "Publish" at bounding box center [722, 10] width 18 height 8
click at [455, 8] on span "Version 24" at bounding box center [450, 9] width 25 height 7
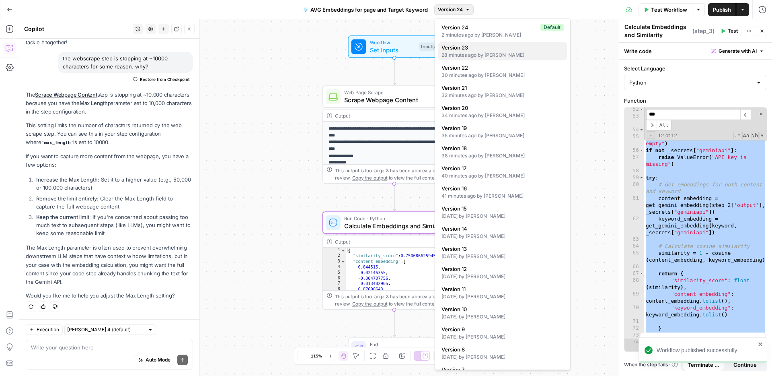
click at [486, 56] on div "28 minutes ago by Matthew Zane" at bounding box center [503, 54] width 122 height 7
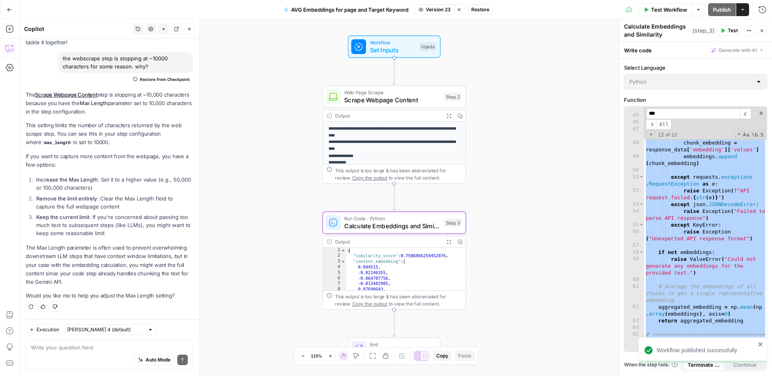
click at [494, 9] on div "Test Workflow Options Publish Actions Run History" at bounding box center [632, 9] width 279 height 19
click at [486, 10] on span "Restore" at bounding box center [480, 9] width 18 height 7
click at [720, 10] on span "Publish" at bounding box center [722, 10] width 18 height 8
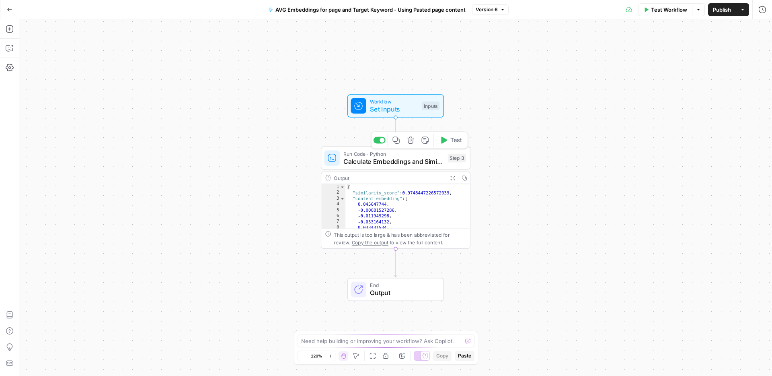
click at [373, 164] on span "Calculate Embeddings and Similarity" at bounding box center [394, 161] width 101 height 10
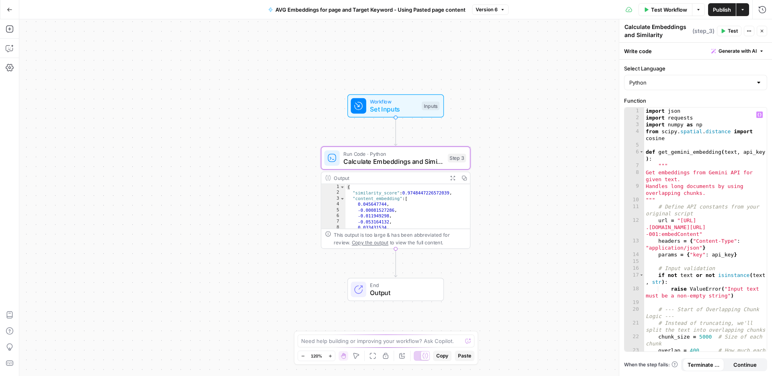
click at [720, 206] on div "import json import requests import numpy as np from scipy . spatial . distance …" at bounding box center [705, 242] width 123 height 271
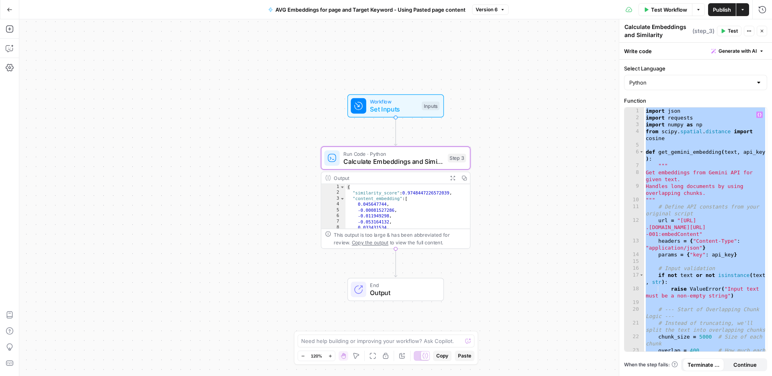
click at [724, 177] on div "import json import requests import numpy as np from scipy . spatial . distance …" at bounding box center [705, 242] width 123 height 271
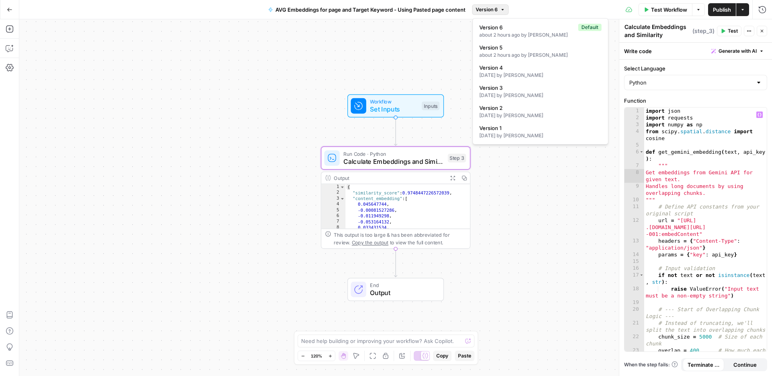
click at [498, 10] on span "Version 6" at bounding box center [487, 9] width 22 height 7
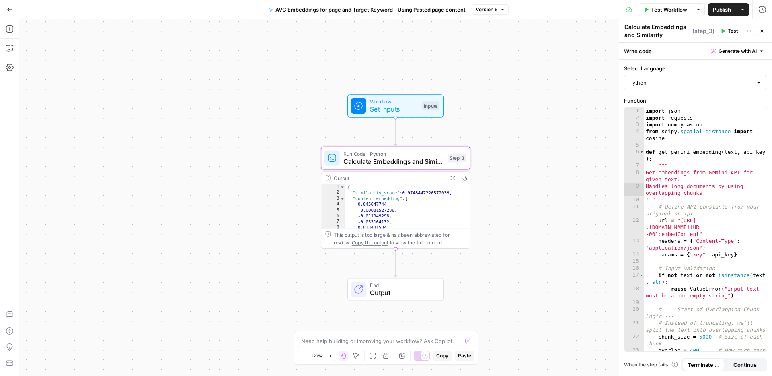
click at [683, 194] on div "import json import requests import numpy as np from scipy . spatial . distance …" at bounding box center [705, 242] width 123 height 271
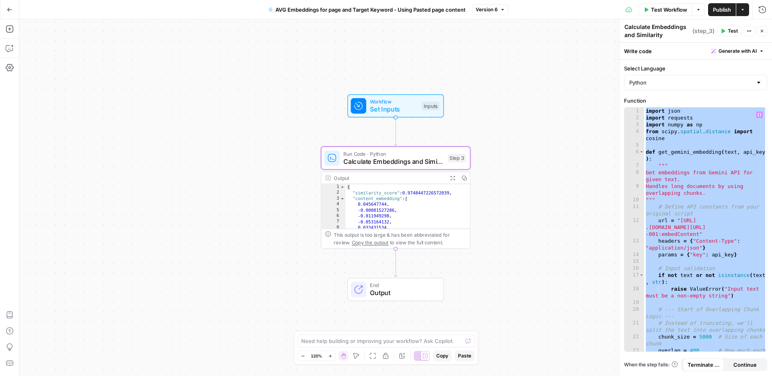
paste textarea
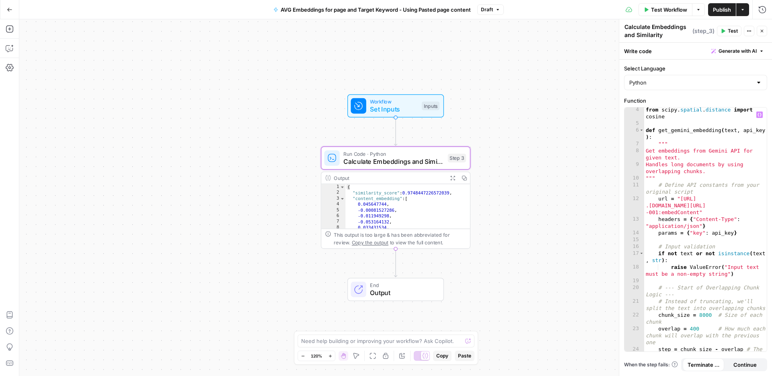
scroll to position [24, 0]
click at [702, 310] on div "from scipy . spatial . distance import cosine def get_gemini_embedding ( text ,…" at bounding box center [705, 243] width 123 height 278
click at [721, 8] on span "Publish" at bounding box center [722, 10] width 18 height 8
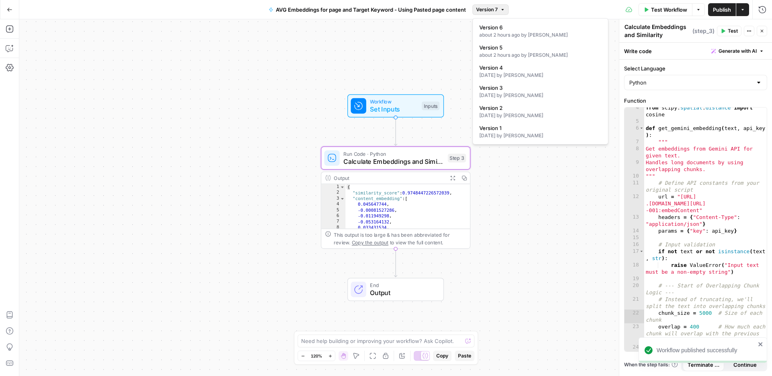
click at [502, 9] on icon "button" at bounding box center [503, 9] width 2 height 1
click at [530, 50] on span "Version 6" at bounding box center [538, 47] width 119 height 8
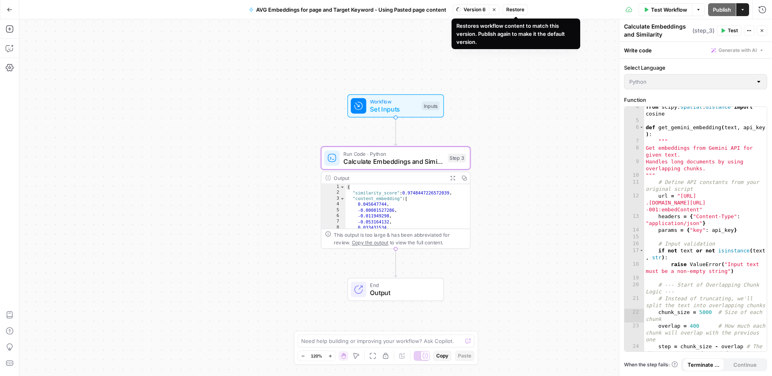
click at [518, 10] on span "Restore" at bounding box center [515, 9] width 18 height 7
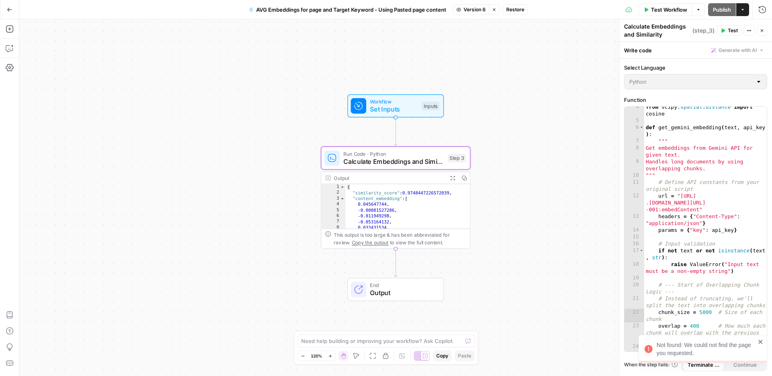
click at [517, 10] on span "Restore" at bounding box center [515, 9] width 18 height 7
click at [516, 10] on span "Restore" at bounding box center [515, 9] width 18 height 7
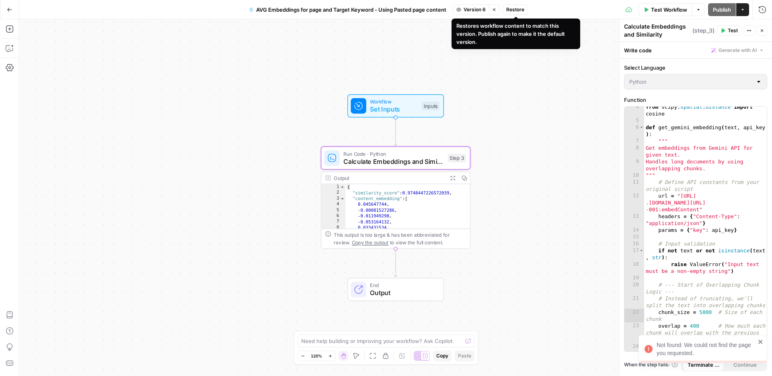
click at [513, 12] on span "Restore" at bounding box center [515, 9] width 18 height 7
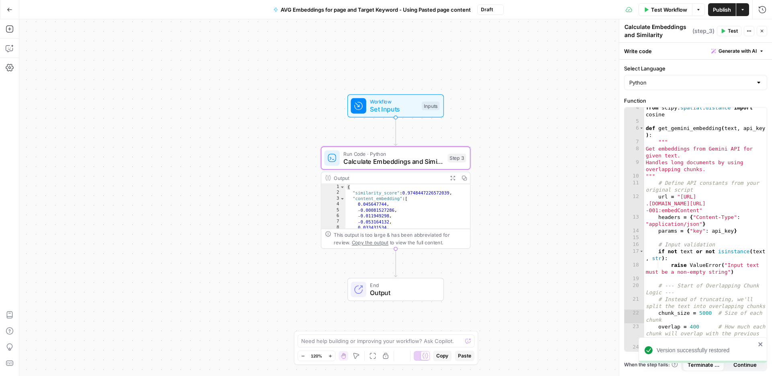
click at [513, 12] on div "Test Workflow Options Publish Actions Run History" at bounding box center [638, 9] width 269 height 19
click at [718, 12] on span "Publish" at bounding box center [722, 10] width 18 height 8
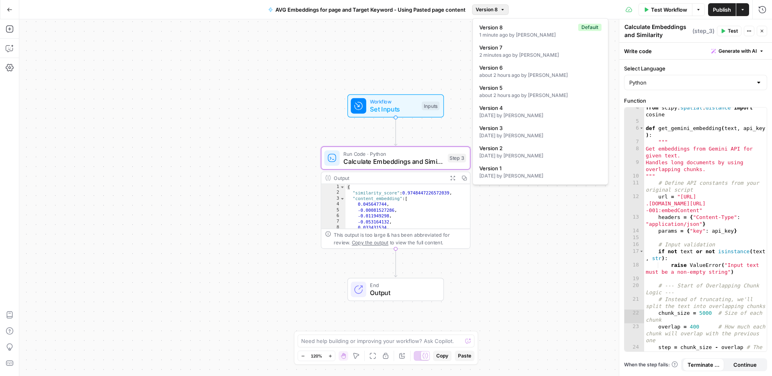
click at [492, 8] on span "Version 8" at bounding box center [487, 9] width 22 height 7
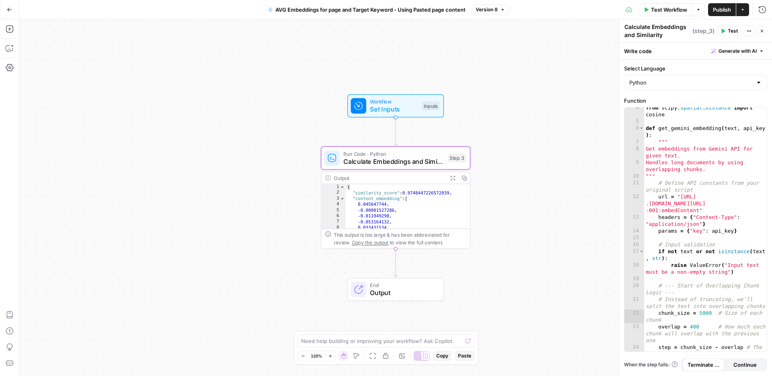
click at [678, 157] on div "from scipy . spatial . distance import cosine def get_gemini_embedding ( text ,…" at bounding box center [705, 243] width 123 height 278
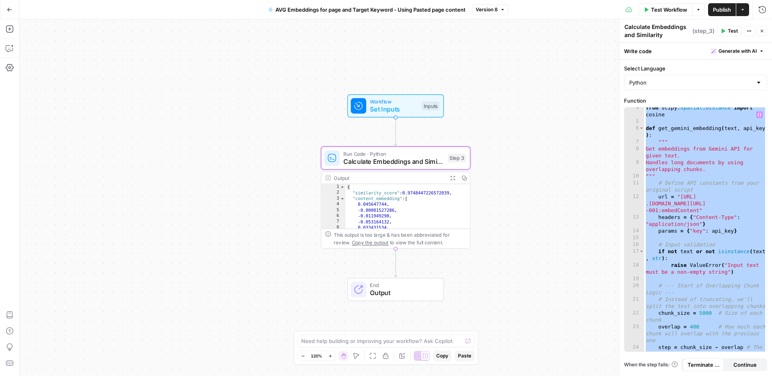
paste textarea
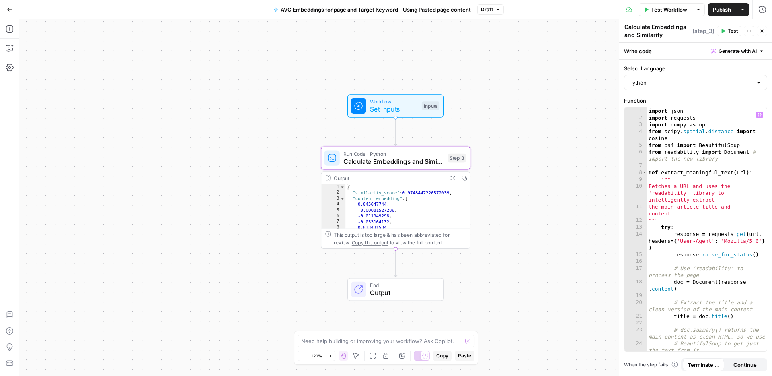
scroll to position [0, 0]
click at [719, 9] on span "Publish" at bounding box center [722, 10] width 18 height 8
click at [490, 8] on span "Version 9" at bounding box center [487, 9] width 22 height 7
click at [692, 151] on div "import json import requests import numpy as np from scipy . spatial . distance …" at bounding box center [707, 235] width 120 height 257
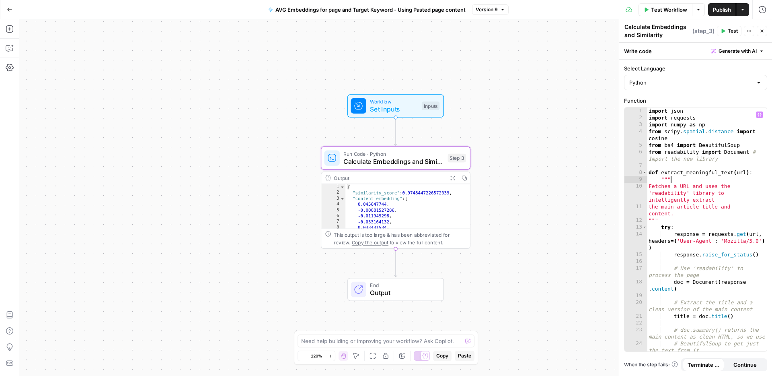
click at [683, 179] on div "import json import requests import numpy as np from scipy . spatial . distance …" at bounding box center [707, 235] width 120 height 257
click at [711, 210] on div "import json import requests import numpy as np from scipy . spatial . distance …" at bounding box center [707, 235] width 120 height 257
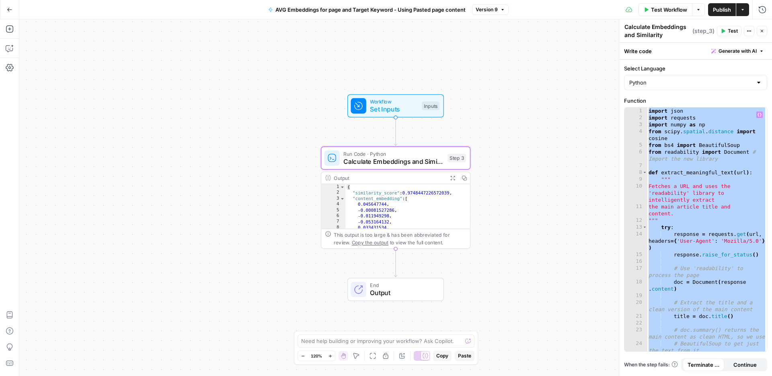
drag, startPoint x: 480, startPoint y: 2, endPoint x: 484, endPoint y: 10, distance: 8.8
click at [480, 2] on div "Go Back AVG Embeddings for page and Target Keyword - Using Pasted page content …" at bounding box center [386, 9] width 772 height 19
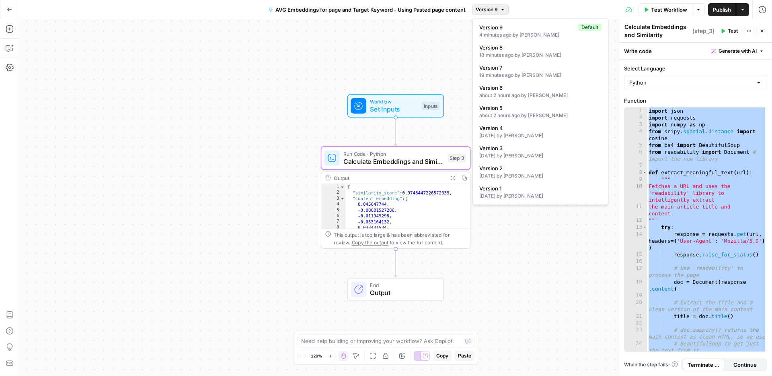
click at [484, 10] on span "Version 9" at bounding box center [487, 9] width 22 height 7
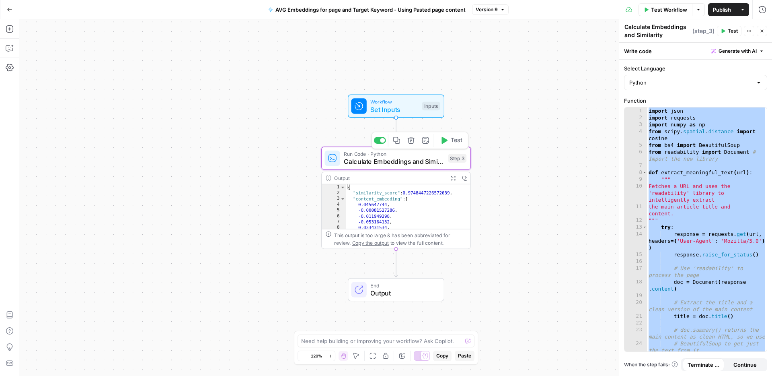
click at [429, 163] on span "Calculate Embeddings and Similarity" at bounding box center [394, 162] width 101 height 10
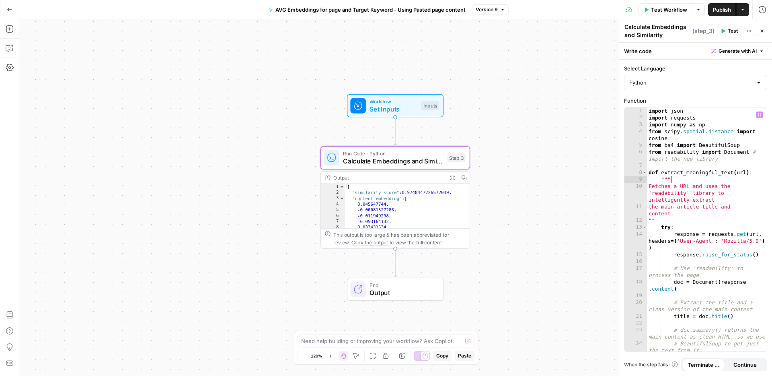
click at [684, 176] on div "import json import requests import numpy as np from scipy . spatial . distance …" at bounding box center [707, 235] width 120 height 257
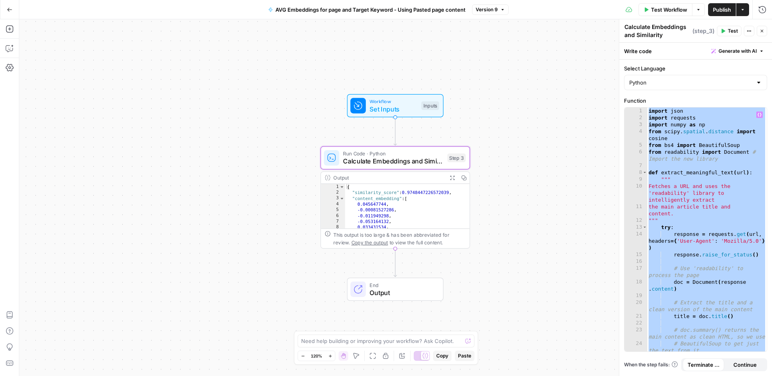
paste textarea
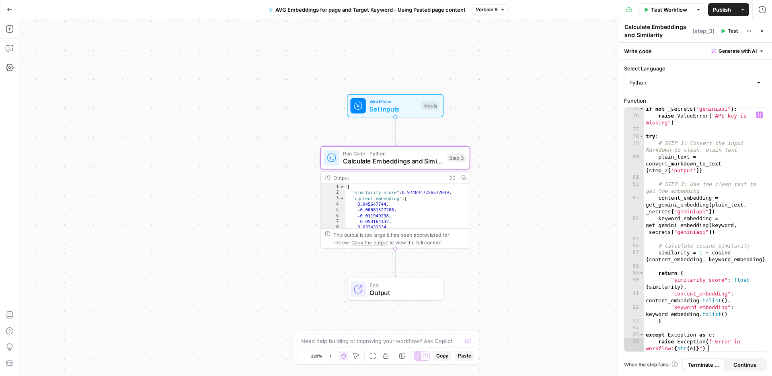
scroll to position [795, 0]
click at [719, 12] on span "Publish" at bounding box center [722, 10] width 18 height 8
click at [486, 7] on span "Version 10" at bounding box center [487, 9] width 24 height 7
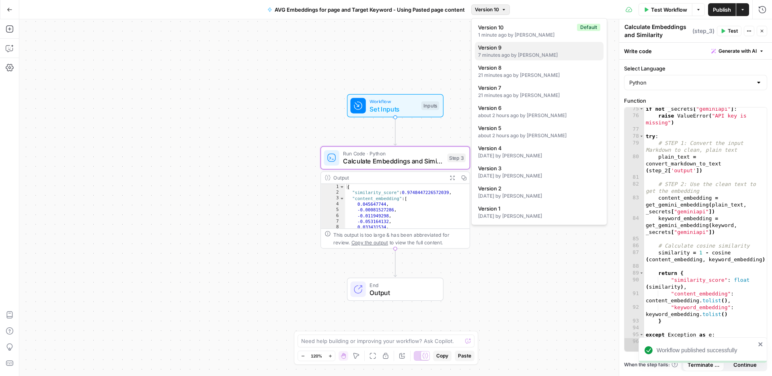
click at [498, 49] on span "Version 9" at bounding box center [537, 47] width 119 height 8
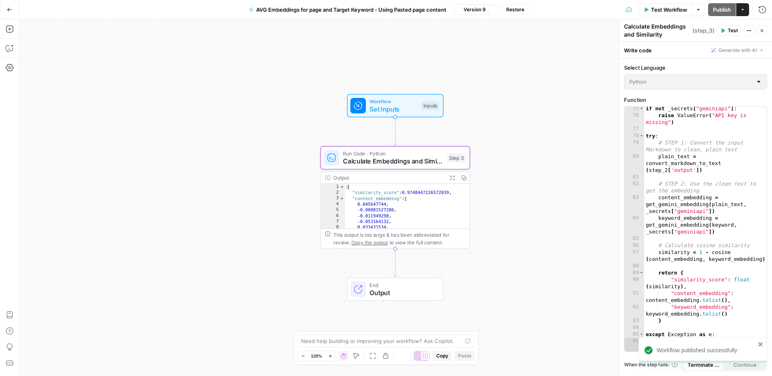
scroll to position [795, 0]
click at [522, 14] on button "Restore" at bounding box center [515, 9] width 25 height 10
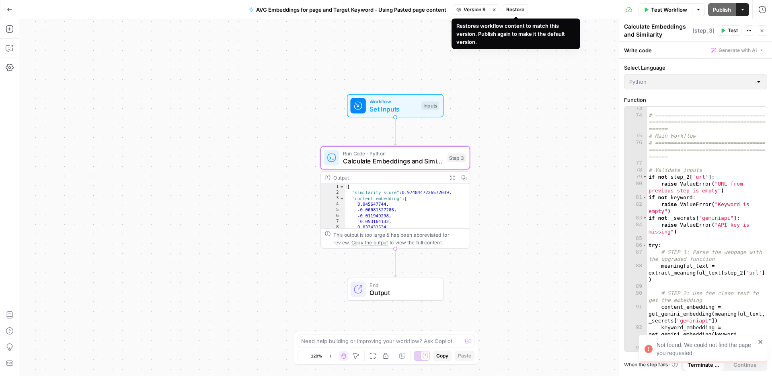
click at [522, 12] on span "Restore" at bounding box center [515, 9] width 18 height 7
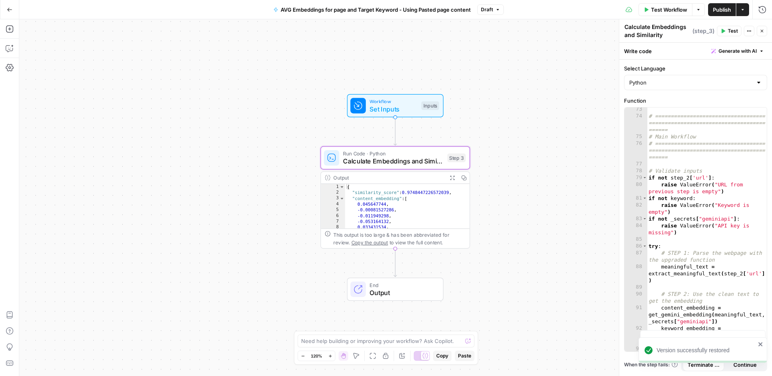
click at [665, 191] on div "# =================================== ===================================== ===…" at bounding box center [707, 234] width 120 height 257
click at [677, 200] on div "# =================================== ===================================== ===…" at bounding box center [707, 234] width 120 height 257
type textarea "**********"
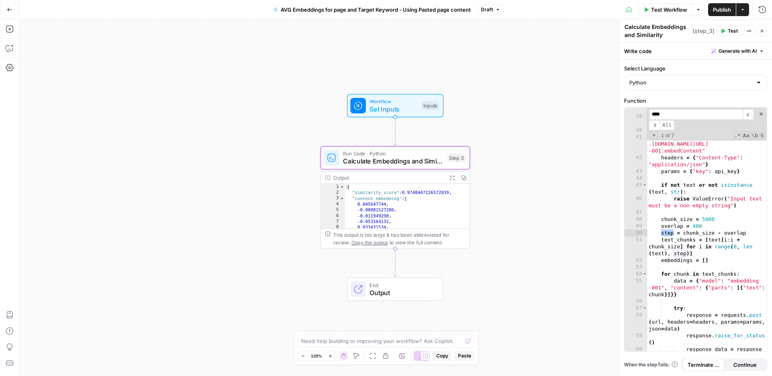
scroll to position [863, 0]
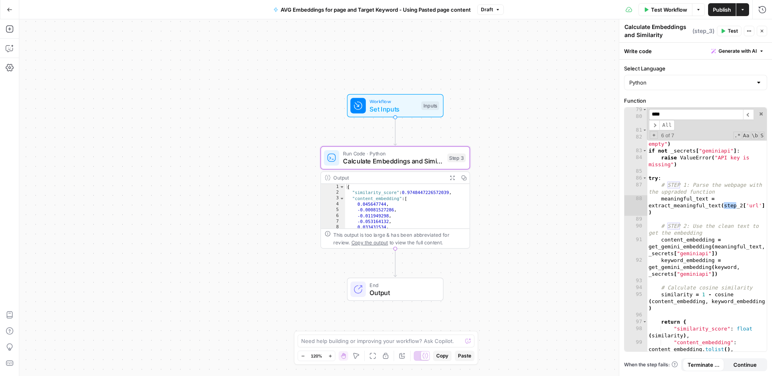
type input "****"
type textarea "**********"
click at [690, 191] on div "if not step_2 [ 'url' ] : raise ValueError ( "URL from previous step is empty" …" at bounding box center [707, 238] width 120 height 264
click at [413, 104] on span "Set Inputs" at bounding box center [394, 109] width 48 height 10
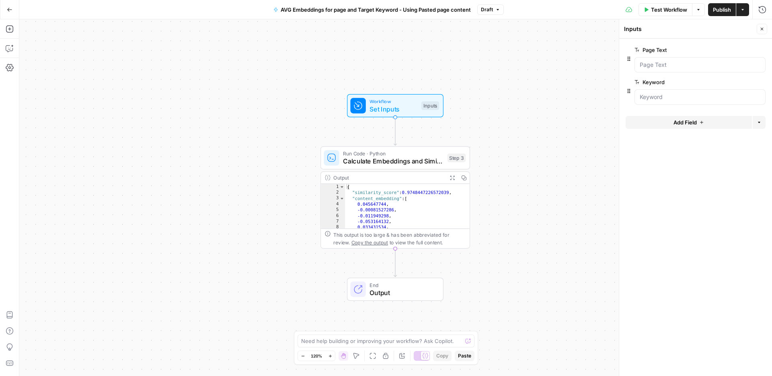
click at [705, 49] on label "Page Text" at bounding box center [678, 50] width 86 height 8
click at [705, 61] on Text "Page Text" at bounding box center [700, 65] width 121 height 8
click at [731, 49] on span "edit field" at bounding box center [736, 50] width 18 height 6
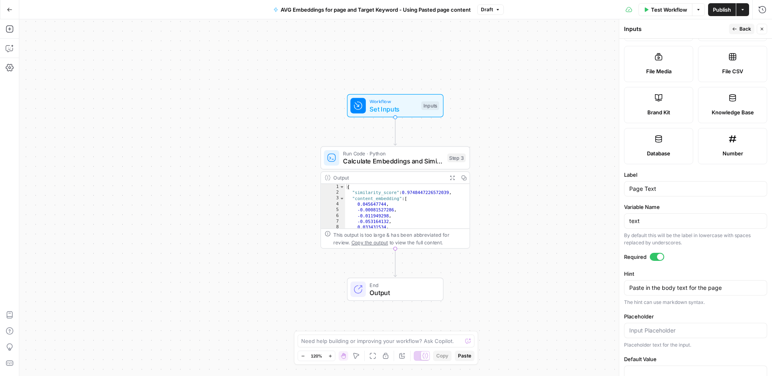
scroll to position [132, 0]
click at [741, 29] on span "Back" at bounding box center [746, 28] width 12 height 7
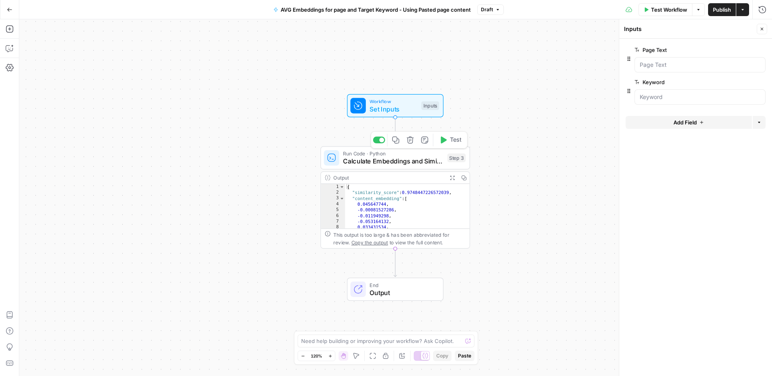
click at [405, 160] on span "Calculate Embeddings and Similarity" at bounding box center [393, 161] width 101 height 10
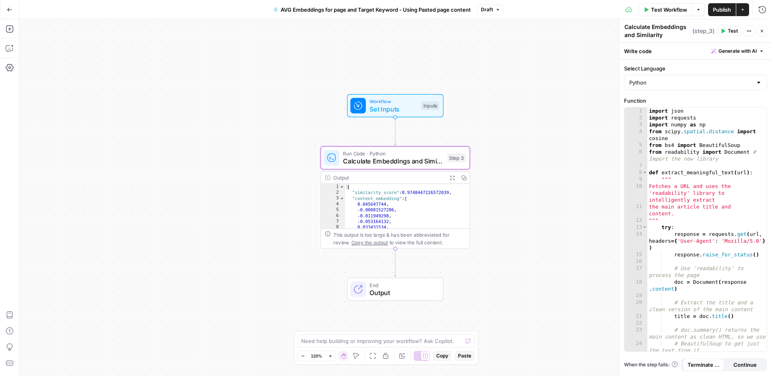
click at [696, 189] on div "import json import requests import numpy as np from scipy . spatial . distance …" at bounding box center [707, 235] width 119 height 257
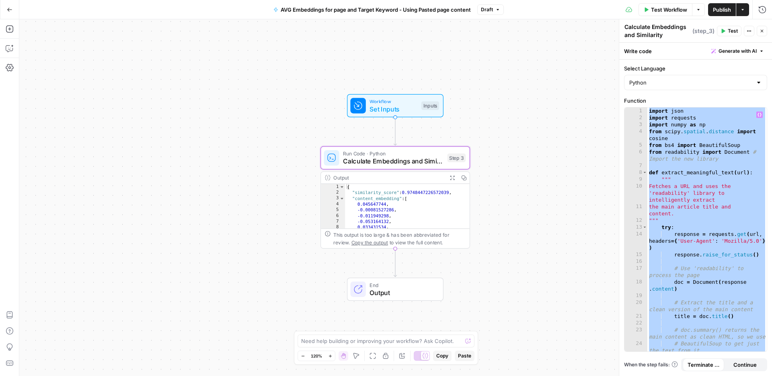
paste textarea
type textarea "**********"
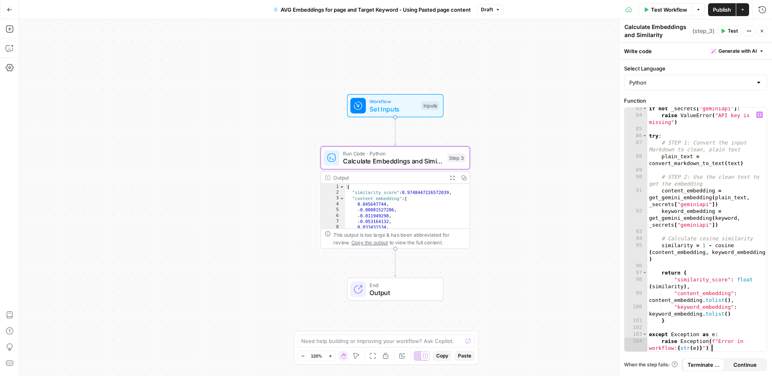
scroll to position [891, 0]
click at [720, 13] on span "Publish" at bounding box center [722, 10] width 18 height 8
click at [691, 171] on div "if not _secrets [ "geminiapi" ] : raise ValueError ( "API key is missing" ) try…" at bounding box center [707, 237] width 119 height 264
click at [679, 201] on div "if not _secrets [ "geminiapi" ] : raise ValueError ( "API key is missing" ) try…" at bounding box center [707, 237] width 119 height 264
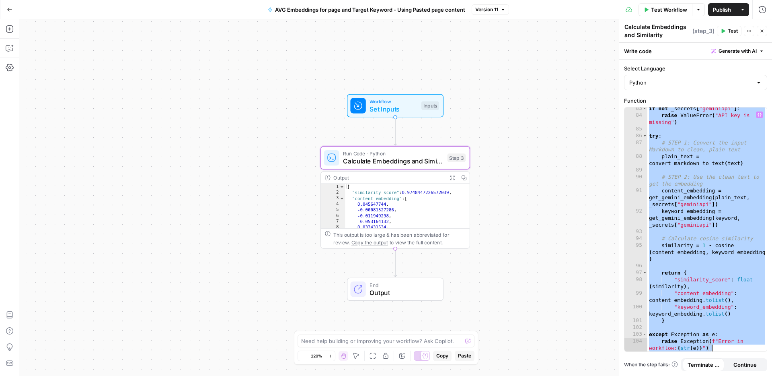
drag, startPoint x: 708, startPoint y: 217, endPoint x: 701, endPoint y: 215, distance: 7.6
click at [708, 217] on div "if not _secrets [ "geminiapi" ] : raise ValueError ( "API key is missing" ) try…" at bounding box center [707, 237] width 119 height 264
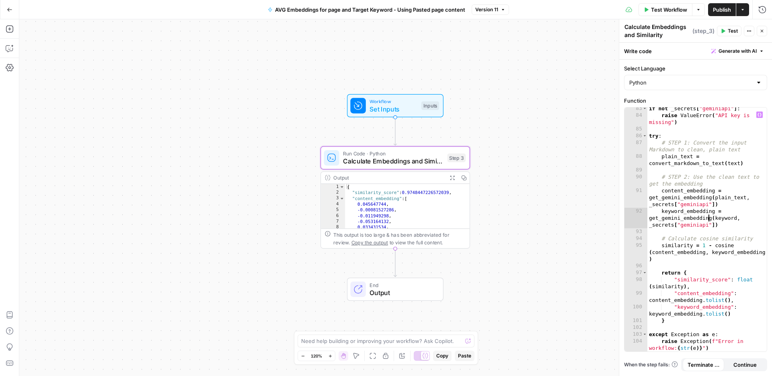
click at [503, 10] on icon "button" at bounding box center [503, 9] width 5 height 5
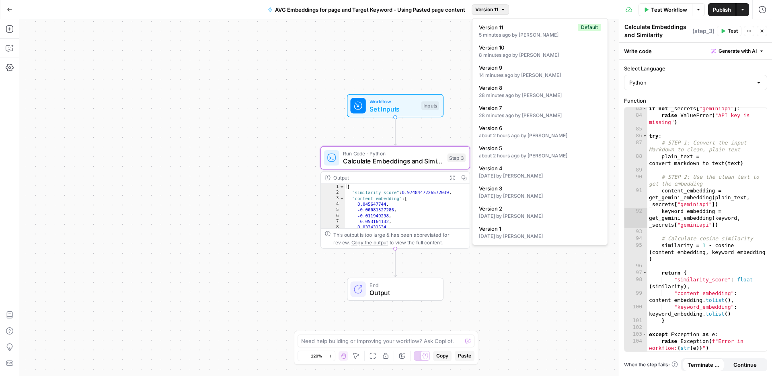
click at [502, 10] on icon "button" at bounding box center [503, 9] width 5 height 5
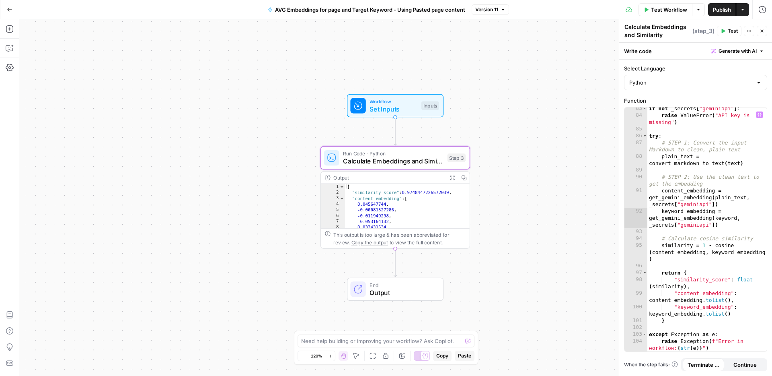
click at [686, 201] on div "if not _secrets [ "geminiapi" ] : raise ValueError ( "API key is missing" ) try…" at bounding box center [707, 237] width 119 height 264
click at [724, 238] on div "if not _secrets [ "geminiapi" ] : raise ValueError ( "API key is missing" ) try…" at bounding box center [707, 237] width 119 height 264
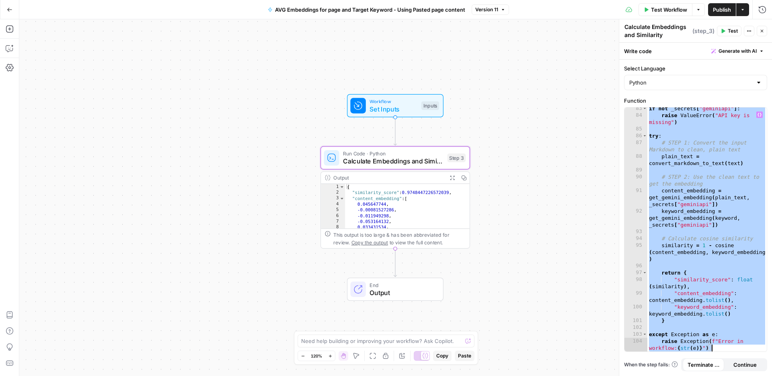
paste textarea
type textarea "**********"
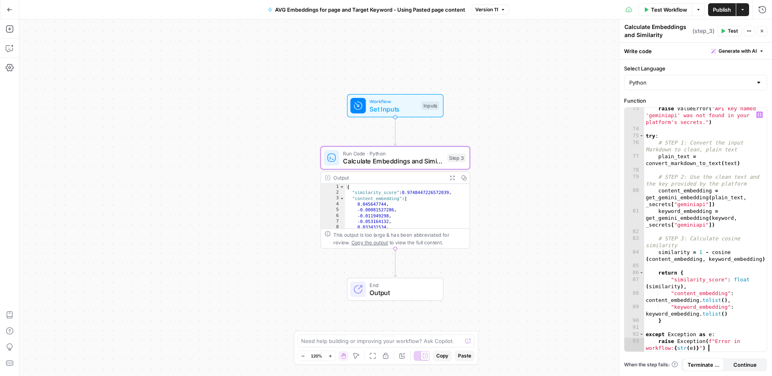
scroll to position [782, 0]
click at [718, 13] on span "Publish" at bounding box center [722, 10] width 18 height 8
click at [489, 9] on span "Version 12" at bounding box center [487, 9] width 24 height 7
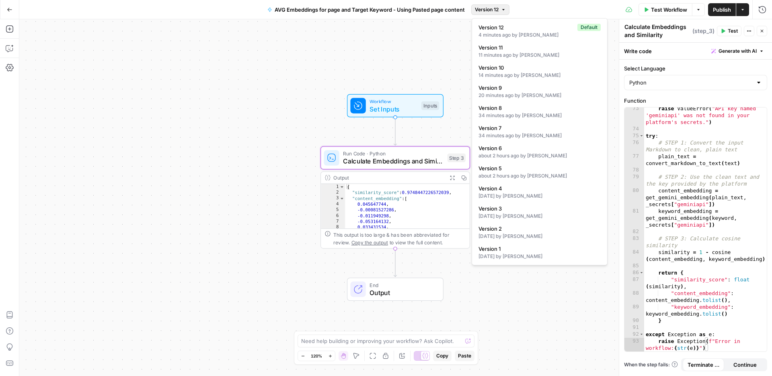
click at [489, 9] on span "Version 12" at bounding box center [487, 9] width 24 height 7
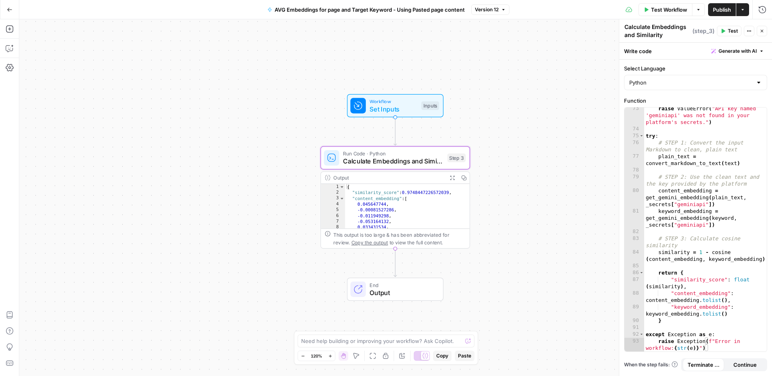
click at [488, 11] on span "Version 12" at bounding box center [487, 9] width 24 height 7
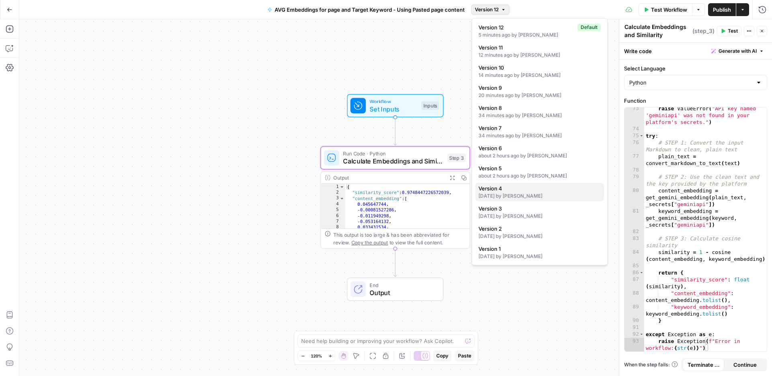
click at [527, 189] on span "Version 4" at bounding box center [538, 188] width 119 height 8
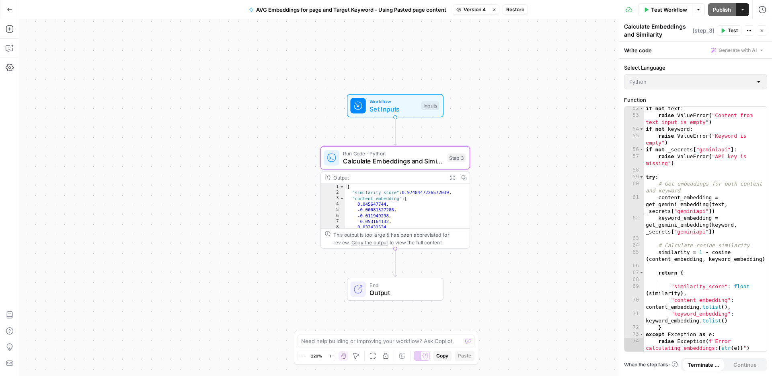
scroll to position [508, 0]
click at [517, 10] on span "Restore" at bounding box center [515, 9] width 18 height 7
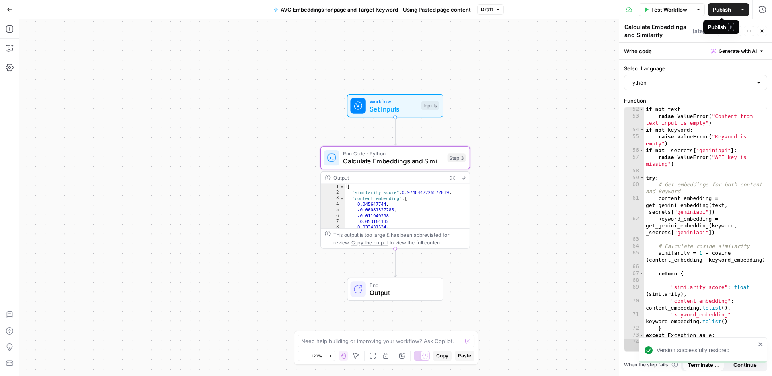
click at [717, 9] on span "Publish" at bounding box center [722, 10] width 18 height 8
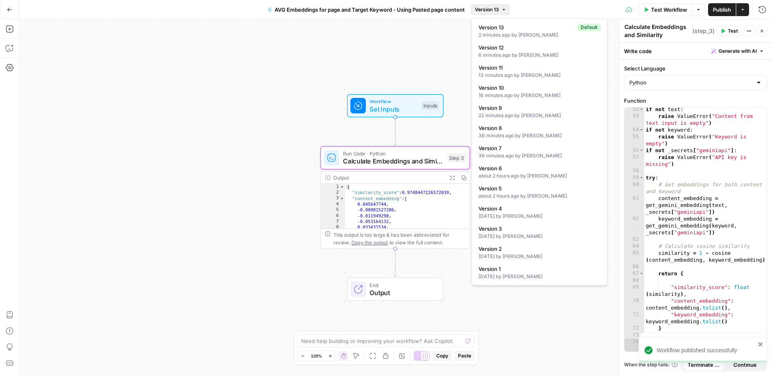
click at [501, 12] on button "Version 13" at bounding box center [490, 9] width 39 height 10
click at [529, 58] on div "6 minutes ago by Matthew Zane" at bounding box center [540, 54] width 122 height 7
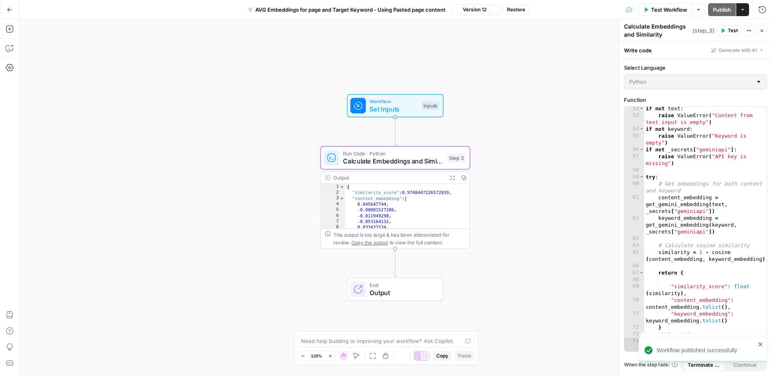
scroll to position [528, 0]
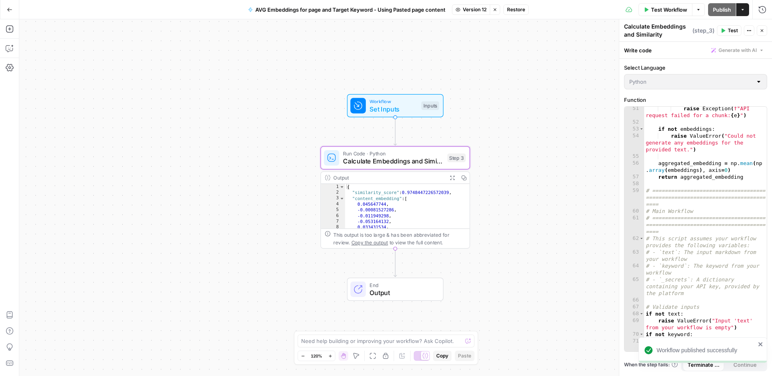
click at [516, 10] on span "Restore" at bounding box center [516, 9] width 18 height 7
click at [722, 11] on span "Publish" at bounding box center [722, 10] width 18 height 8
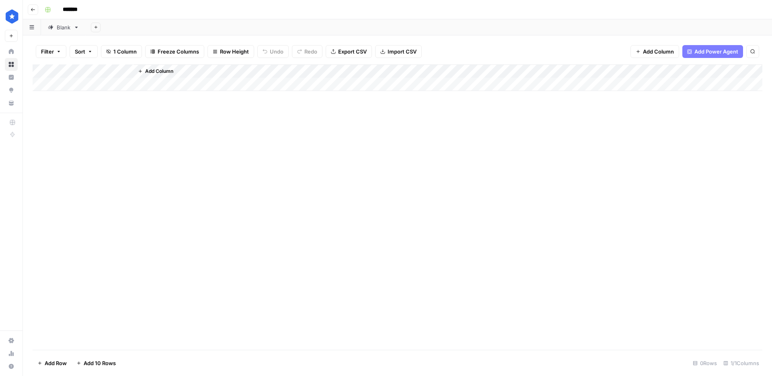
click at [64, 26] on div "Blank" at bounding box center [64, 27] width 14 height 8
click at [508, 72] on div "Add Column" at bounding box center [398, 206] width 730 height 285
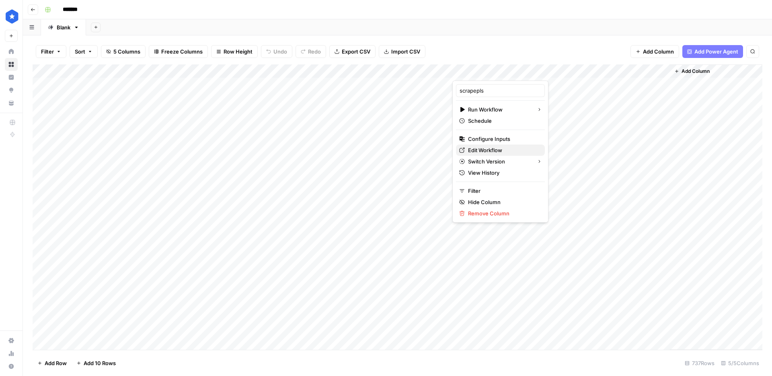
click at [489, 149] on span "Edit Workflow" at bounding box center [503, 150] width 70 height 8
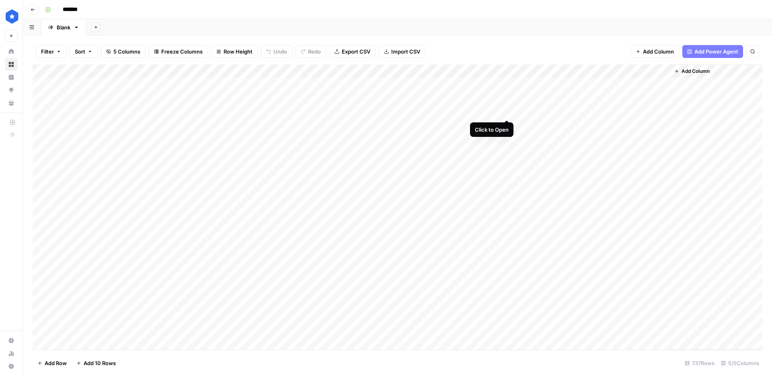
click at [506, 111] on div "Add Column" at bounding box center [398, 206] width 730 height 285
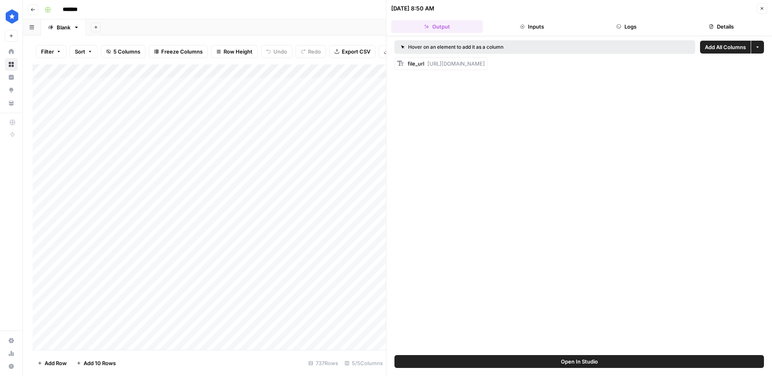
click at [628, 28] on button "Logs" at bounding box center [627, 26] width 92 height 13
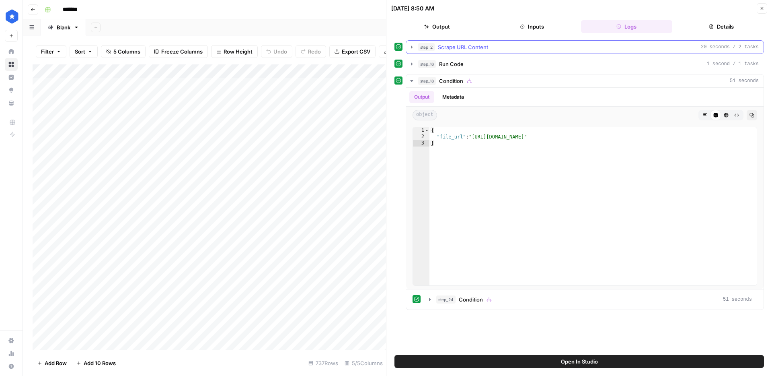
click at [488, 50] on span "Scrape URL Content" at bounding box center [463, 47] width 50 height 8
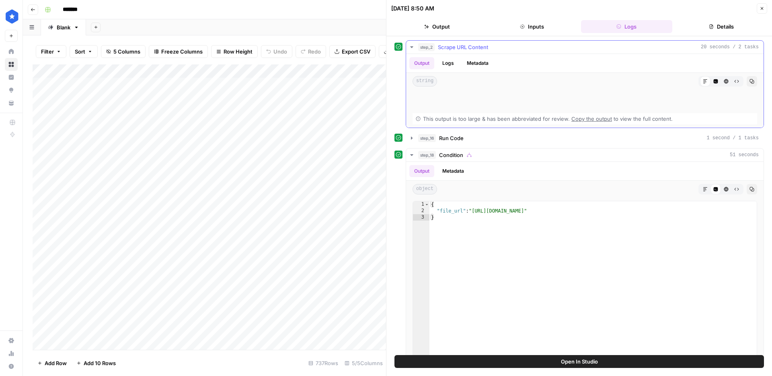
click at [748, 80] on button "Copy" at bounding box center [752, 81] width 10 height 10
click at [754, 82] on icon "button" at bounding box center [752, 81] width 4 height 4
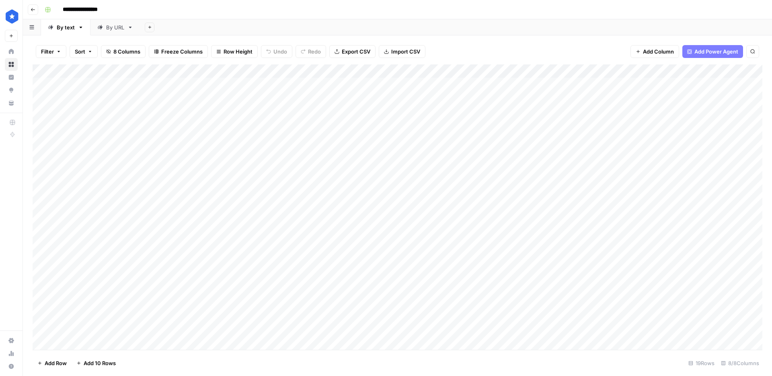
scroll to position [1, 0]
click at [635, 318] on div "Add Column" at bounding box center [398, 206] width 730 height 285
type textarea "**********"
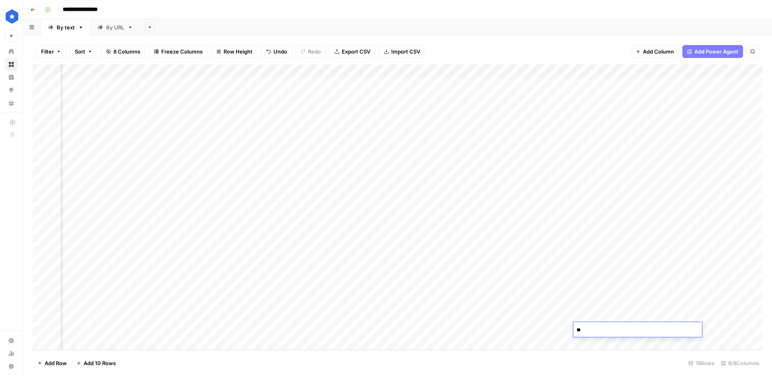
type textarea "*"
type textarea "**********"
click at [106, 28] on div "By URL" at bounding box center [115, 27] width 18 height 8
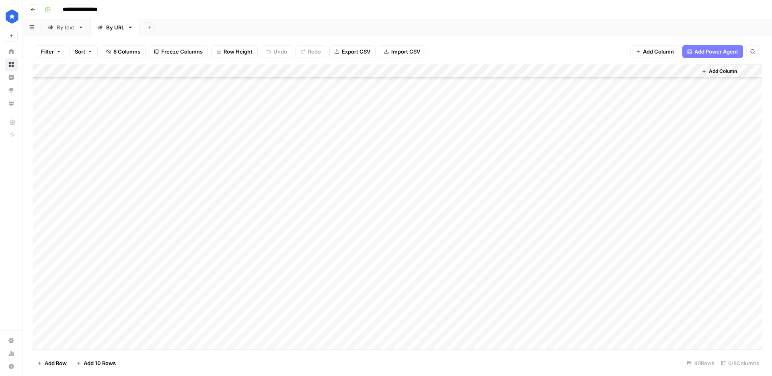
click at [607, 316] on div "Add Column" at bounding box center [398, 206] width 730 height 285
type textarea "**********"
click at [69, 28] on div "By text" at bounding box center [66, 27] width 18 height 8
click at [111, 27] on div "By URL" at bounding box center [115, 27] width 18 height 8
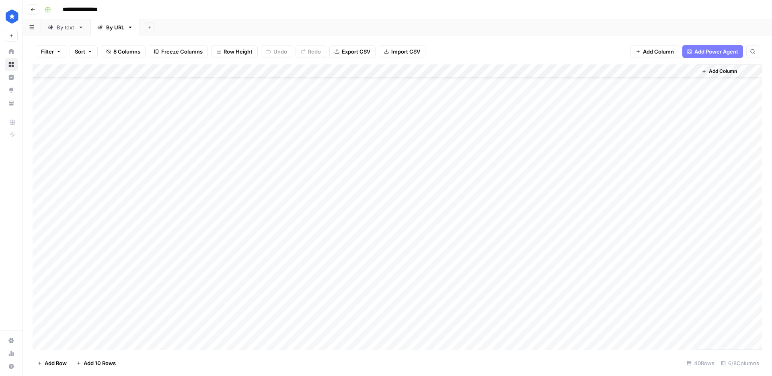
scroll to position [288, 0]
click at [67, 24] on div "By text" at bounding box center [66, 27] width 18 height 8
click at [91, 343] on div "Add Column" at bounding box center [398, 206] width 730 height 285
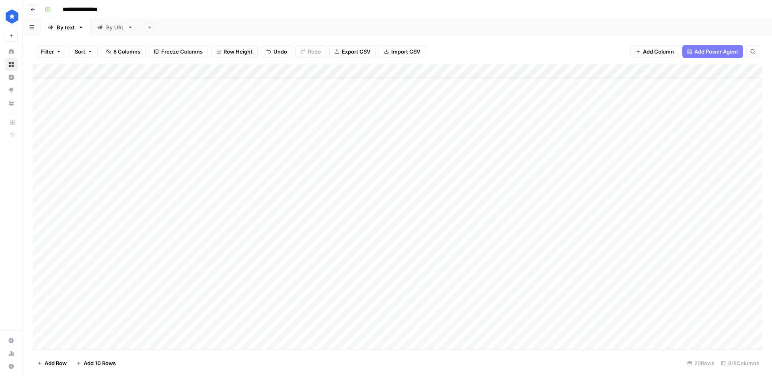
click at [165, 329] on div "Add Column" at bounding box center [398, 206] width 730 height 285
click at [487, 45] on p "To enrich screen reader interactions, please activate Accessibility in Grammarl…" at bounding box center [579, 40] width 257 height 10
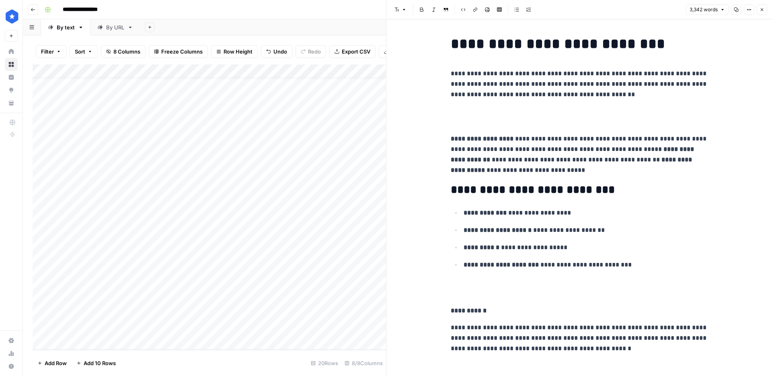
scroll to position [8726, 0]
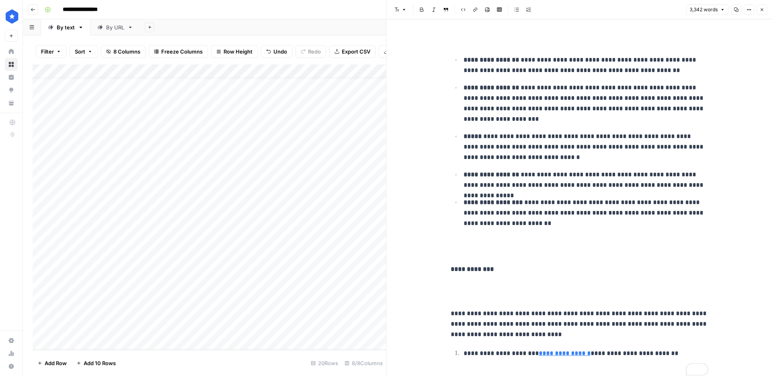
click at [263, 329] on div "Add Column" at bounding box center [210, 206] width 354 height 285
click at [276, 330] on div "Add Column" at bounding box center [210, 206] width 354 height 285
click at [276, 330] on textarea at bounding box center [240, 329] width 129 height 11
type textarea "**********"
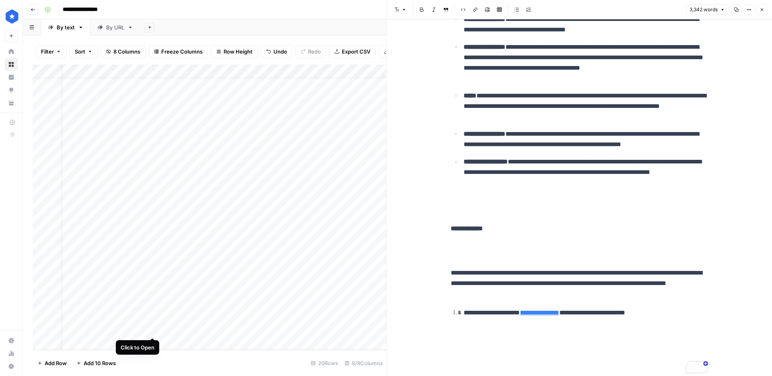
click at [155, 329] on div "Add Column" at bounding box center [210, 206] width 354 height 285
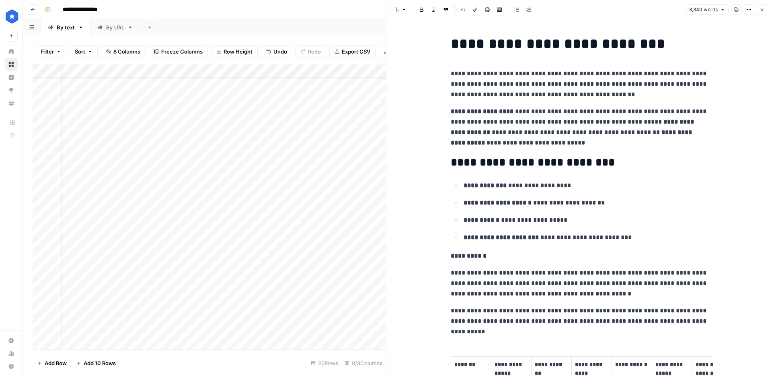
click at [327, 327] on div "Add Column" at bounding box center [210, 206] width 354 height 285
click at [113, 29] on div "By URL" at bounding box center [115, 27] width 18 height 8
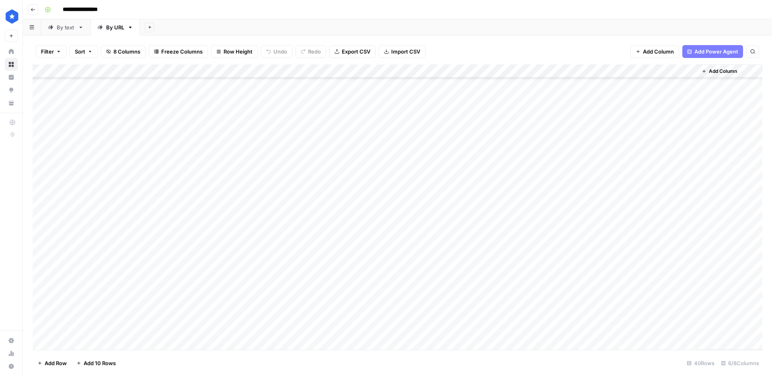
scroll to position [288, 0]
click at [82, 342] on div "Add Column" at bounding box center [398, 206] width 730 height 285
type textarea "**********"
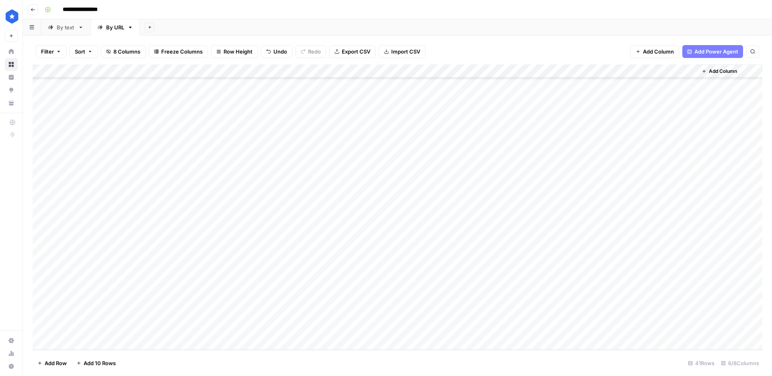
click at [389, 330] on div "Add Column" at bounding box center [398, 206] width 730 height 285
click at [63, 26] on div "By text" at bounding box center [66, 27] width 18 height 8
